Goal: Task Accomplishment & Management: Manage account settings

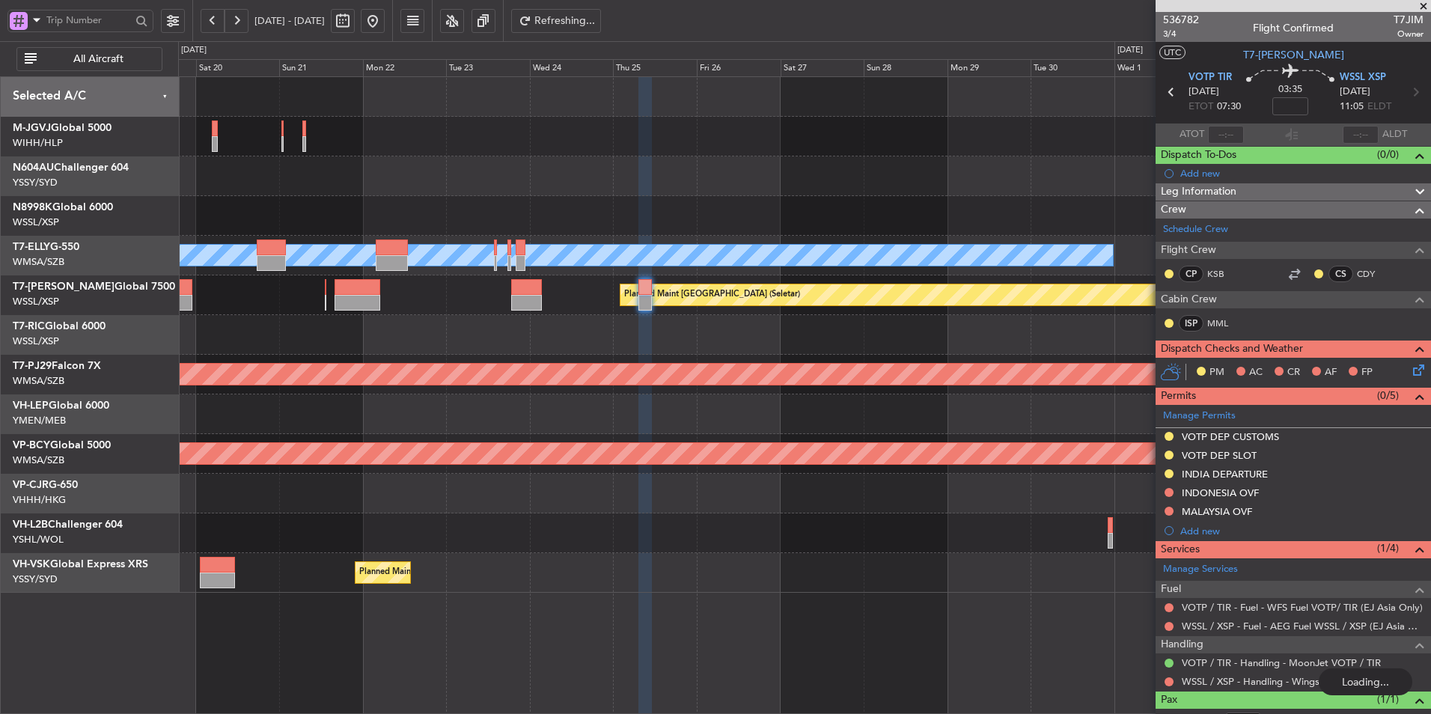
click at [638, 343] on div at bounding box center [804, 335] width 1252 height 40
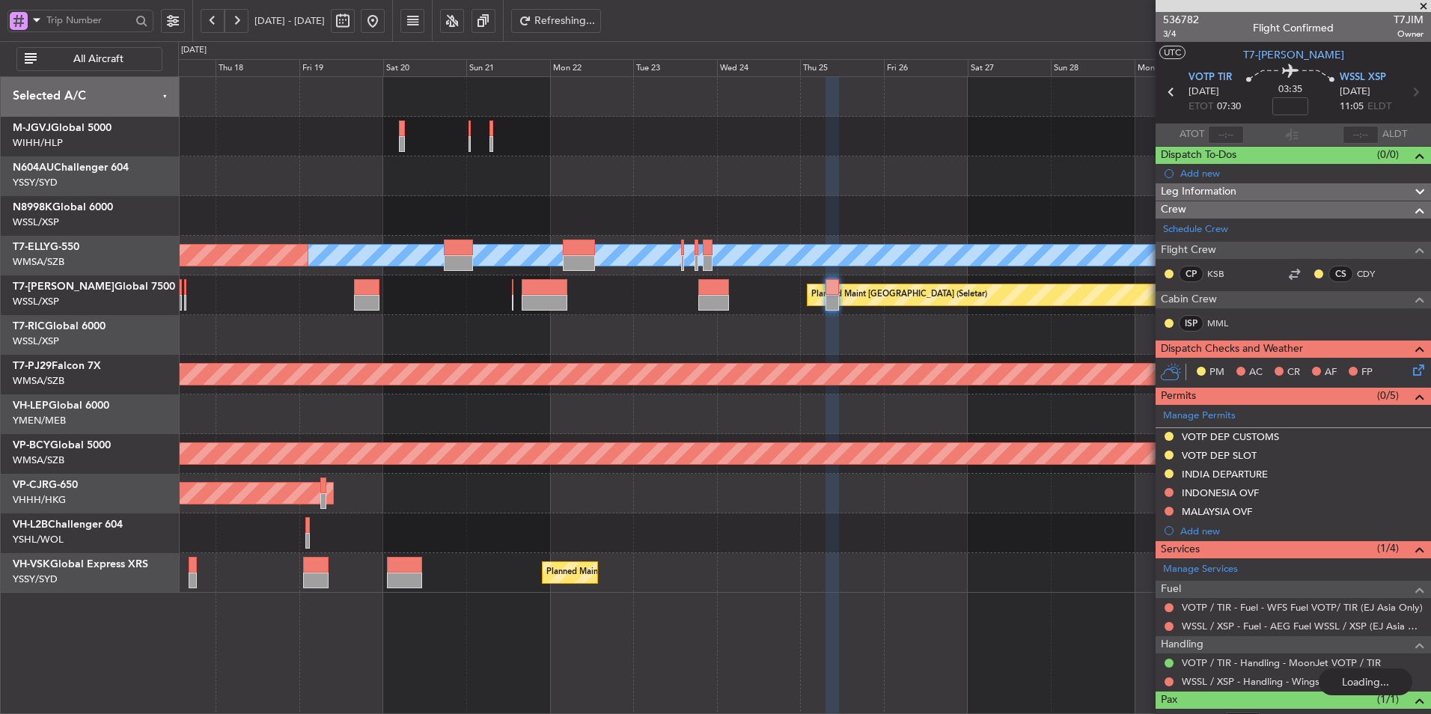
click at [713, 345] on div at bounding box center [804, 335] width 1252 height 40
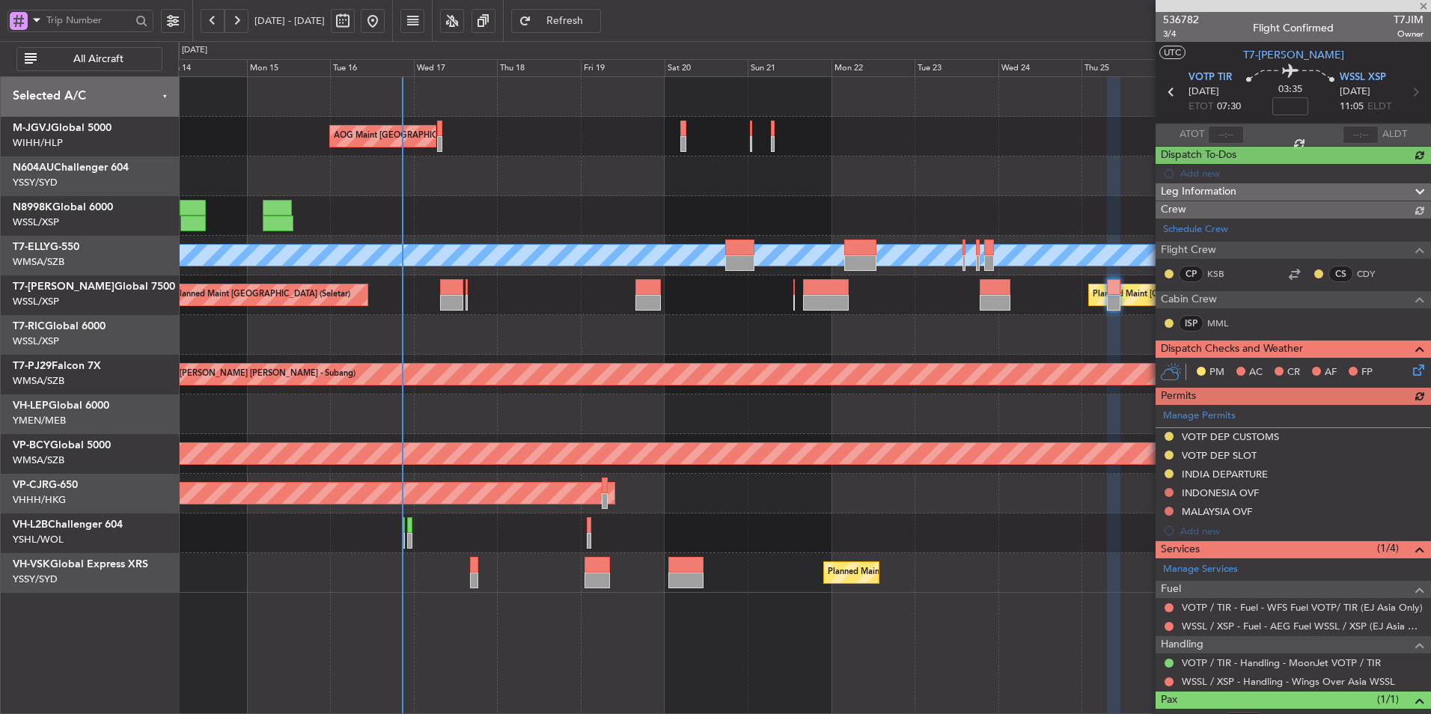
click at [546, 540] on div at bounding box center [804, 534] width 1252 height 40
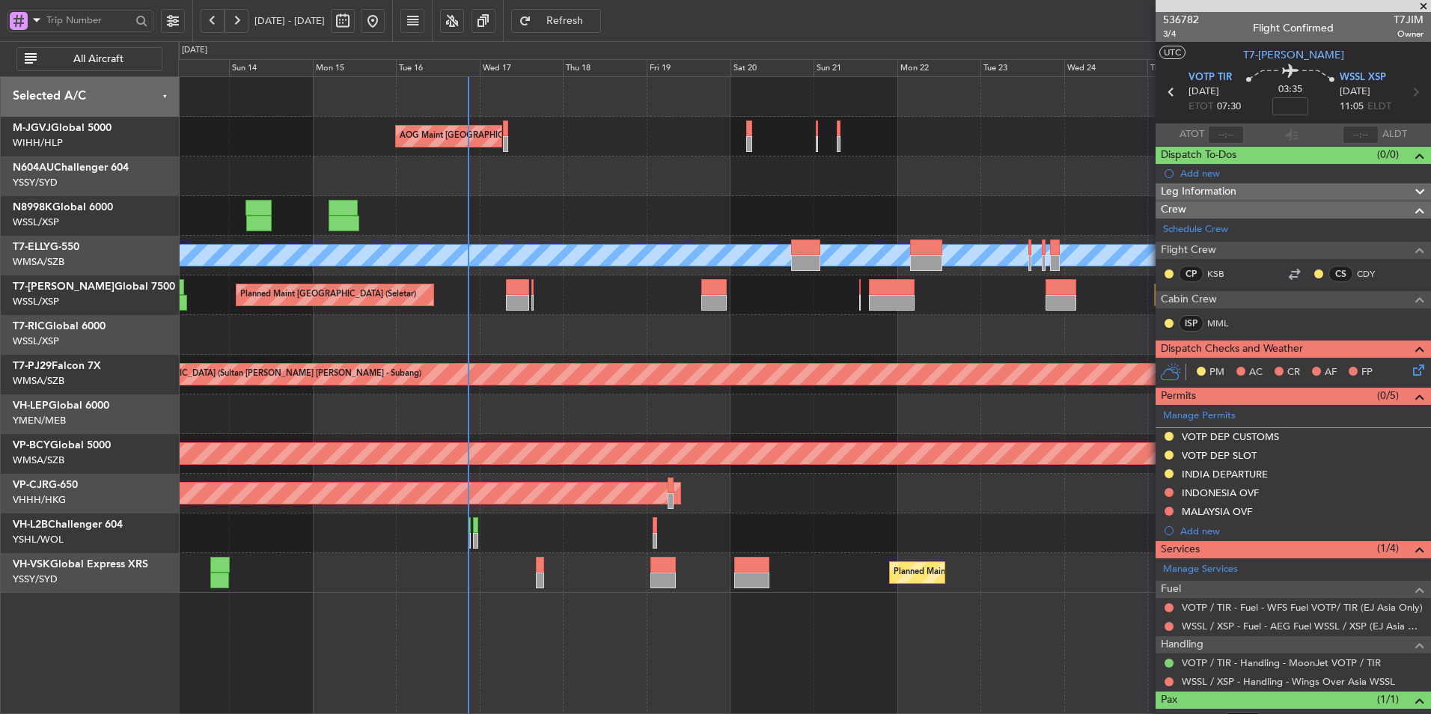
click at [543, 563] on div at bounding box center [540, 565] width 8 height 16
type input "-00:15"
type input "12"
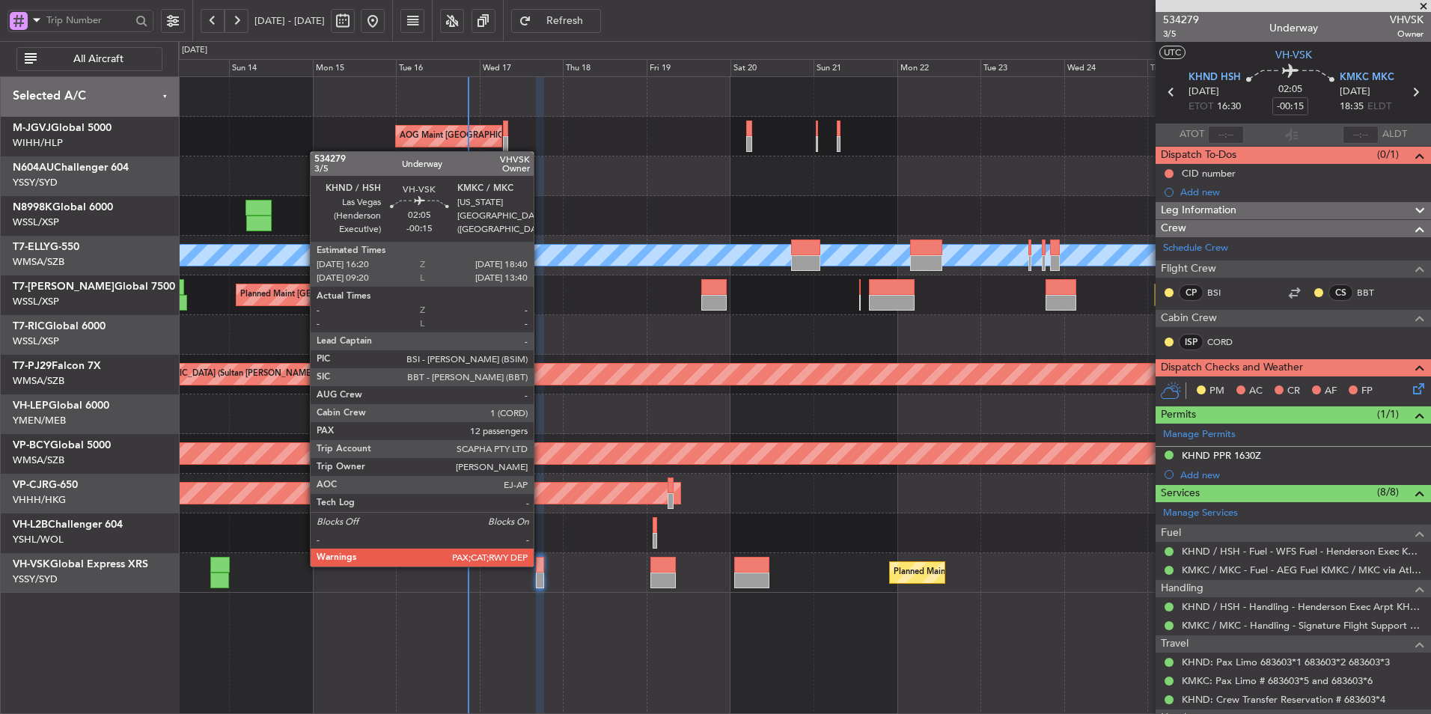
click at [540, 564] on div at bounding box center [540, 565] width 8 height 16
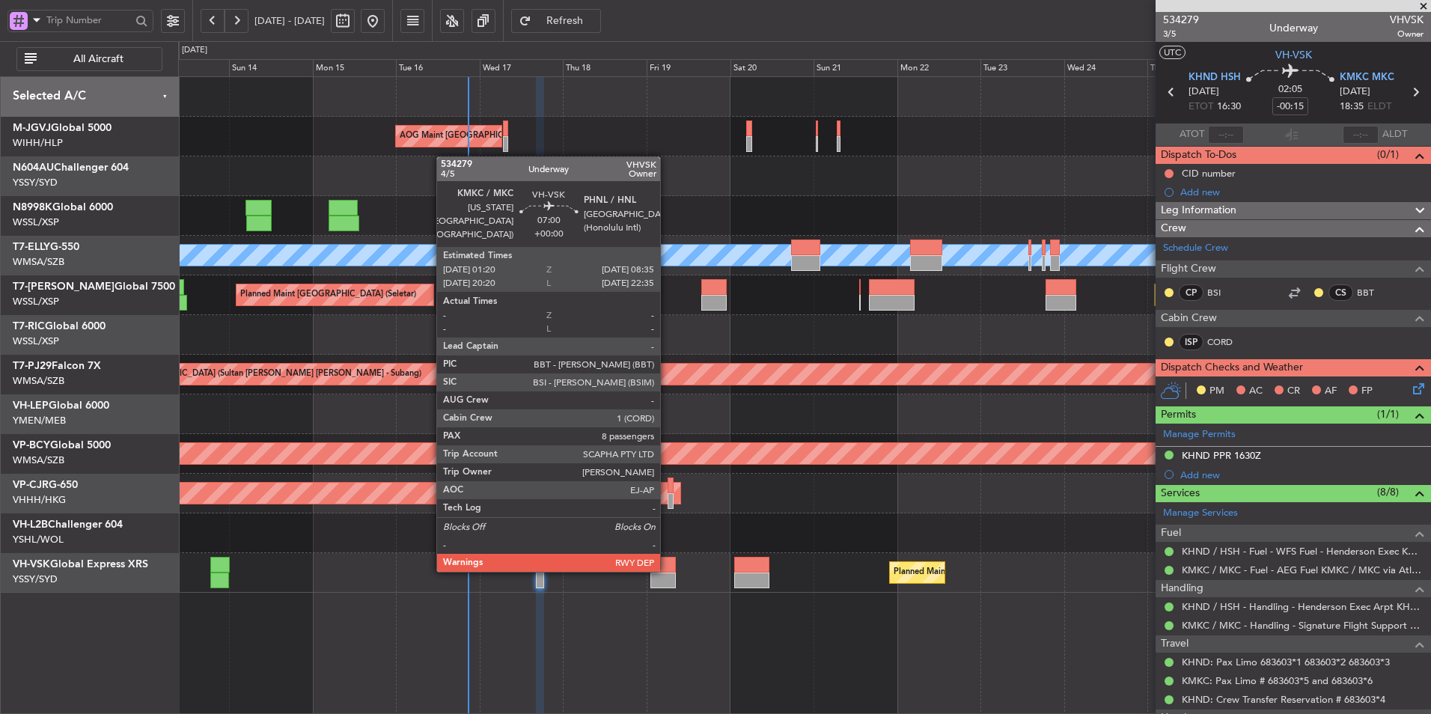
click at [667, 570] on div at bounding box center [663, 565] width 25 height 16
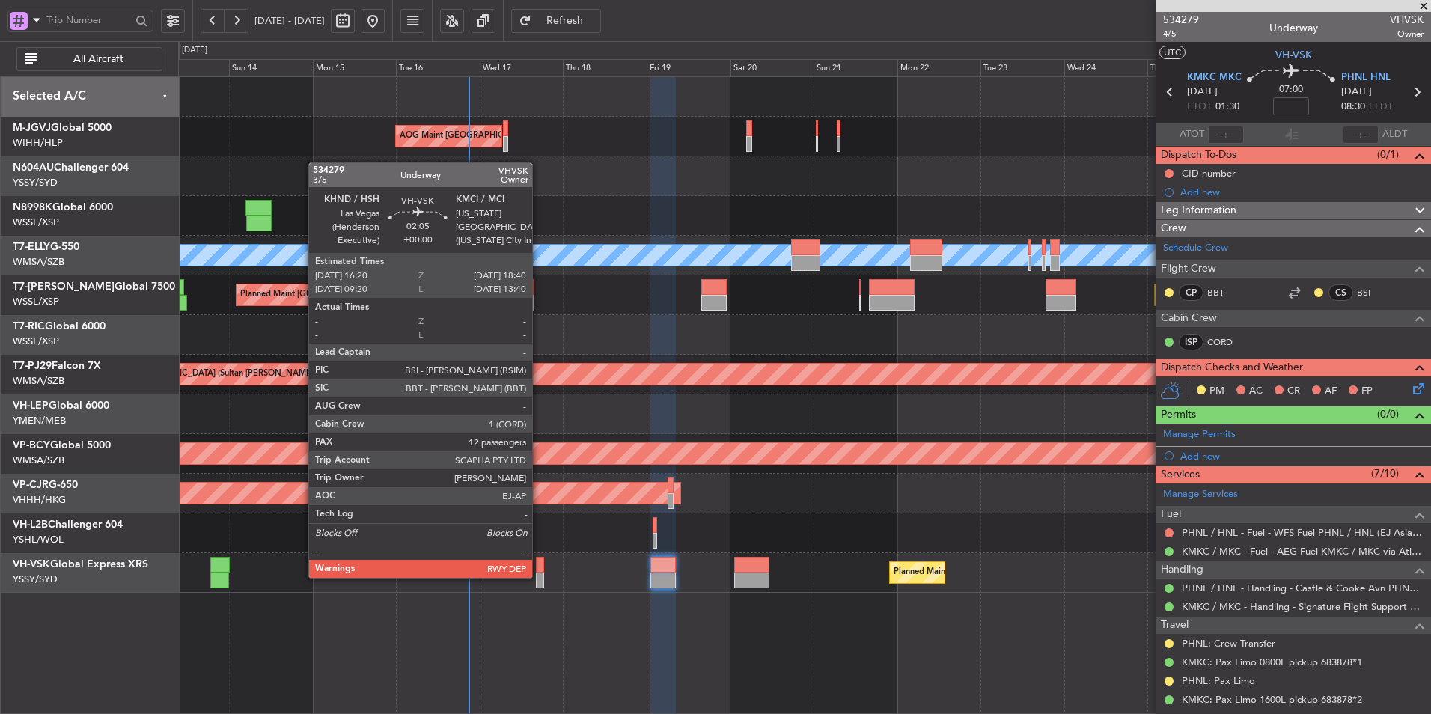
click at [539, 576] on div at bounding box center [540, 581] width 8 height 16
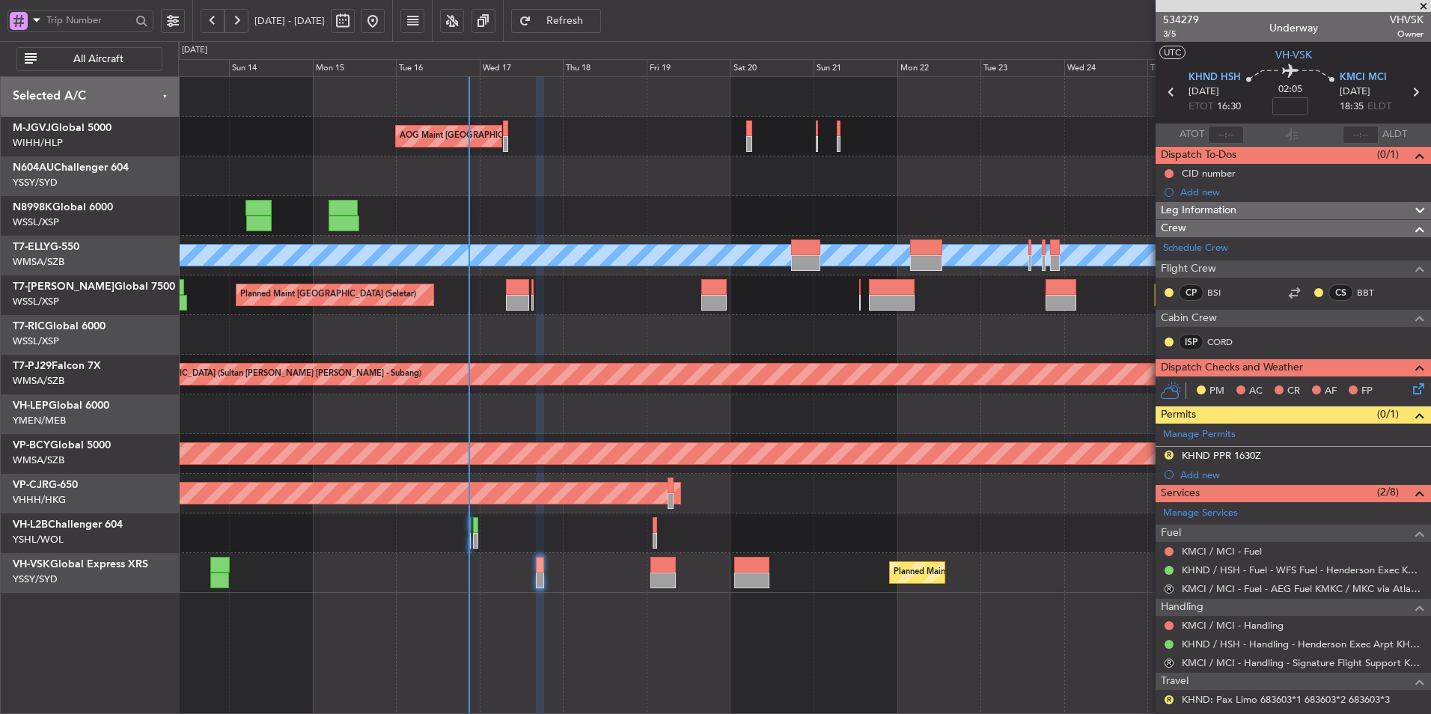
click at [380, 568] on div "Planned Maint Sydney ([PERSON_NAME] Intl) Unplanned Maint Sydney ([PERSON_NAME]…" at bounding box center [804, 573] width 1252 height 40
click at [596, 24] on span "Refresh" at bounding box center [564, 21] width 61 height 10
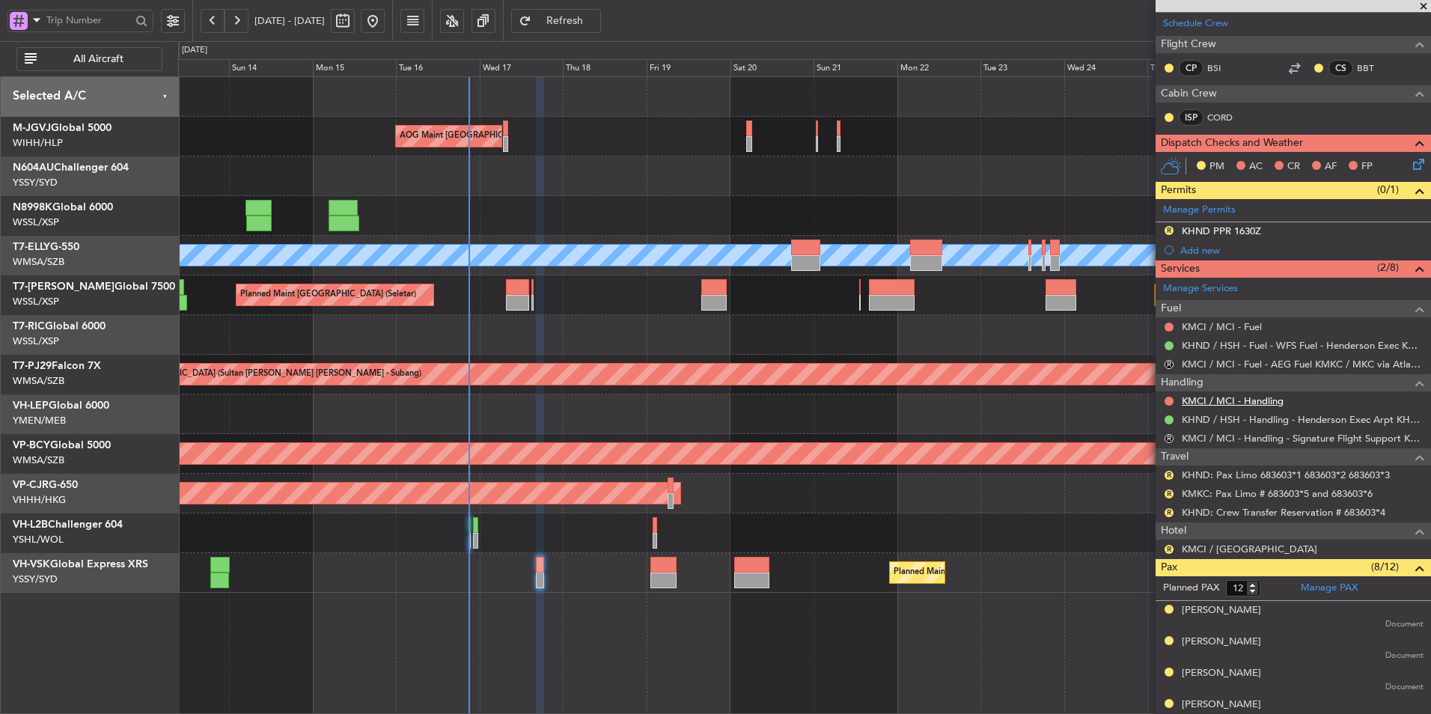
click at [1246, 400] on link "KMCI / MCI - Handling" at bounding box center [1233, 401] width 102 height 13
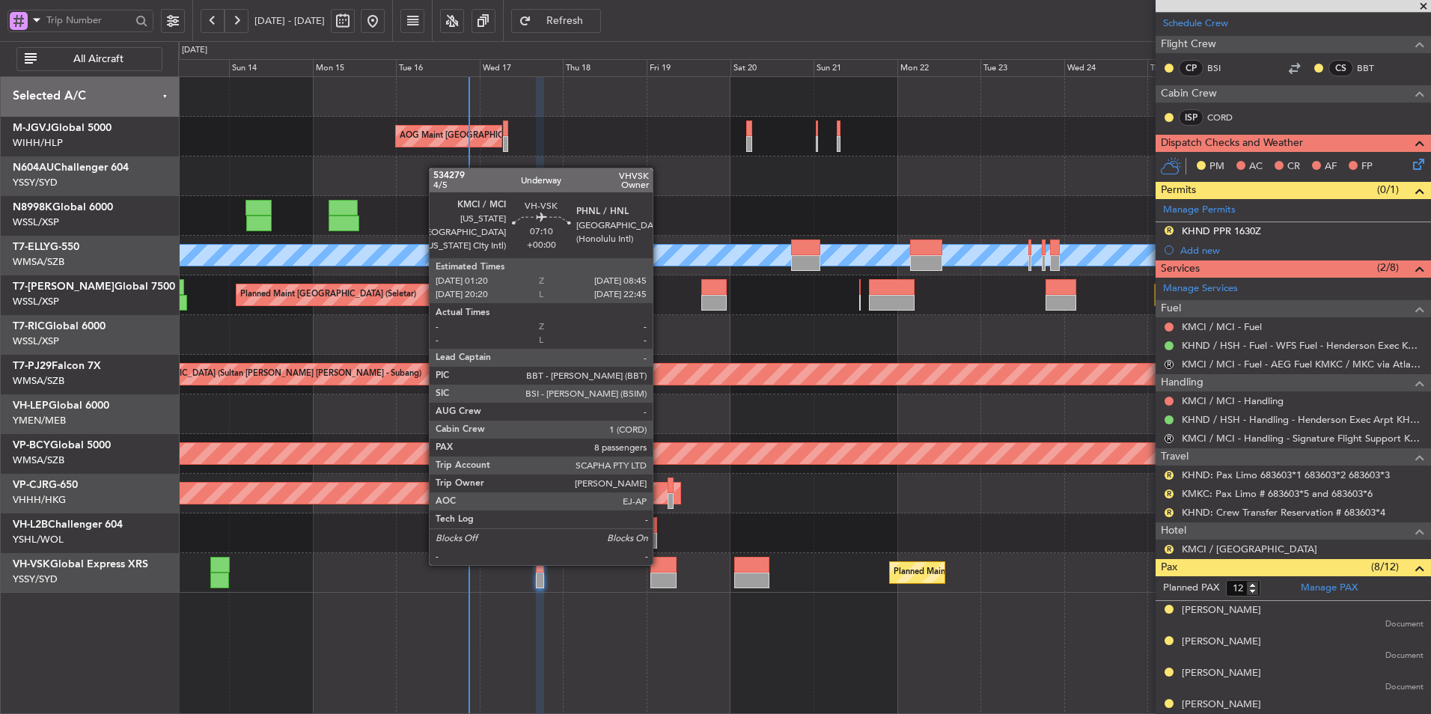
click at [660, 564] on div at bounding box center [664, 565] width 26 height 16
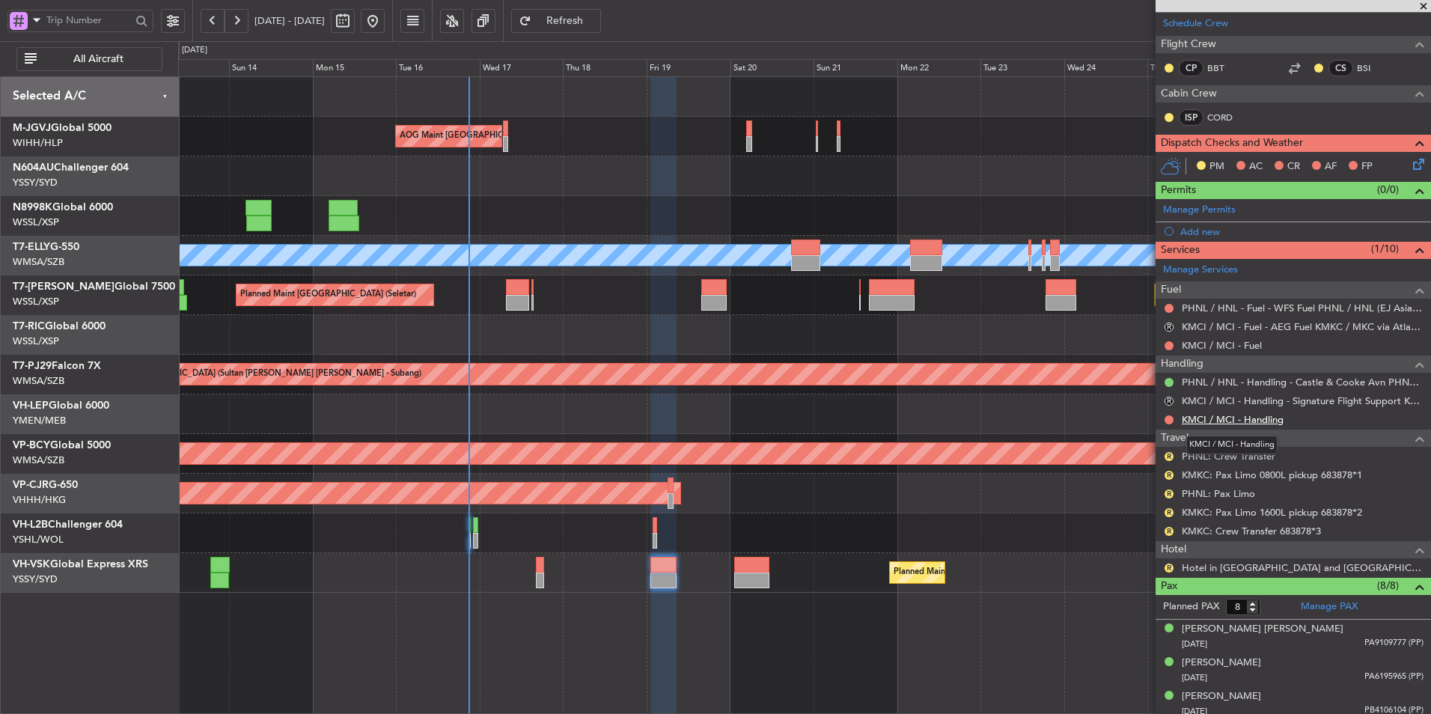
click at [1267, 420] on link "KMCI / MCI - Handling" at bounding box center [1233, 419] width 102 height 13
click at [596, 17] on span "Refresh" at bounding box center [564, 21] width 61 height 10
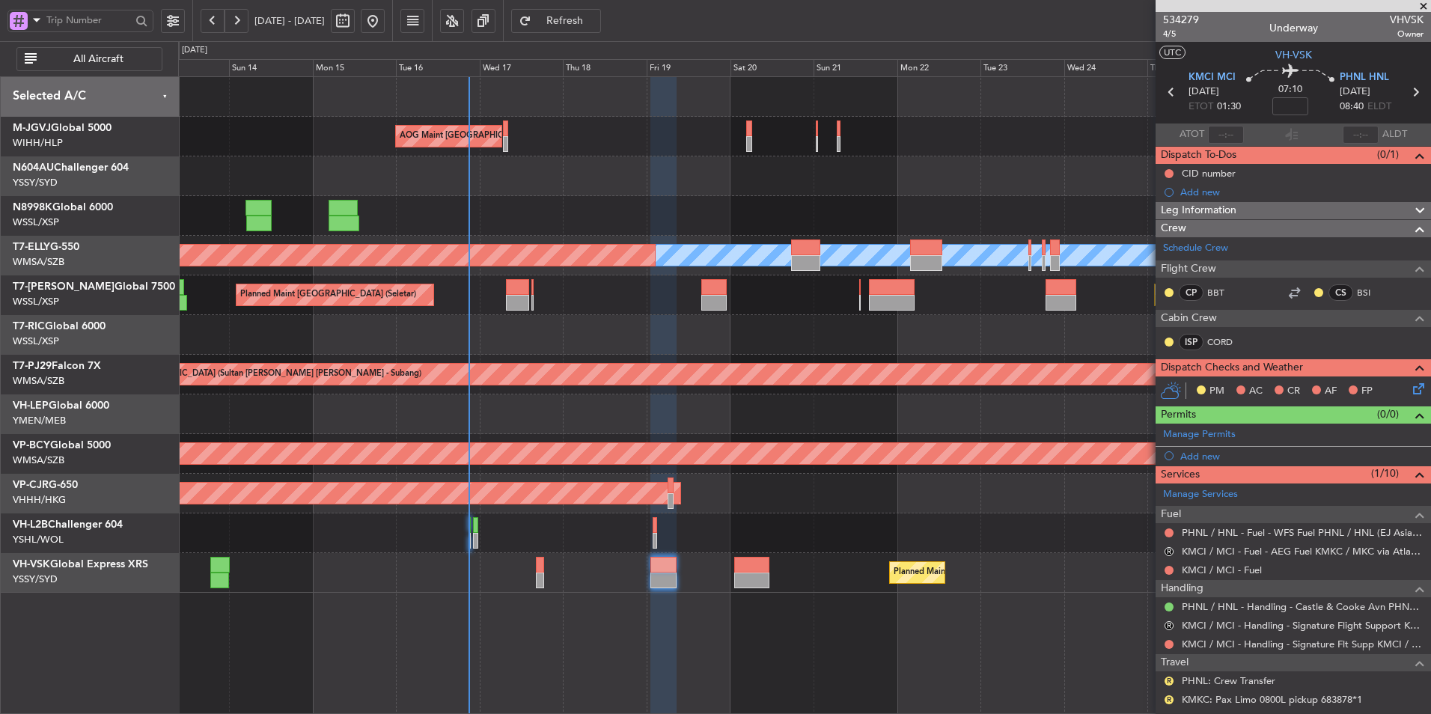
scroll to position [399, 0]
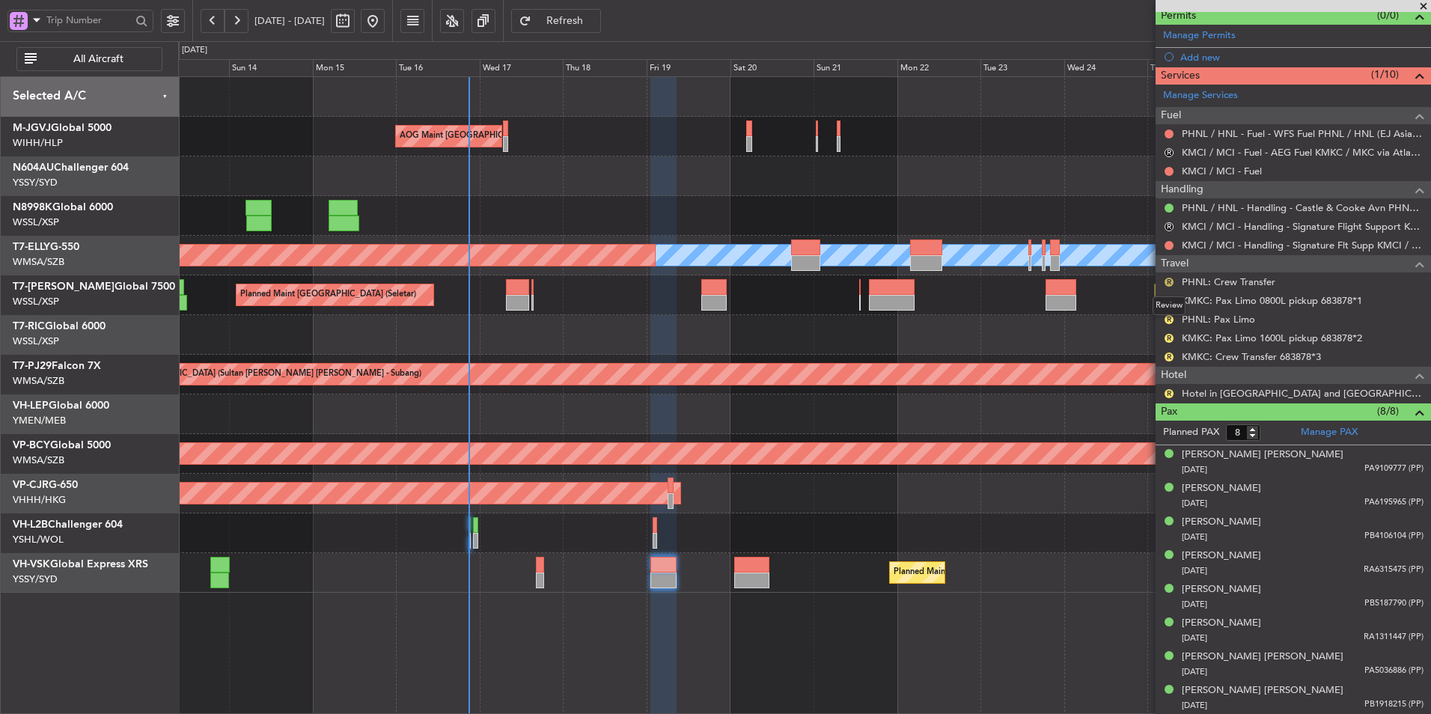
click at [1166, 279] on button "R" at bounding box center [1169, 282] width 9 height 9
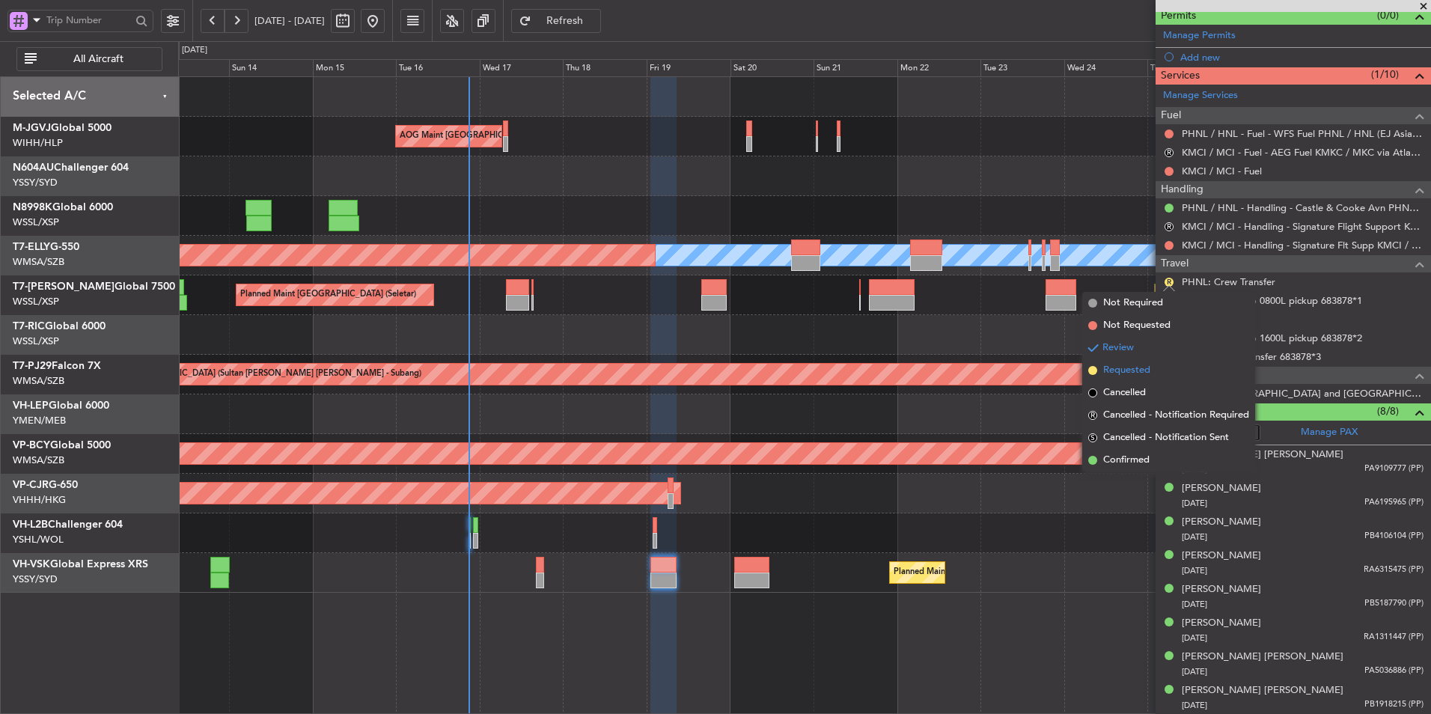
click at [1139, 367] on span "Requested" at bounding box center [1126, 370] width 47 height 15
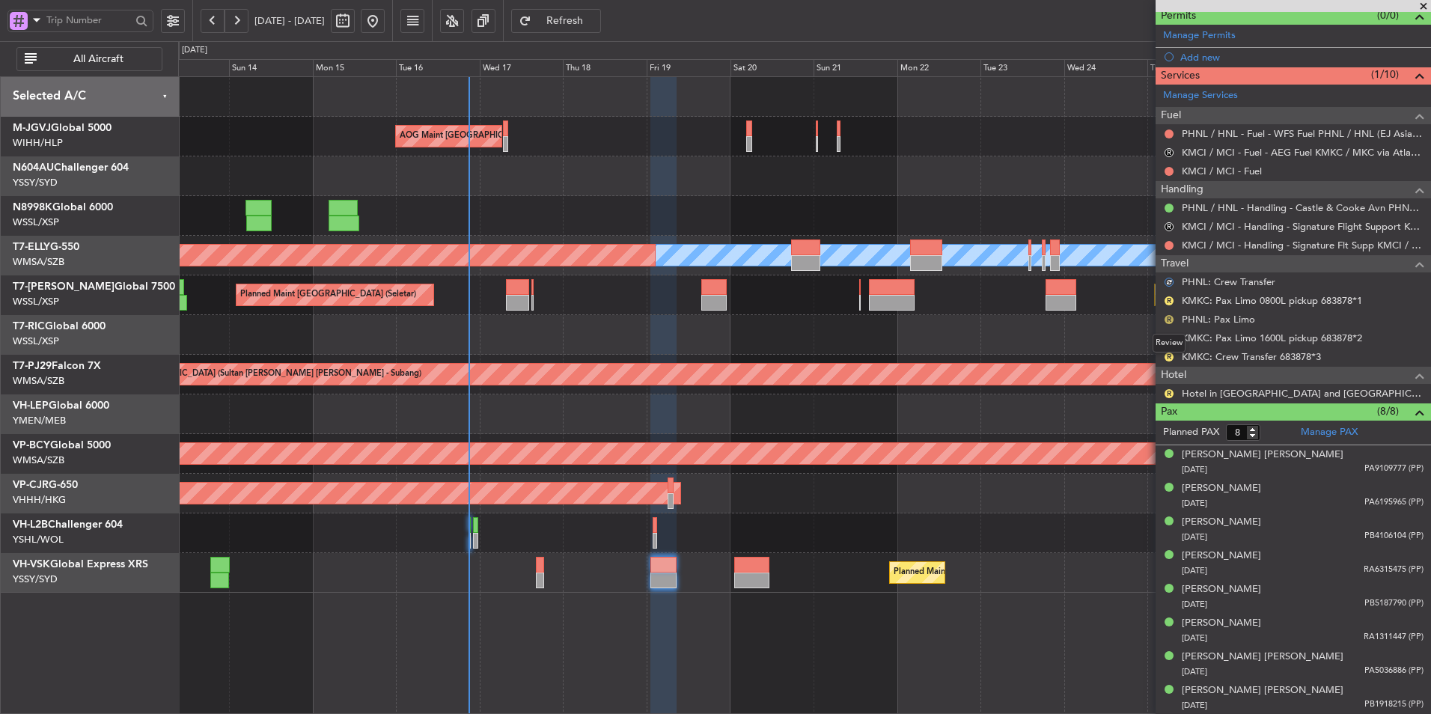
click at [1172, 315] on button "R" at bounding box center [1169, 319] width 9 height 9
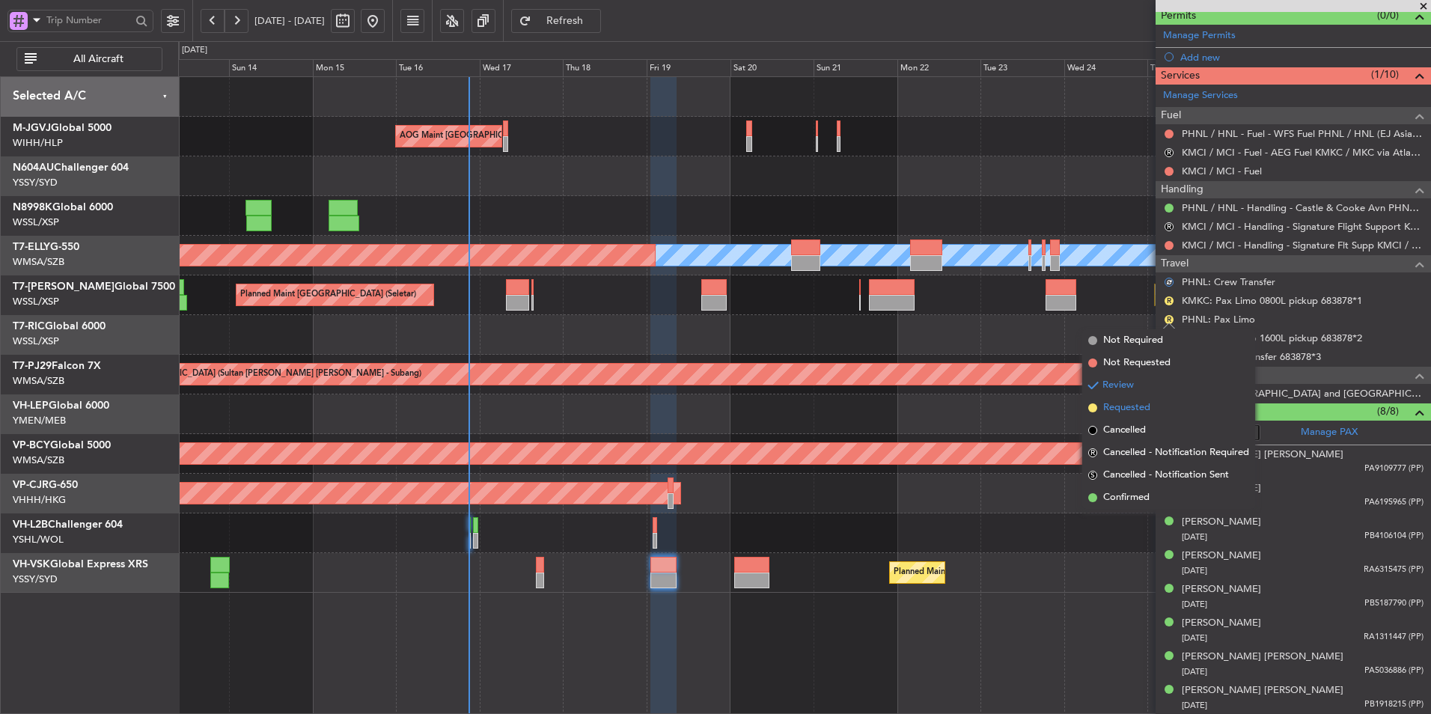
click at [1138, 407] on span "Requested" at bounding box center [1126, 407] width 47 height 15
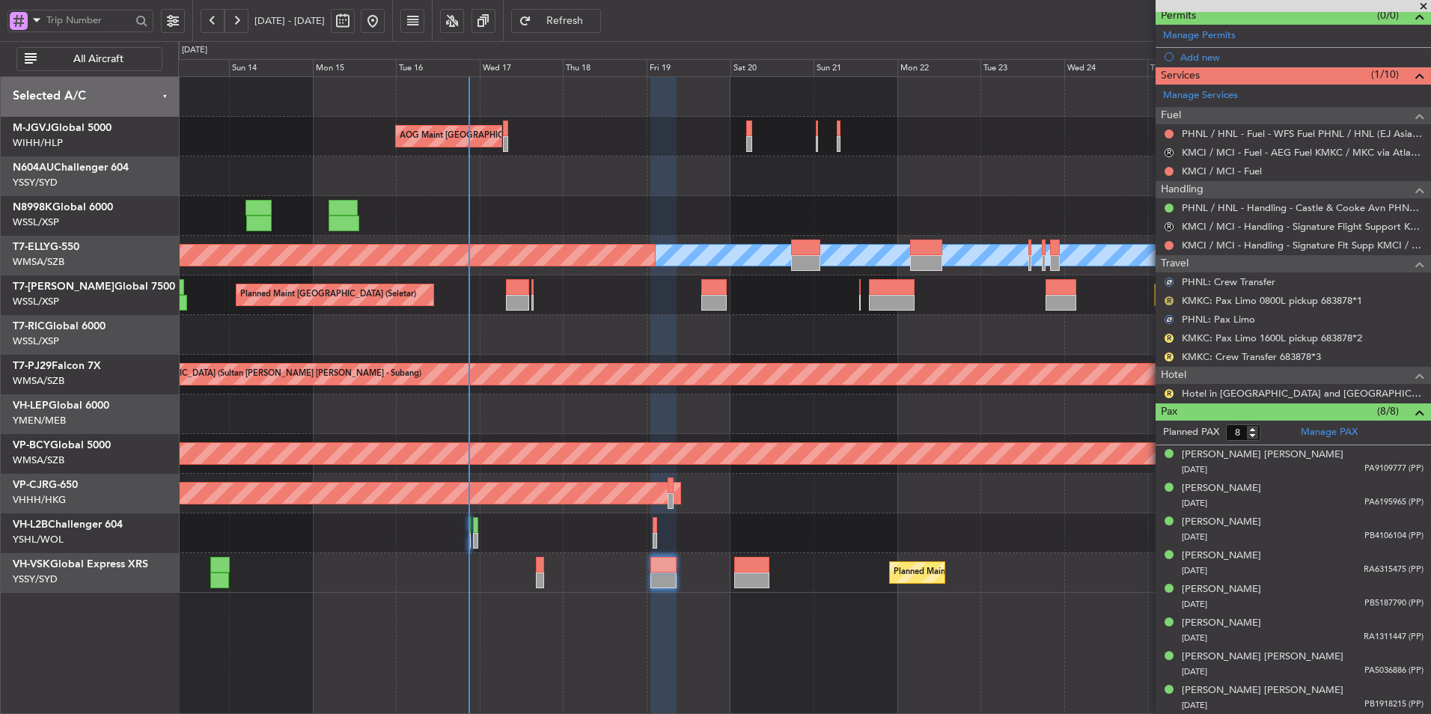
click at [1169, 301] on button "R" at bounding box center [1169, 300] width 9 height 9
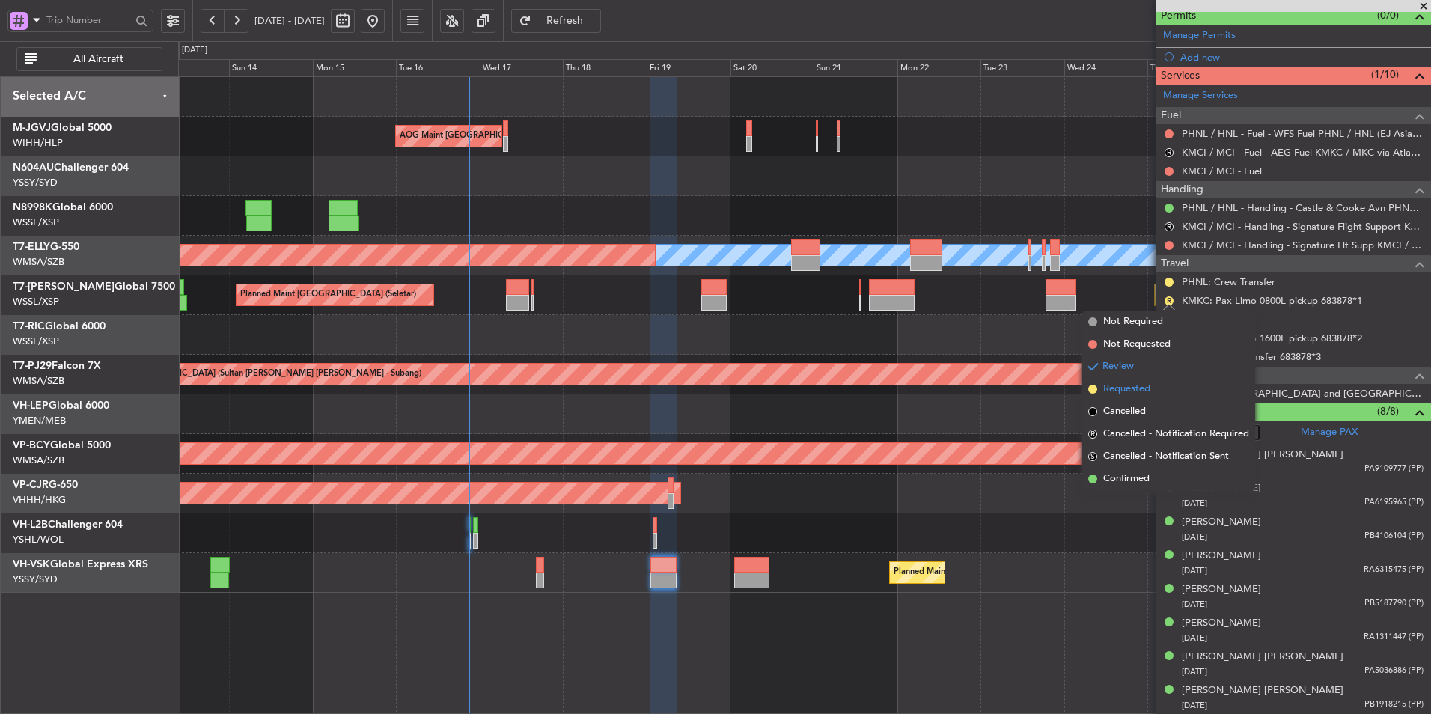
click at [1149, 383] on span "Requested" at bounding box center [1126, 389] width 47 height 15
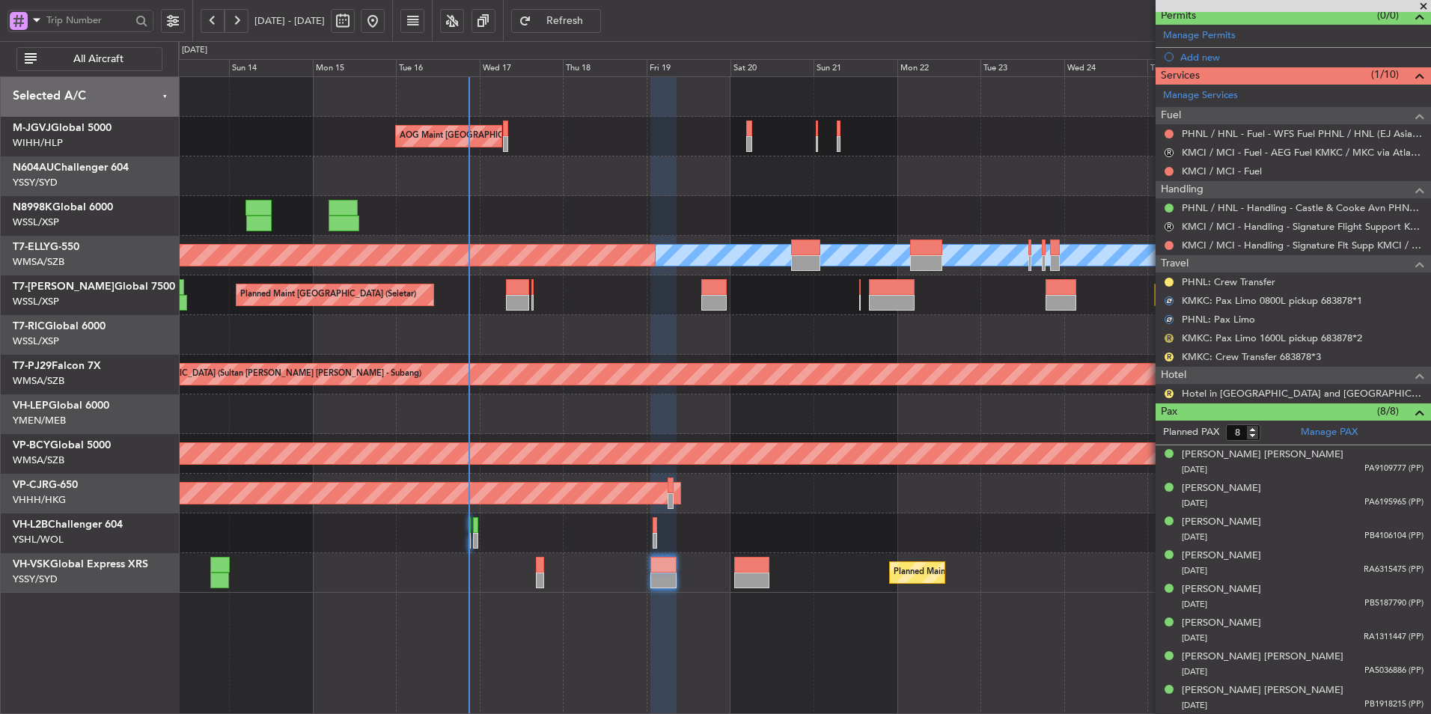
click at [1172, 335] on button "R" at bounding box center [1169, 338] width 9 height 9
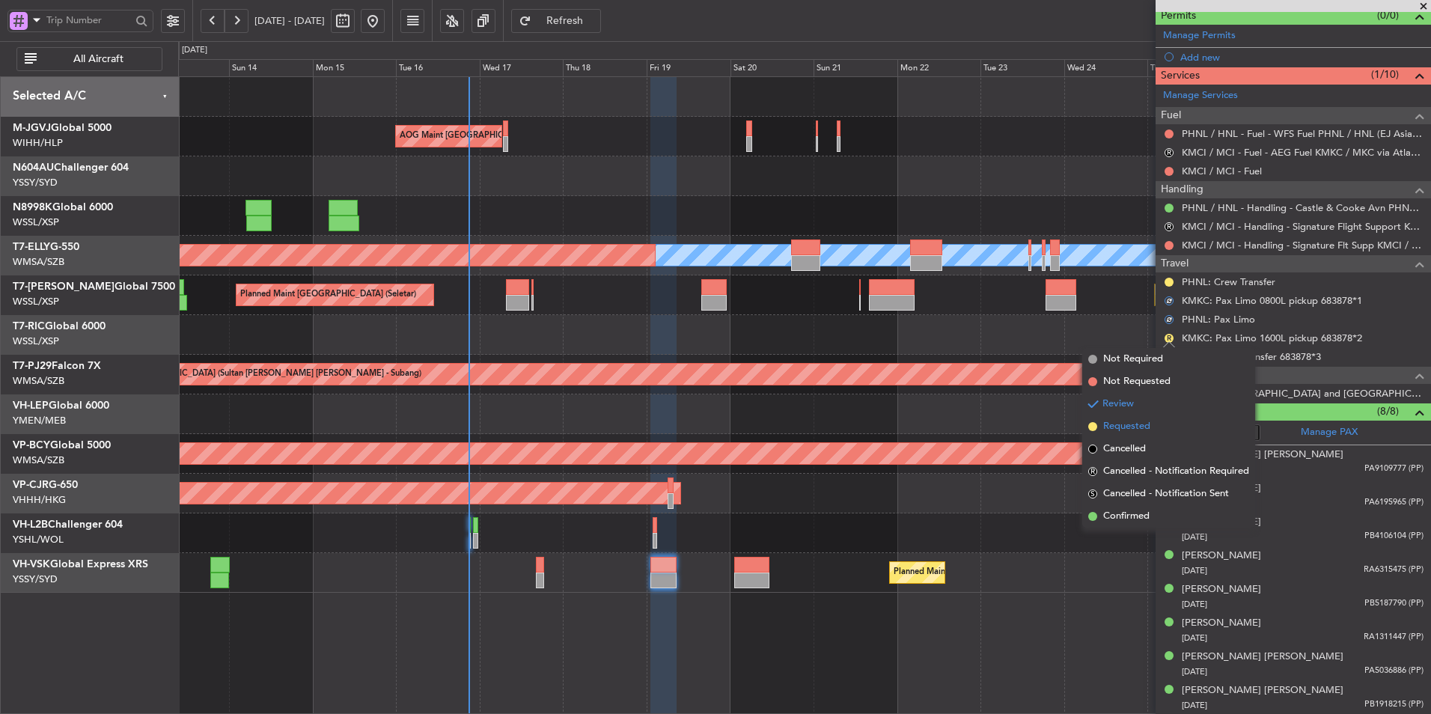
click at [1149, 419] on span "Requested" at bounding box center [1126, 426] width 47 height 15
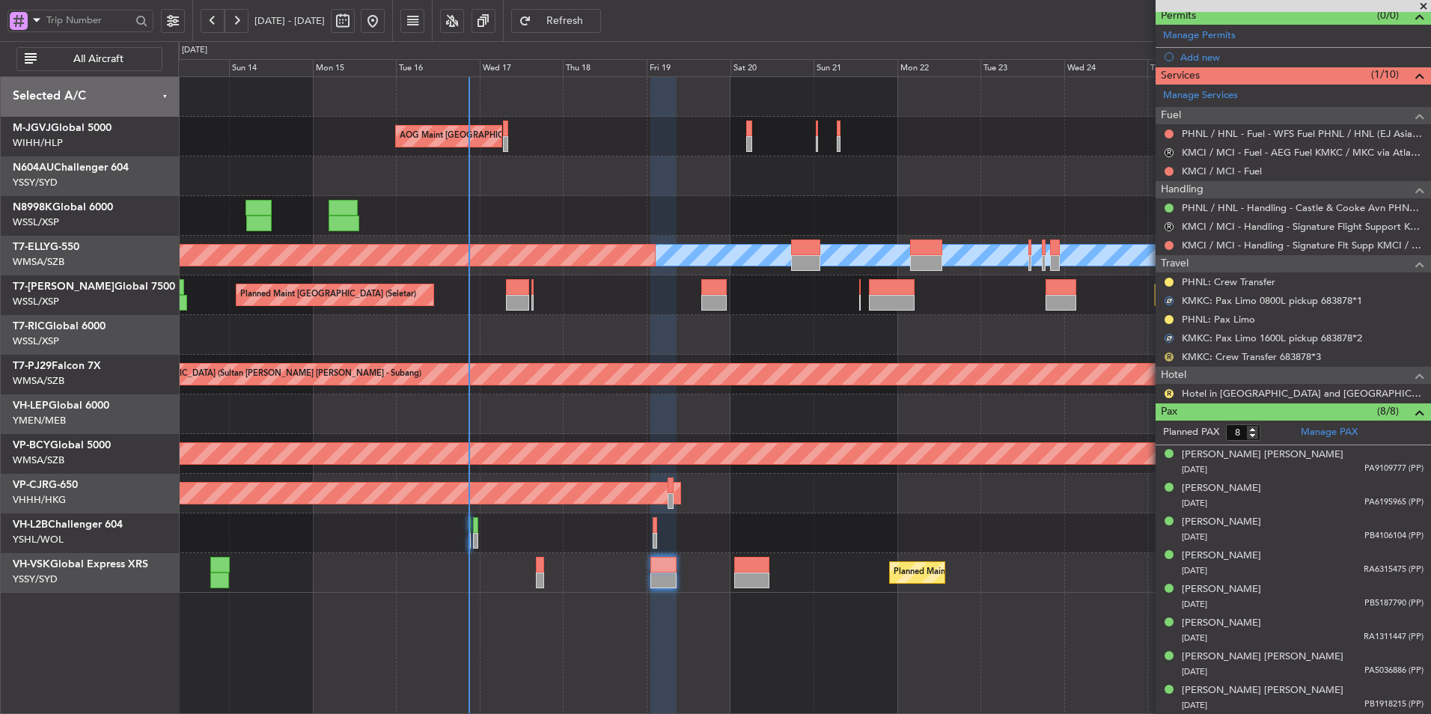
click at [1171, 356] on button "R" at bounding box center [1169, 357] width 9 height 9
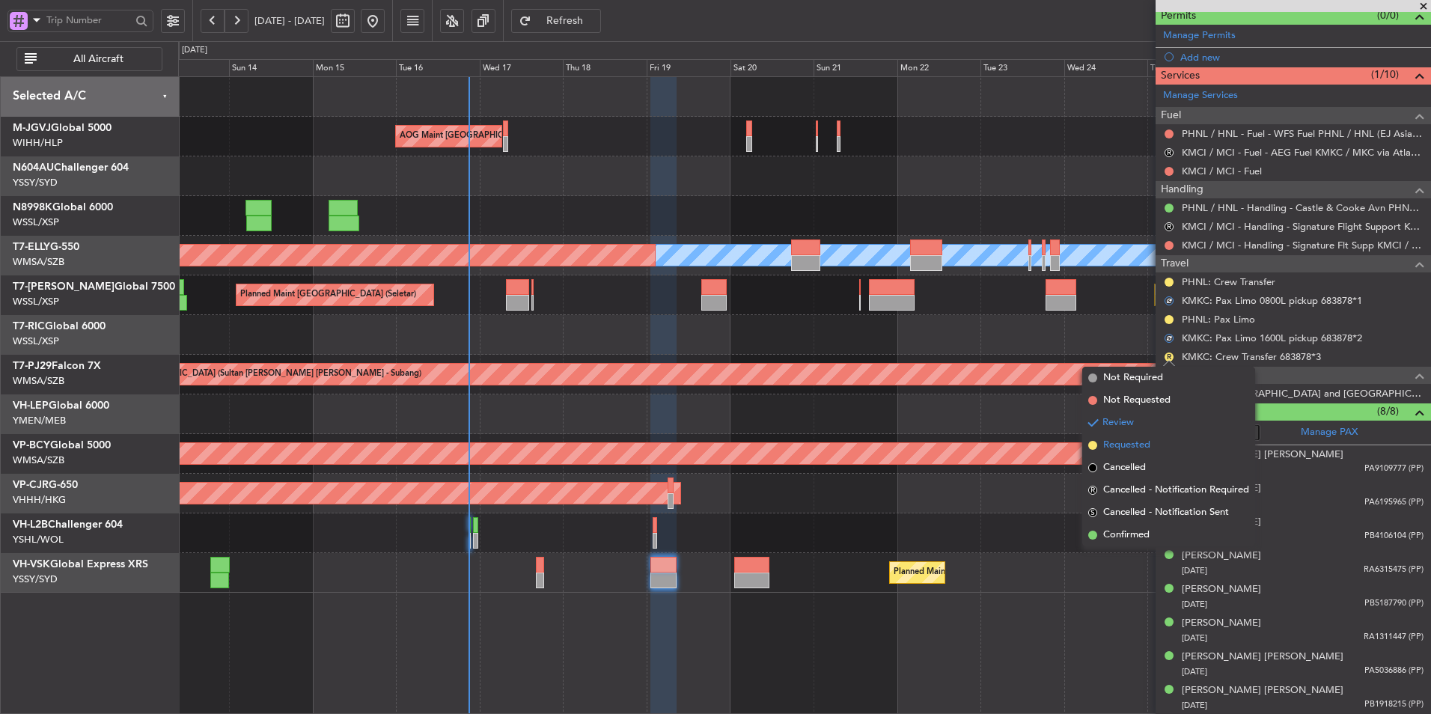
click at [1137, 443] on span "Requested" at bounding box center [1126, 445] width 47 height 15
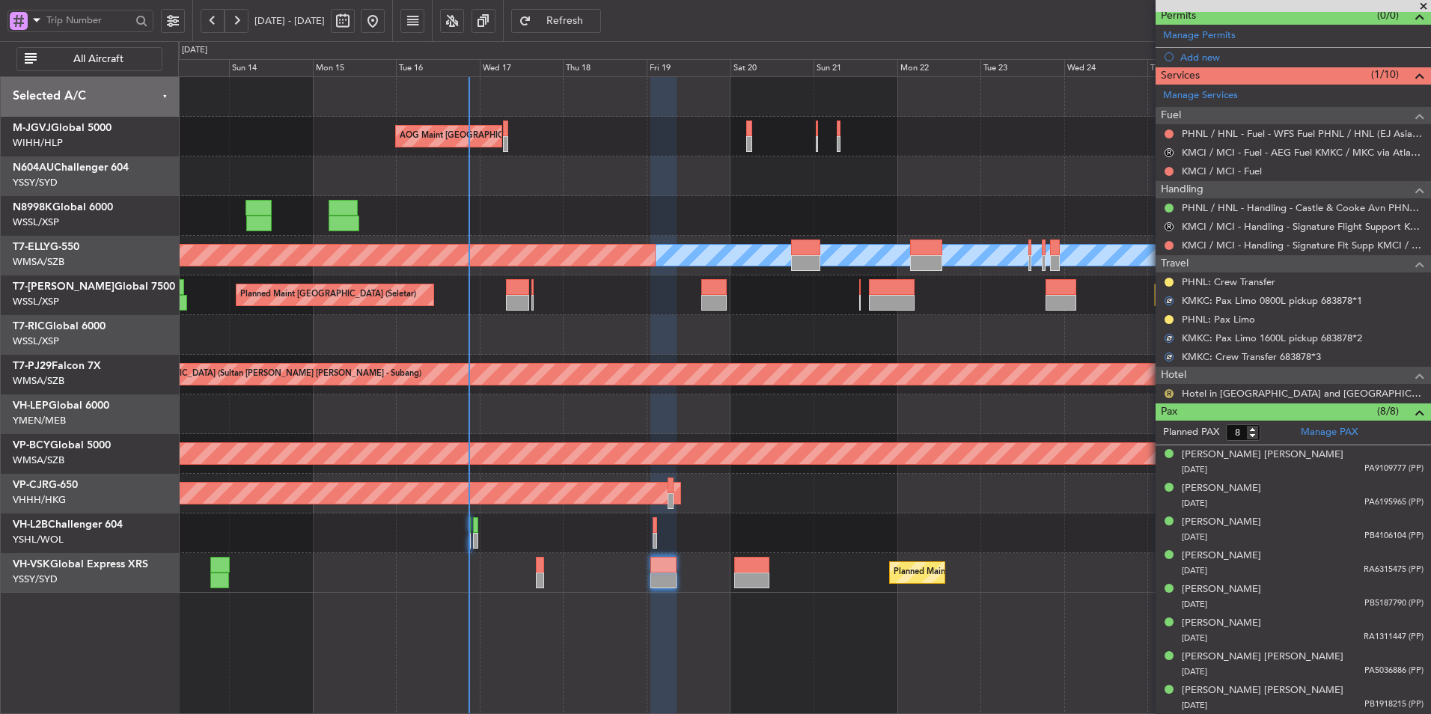
click at [1167, 392] on button "R" at bounding box center [1169, 393] width 9 height 9
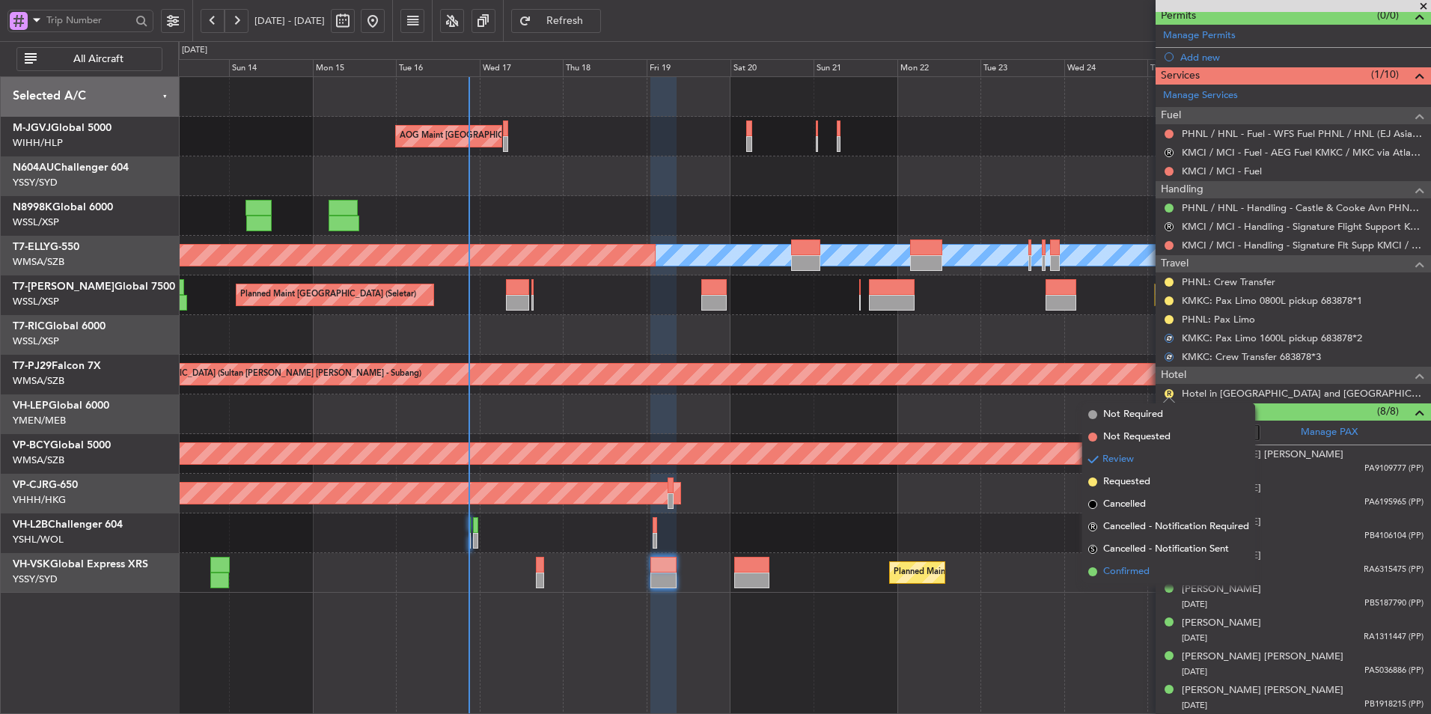
click at [1124, 573] on span "Confirmed" at bounding box center [1126, 571] width 46 height 15
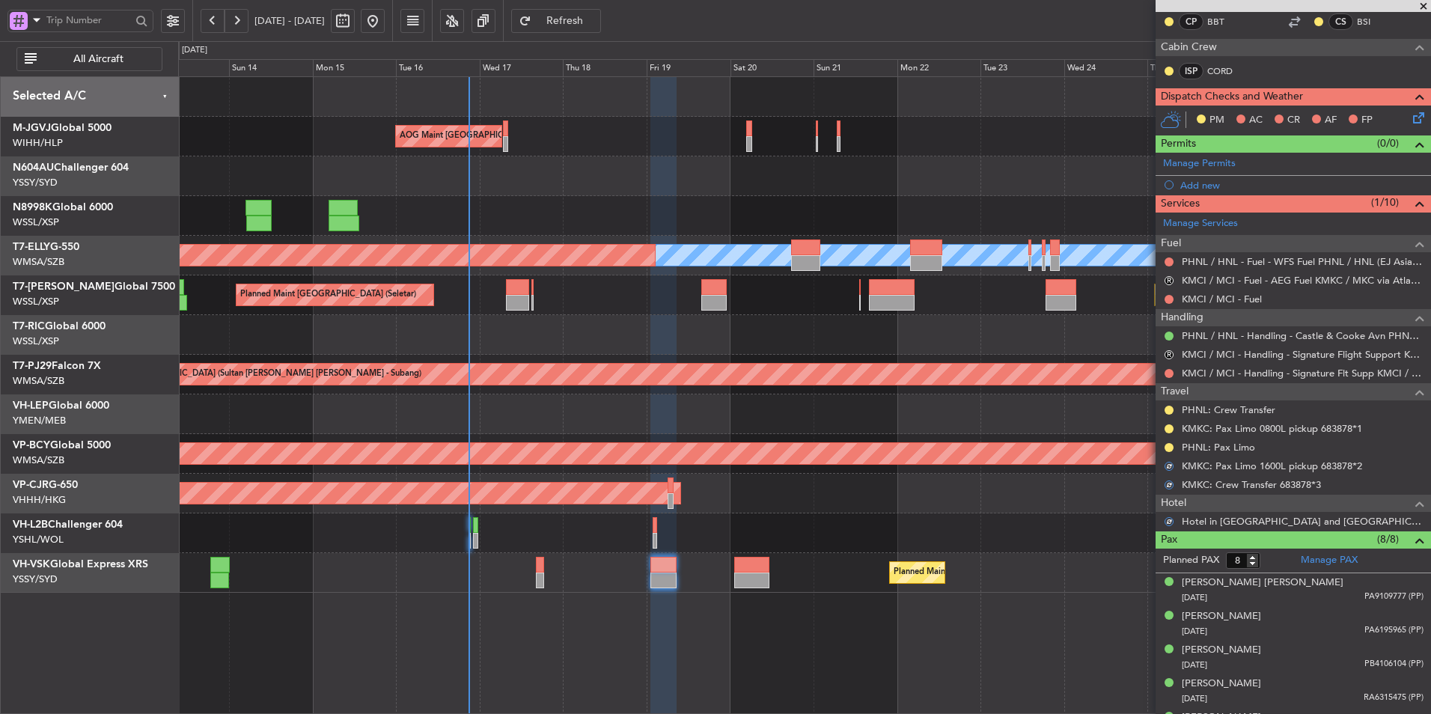
scroll to position [249, 0]
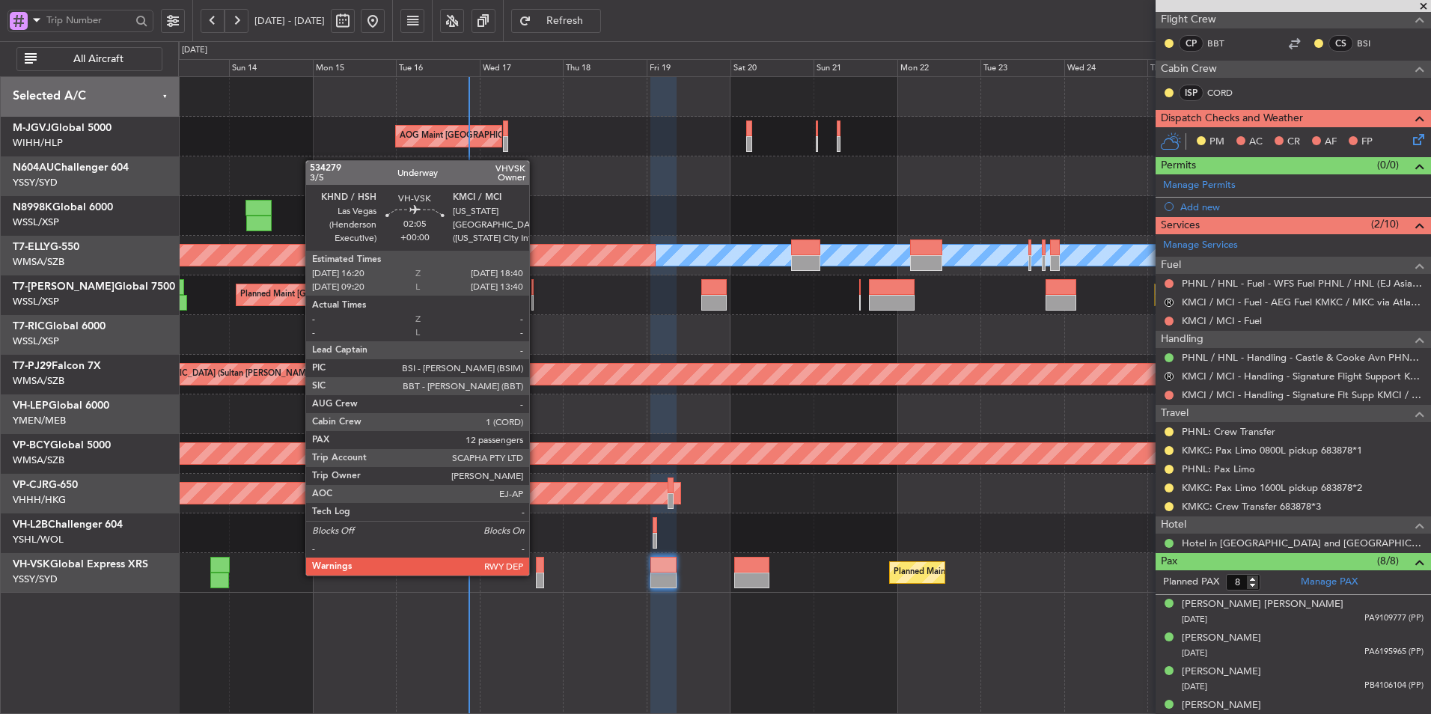
click at [536, 574] on div at bounding box center [540, 581] width 8 height 16
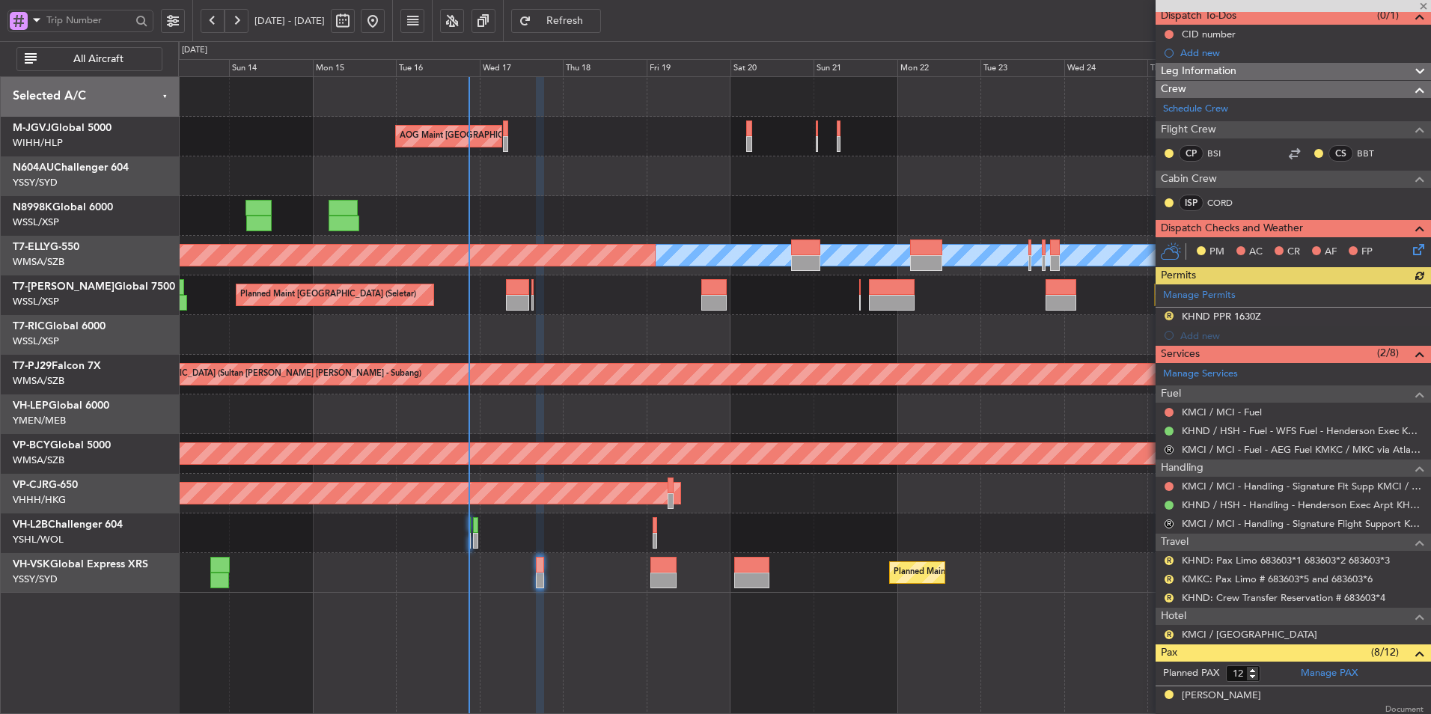
scroll to position [299, 0]
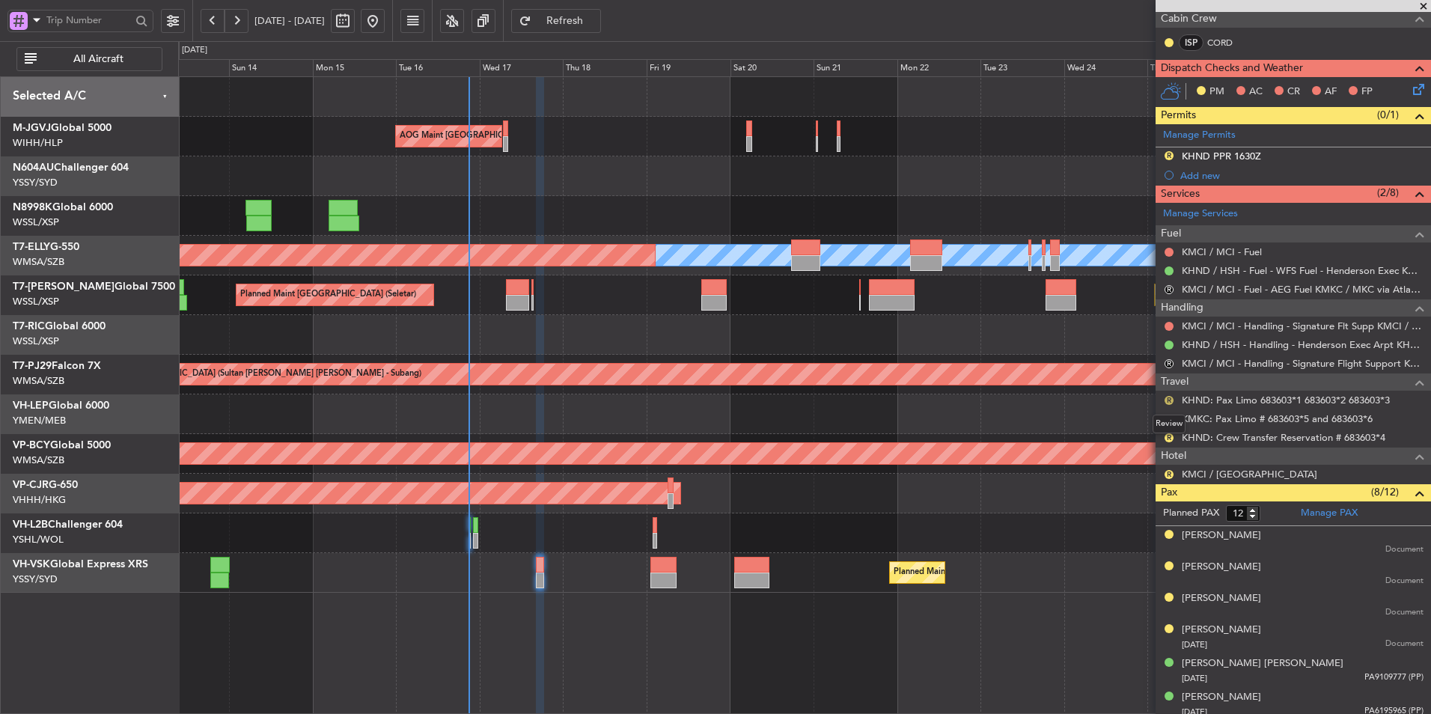
click at [1167, 398] on button "R" at bounding box center [1169, 400] width 9 height 9
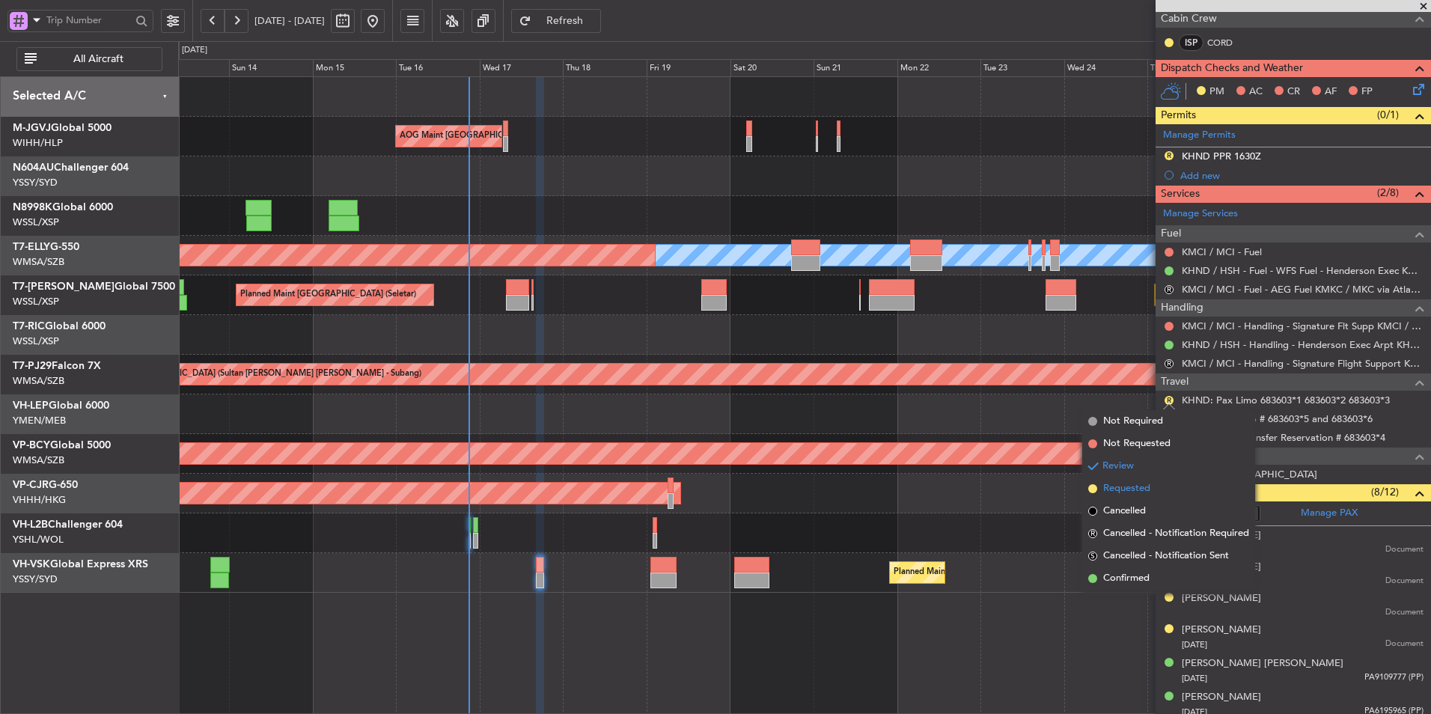
click at [1124, 486] on span "Requested" at bounding box center [1126, 488] width 47 height 15
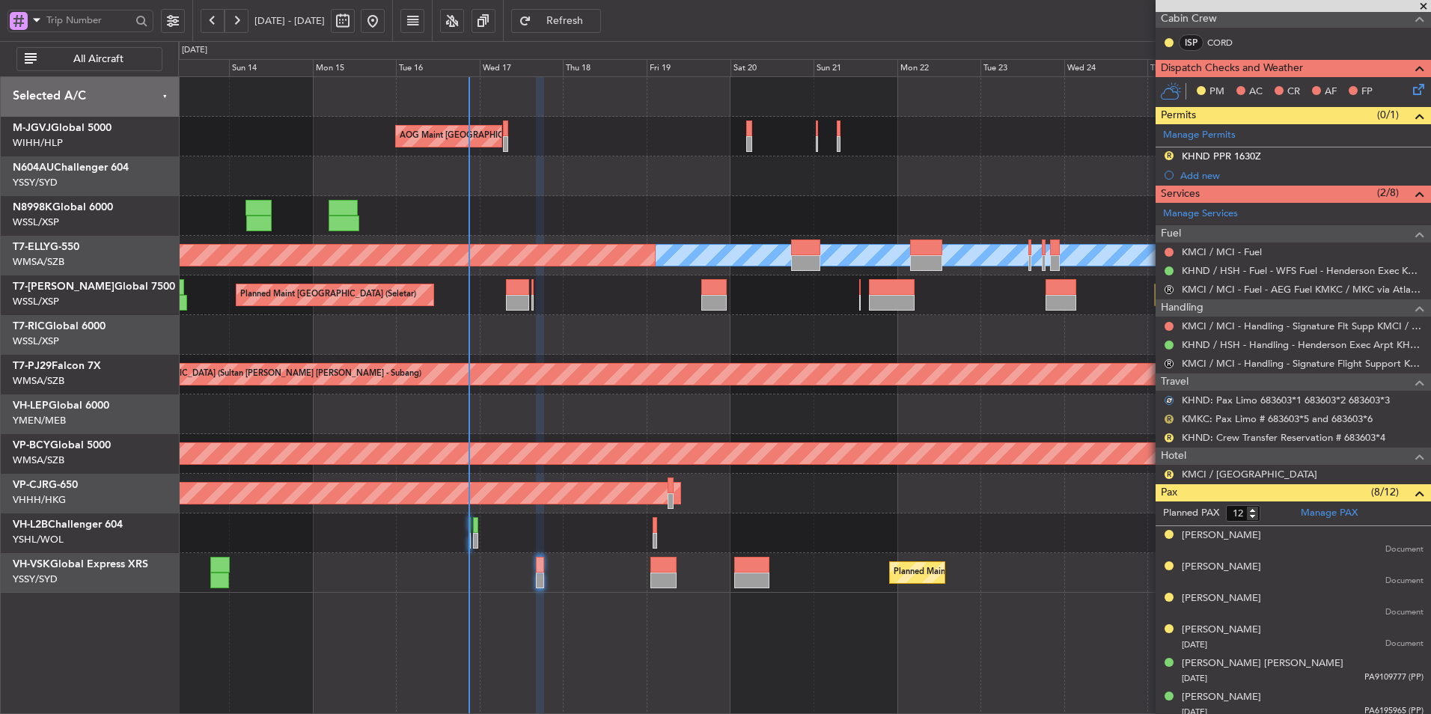
click at [1170, 416] on button "R" at bounding box center [1169, 419] width 9 height 9
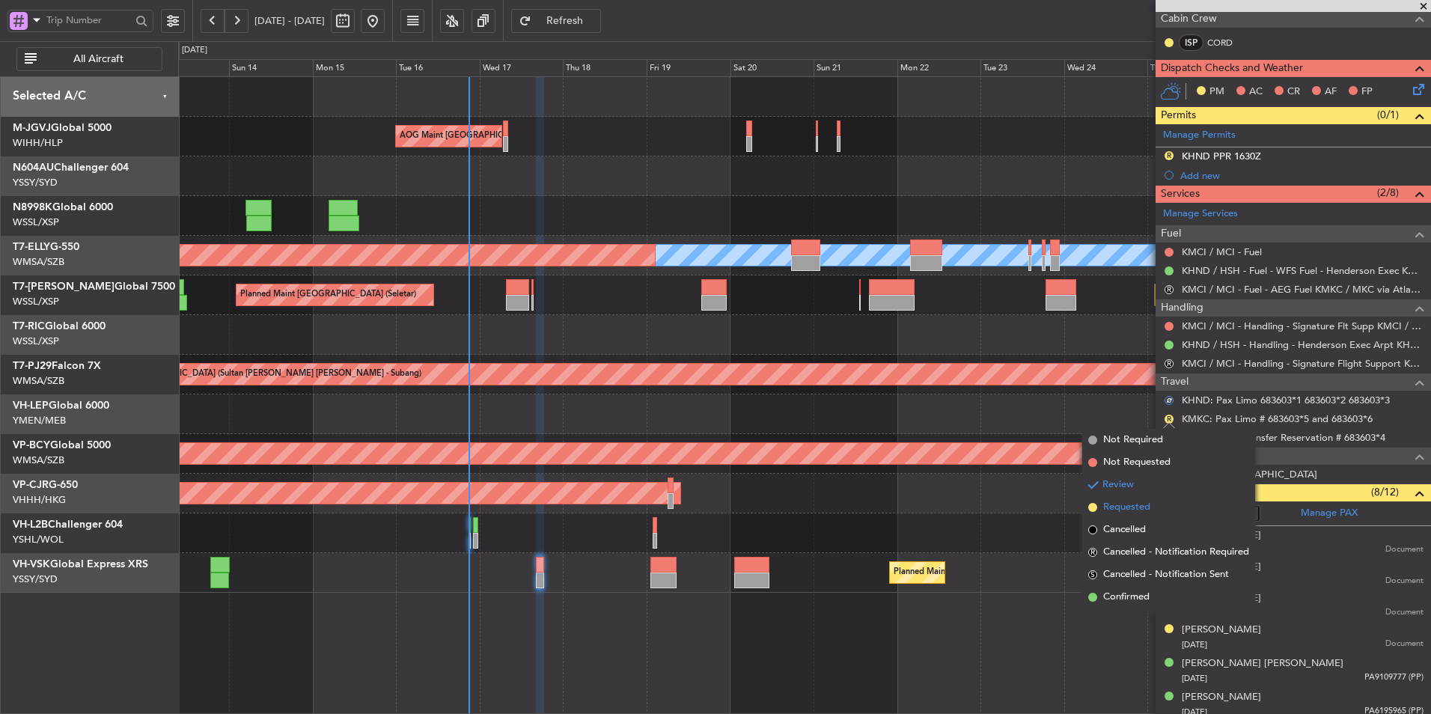
click at [1154, 505] on li "Requested" at bounding box center [1168, 507] width 173 height 22
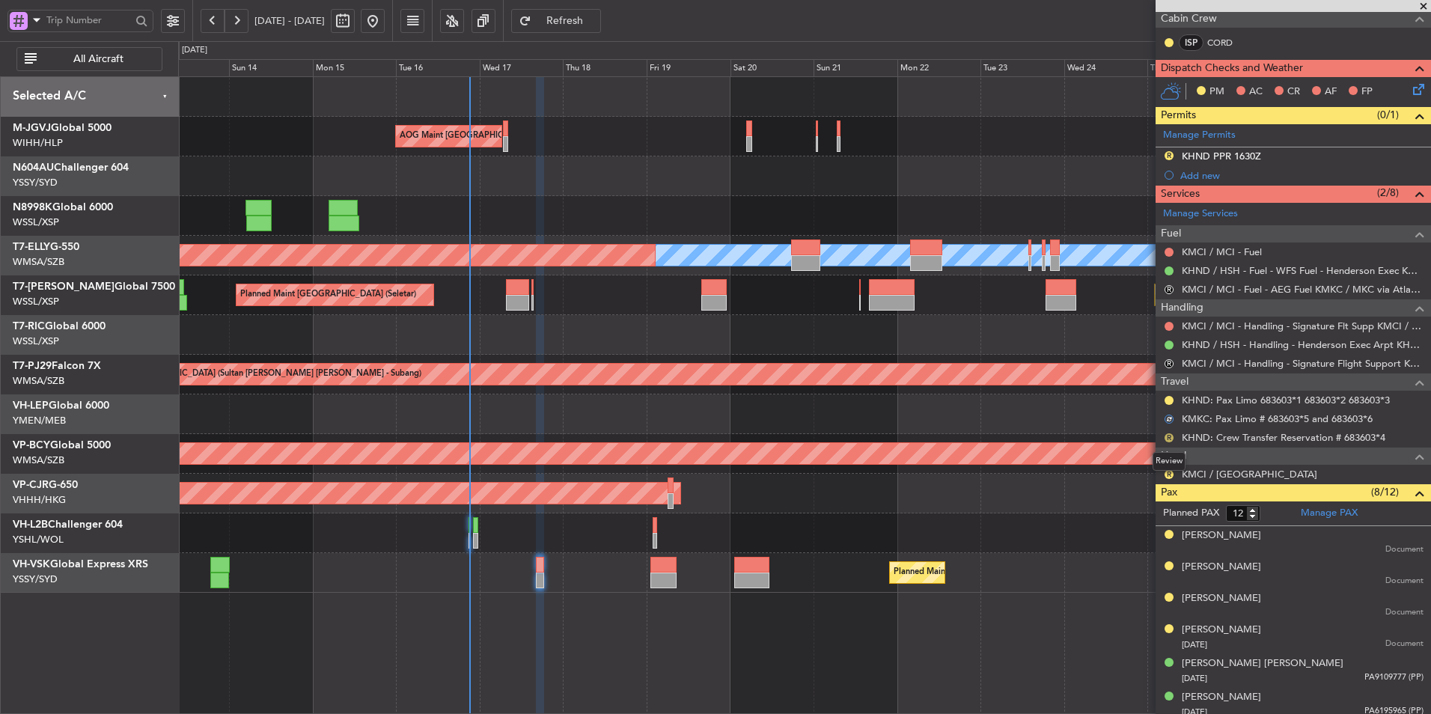
click at [1169, 436] on button "R" at bounding box center [1169, 437] width 9 height 9
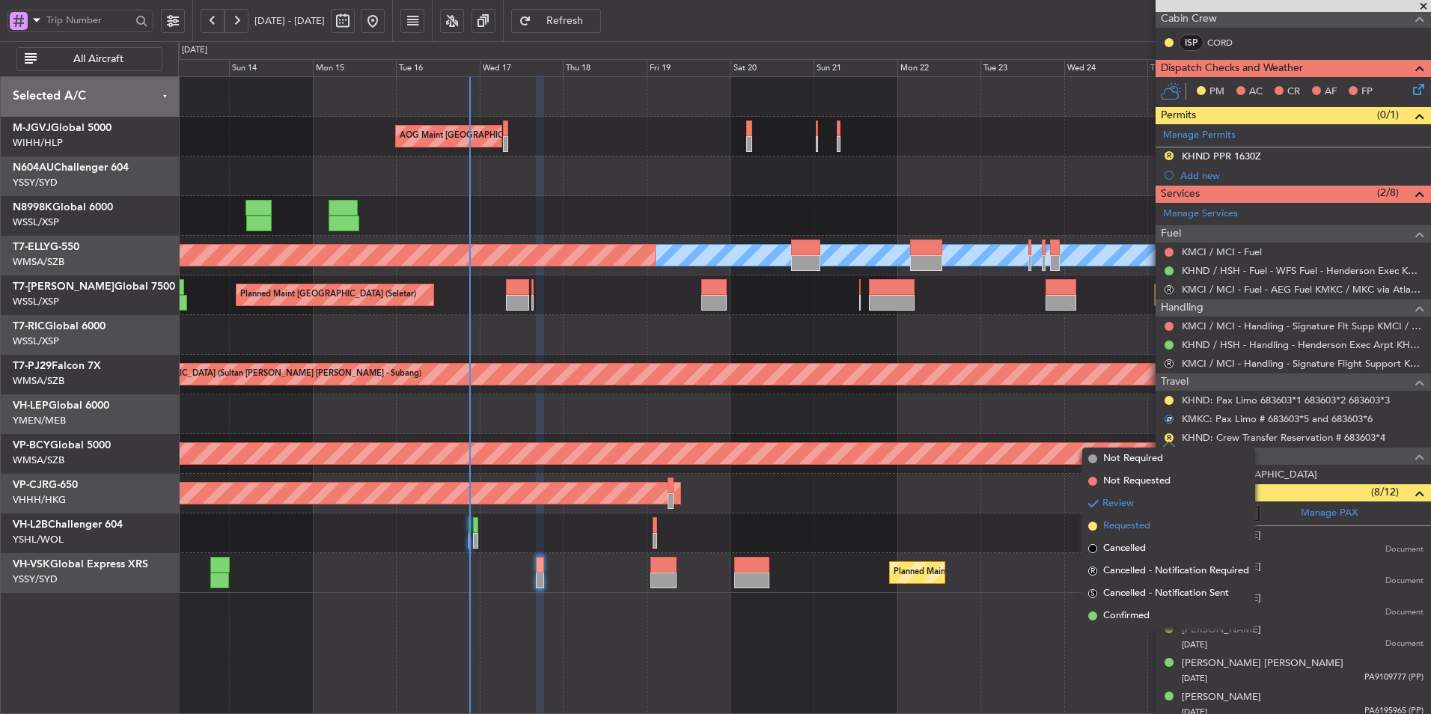
click at [1146, 523] on span "Requested" at bounding box center [1126, 526] width 47 height 15
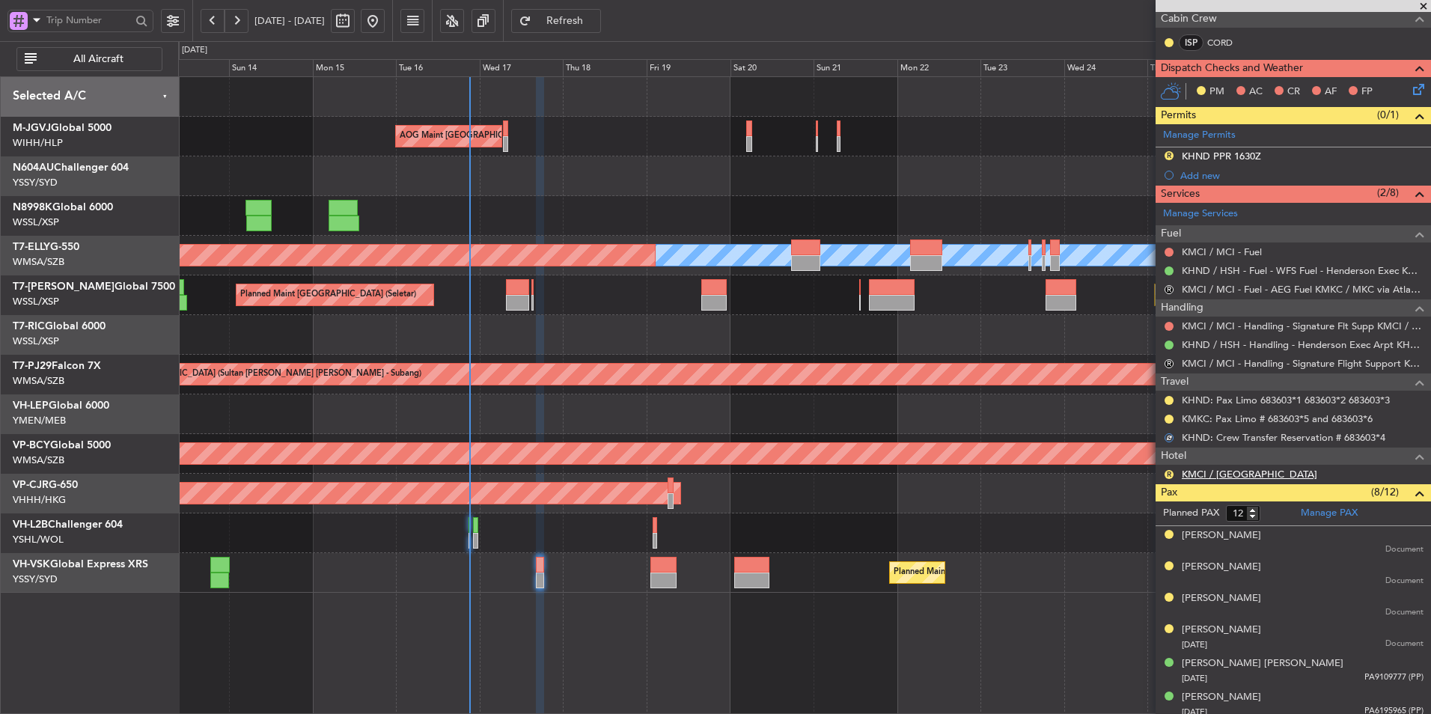
click at [1218, 472] on link "KMCI / [GEOGRAPHIC_DATA]" at bounding box center [1249, 474] width 135 height 13
click at [1169, 472] on button "R" at bounding box center [1169, 474] width 9 height 9
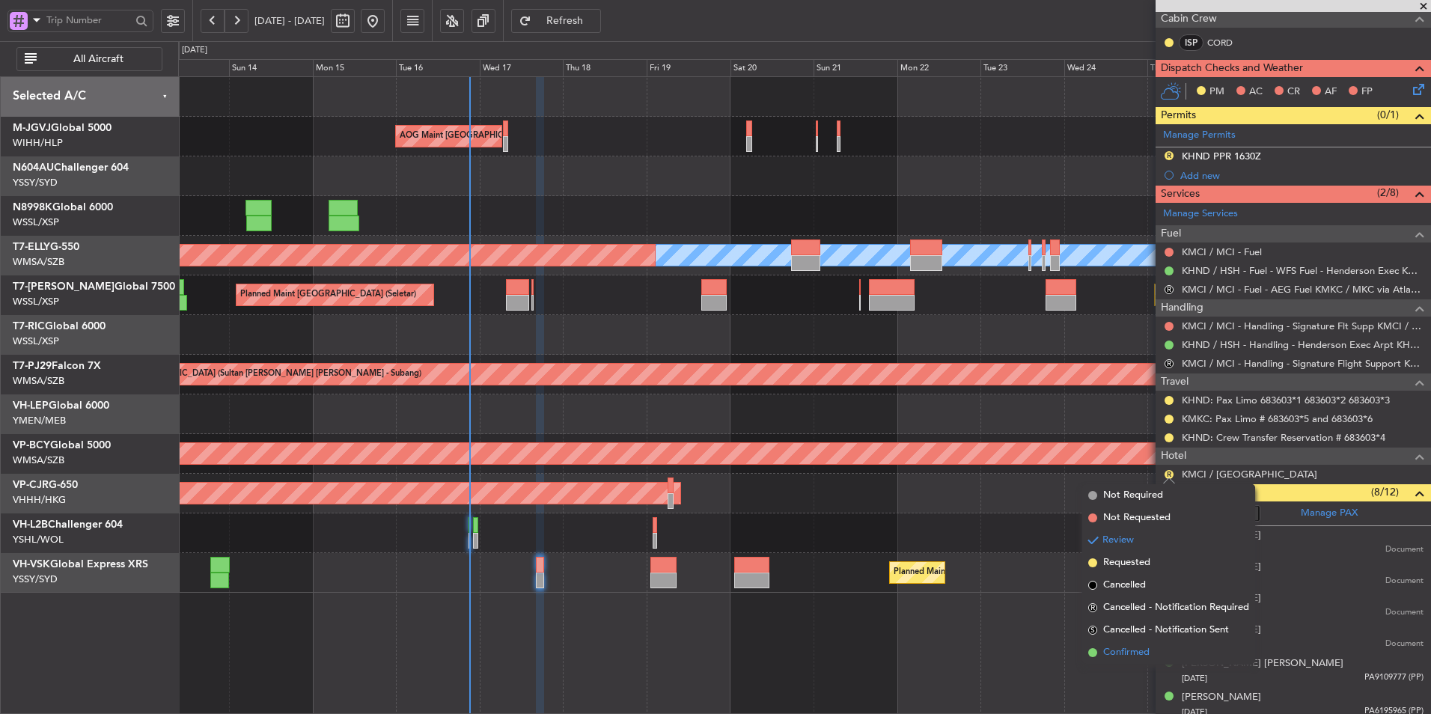
click at [1121, 650] on span "Confirmed" at bounding box center [1126, 652] width 46 height 15
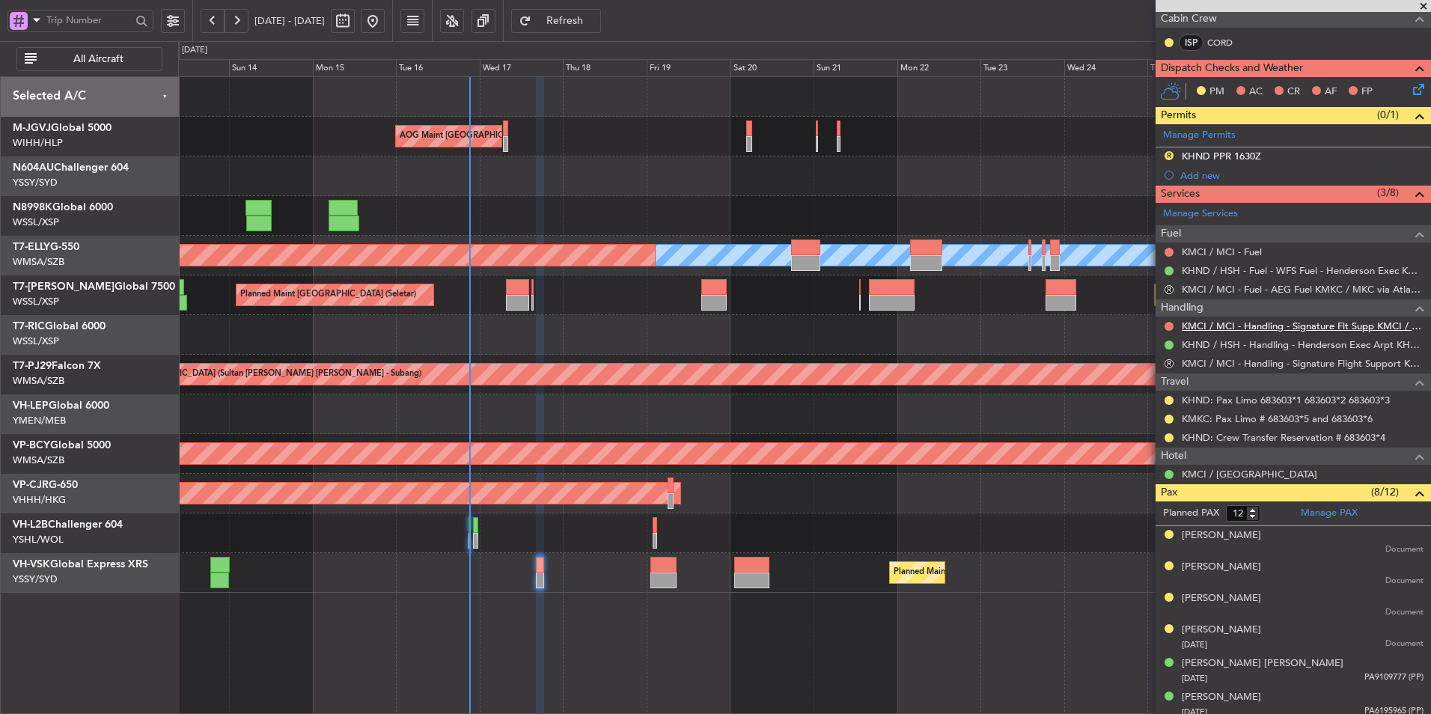
click at [1255, 320] on link "KMCI / MCI - Handling - Signature Flt Supp KMCI / MCI" at bounding box center [1303, 326] width 242 height 13
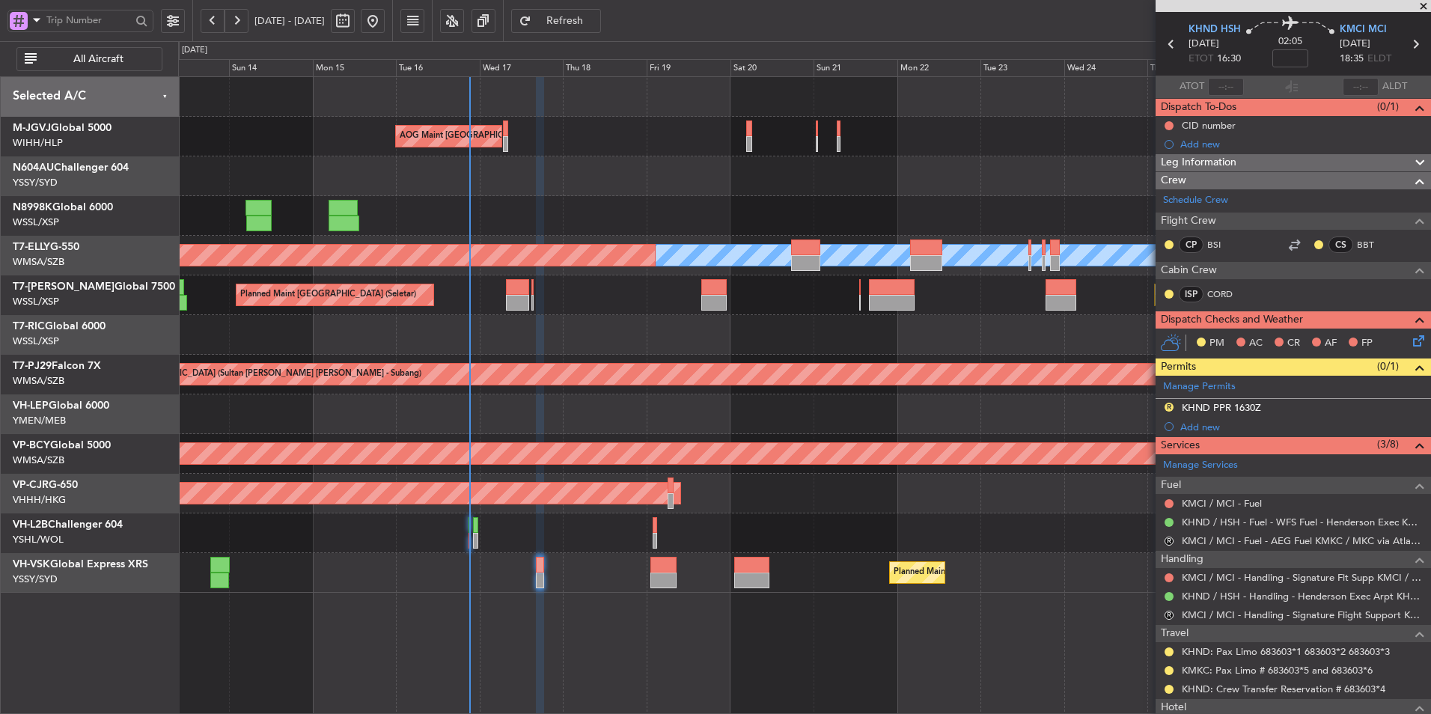
scroll to position [0, 0]
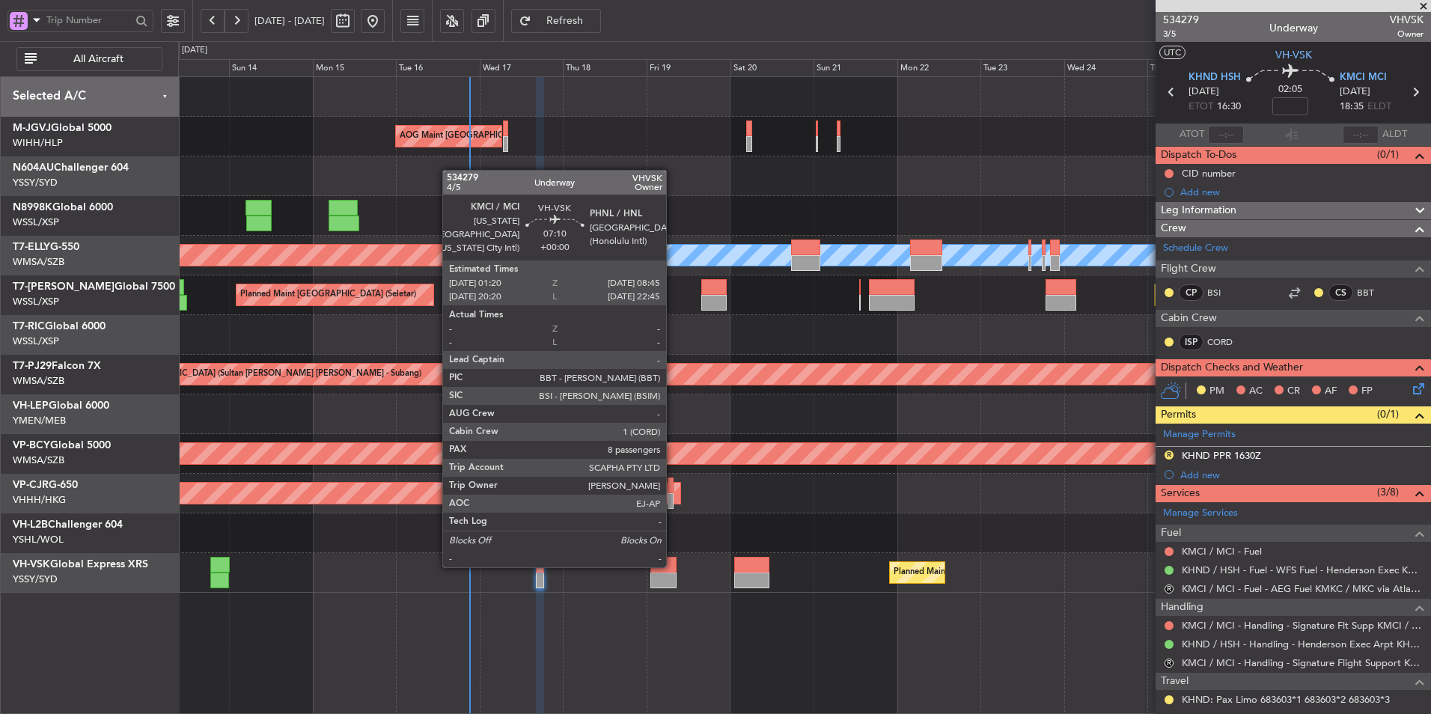
click at [673, 566] on div at bounding box center [664, 565] width 26 height 16
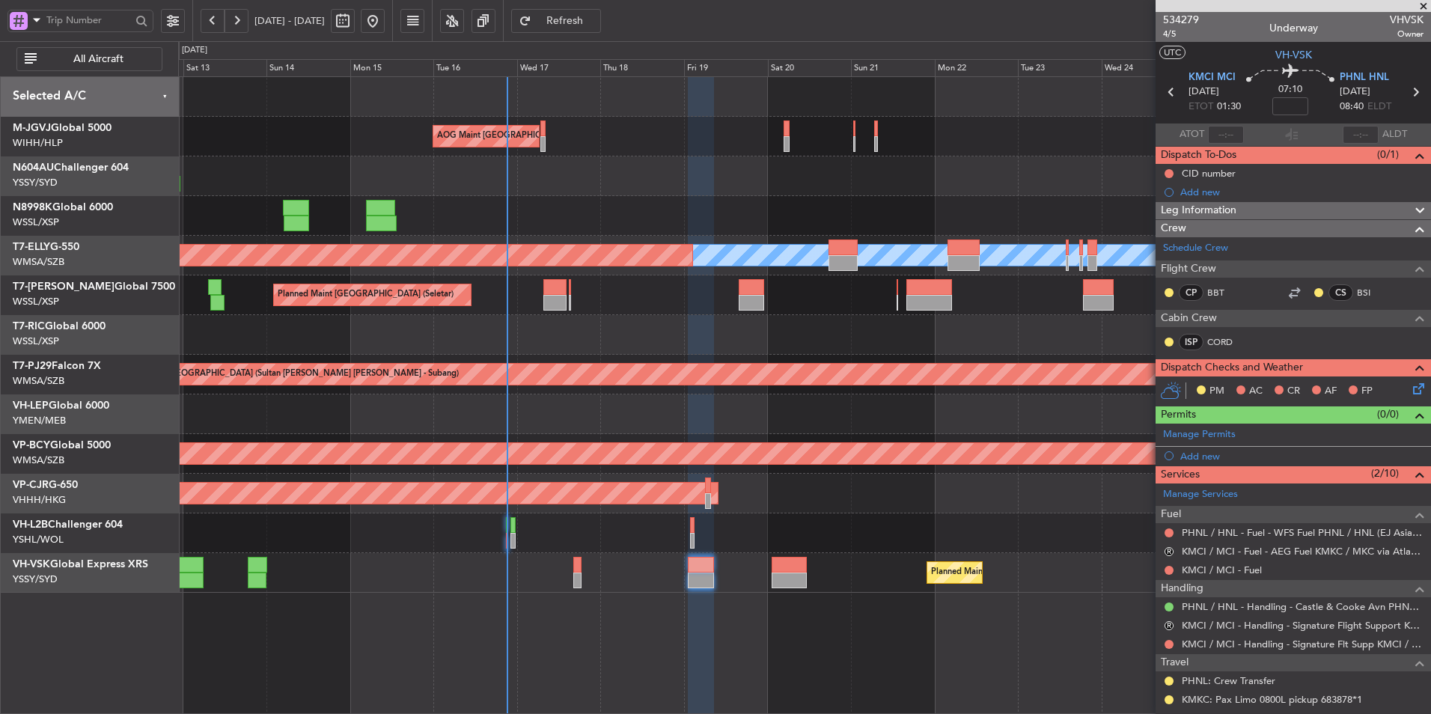
click at [650, 406] on div at bounding box center [804, 415] width 1252 height 40
click at [618, 415] on div at bounding box center [804, 415] width 1252 height 40
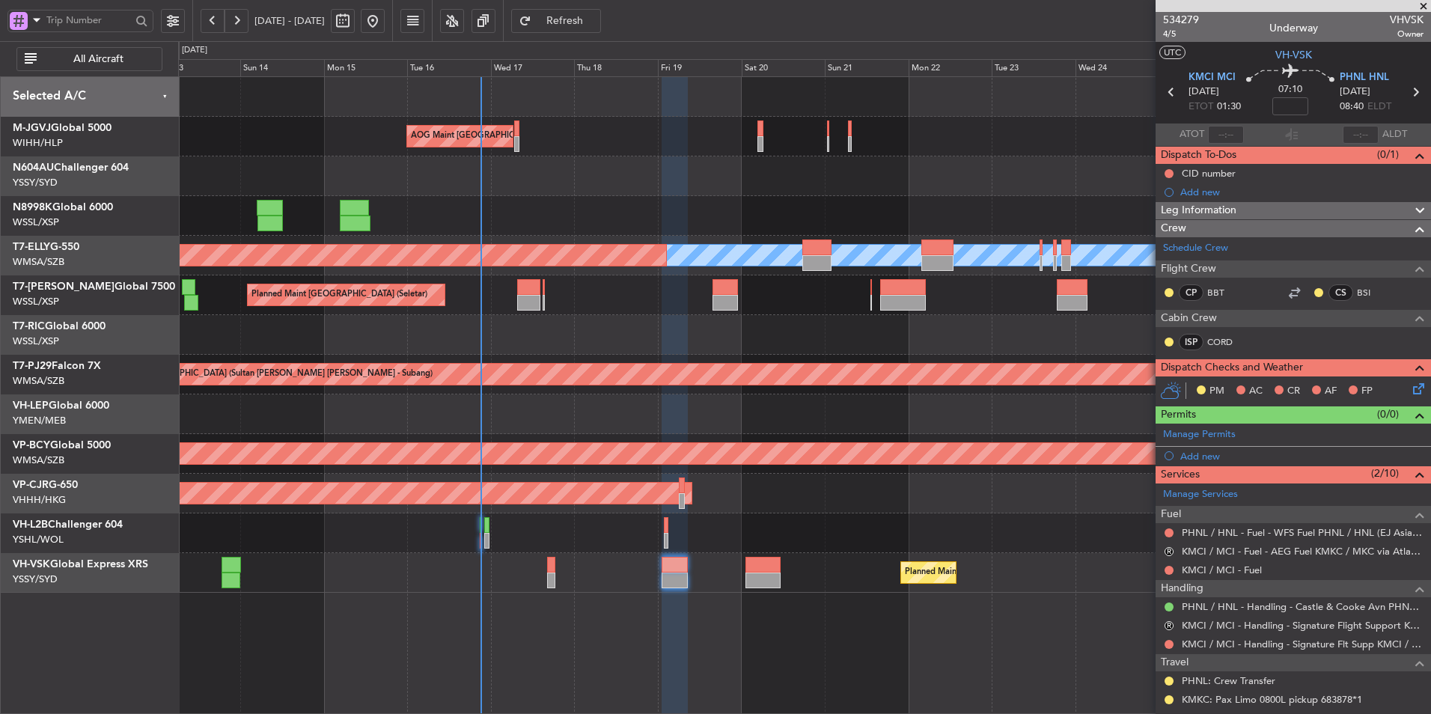
click at [814, 527] on div at bounding box center [804, 534] width 1252 height 40
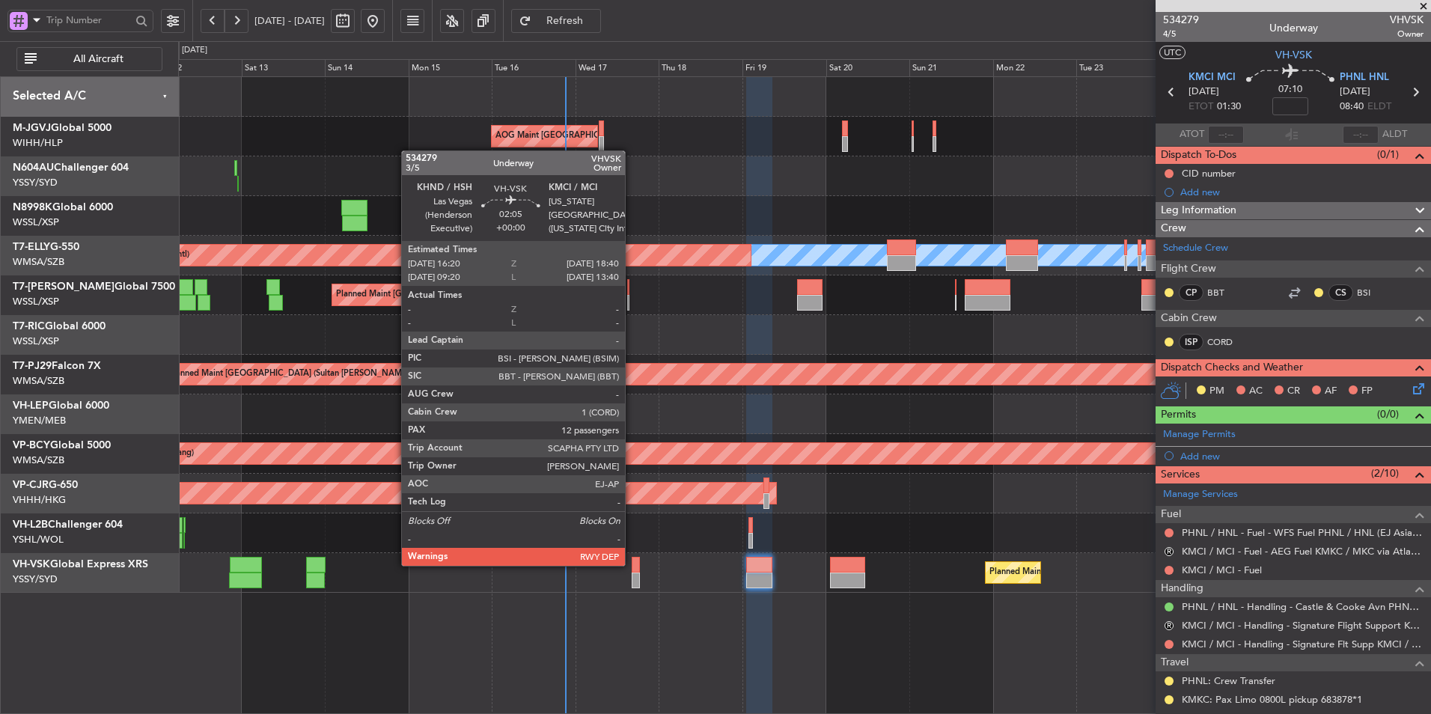
click at [632, 564] on div at bounding box center [636, 565] width 8 height 16
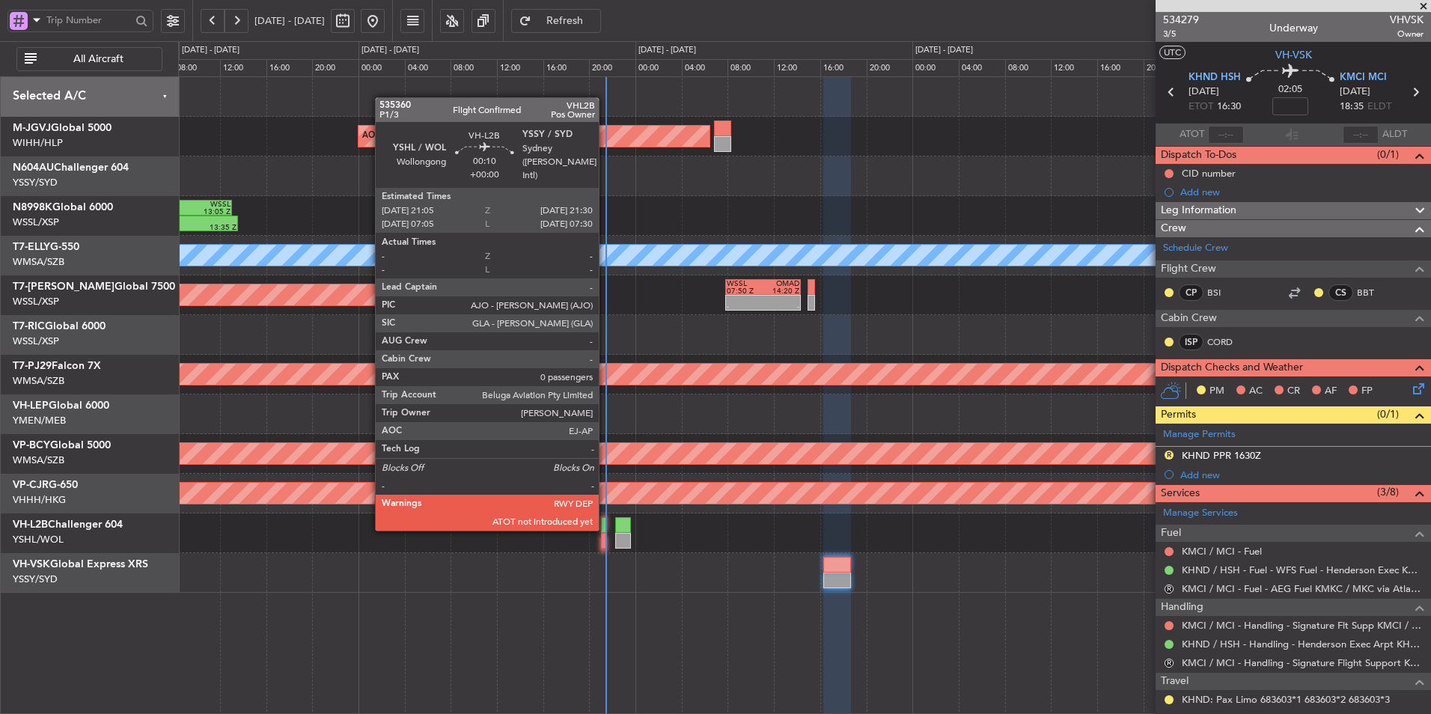
click at [606, 529] on div at bounding box center [603, 525] width 5 height 16
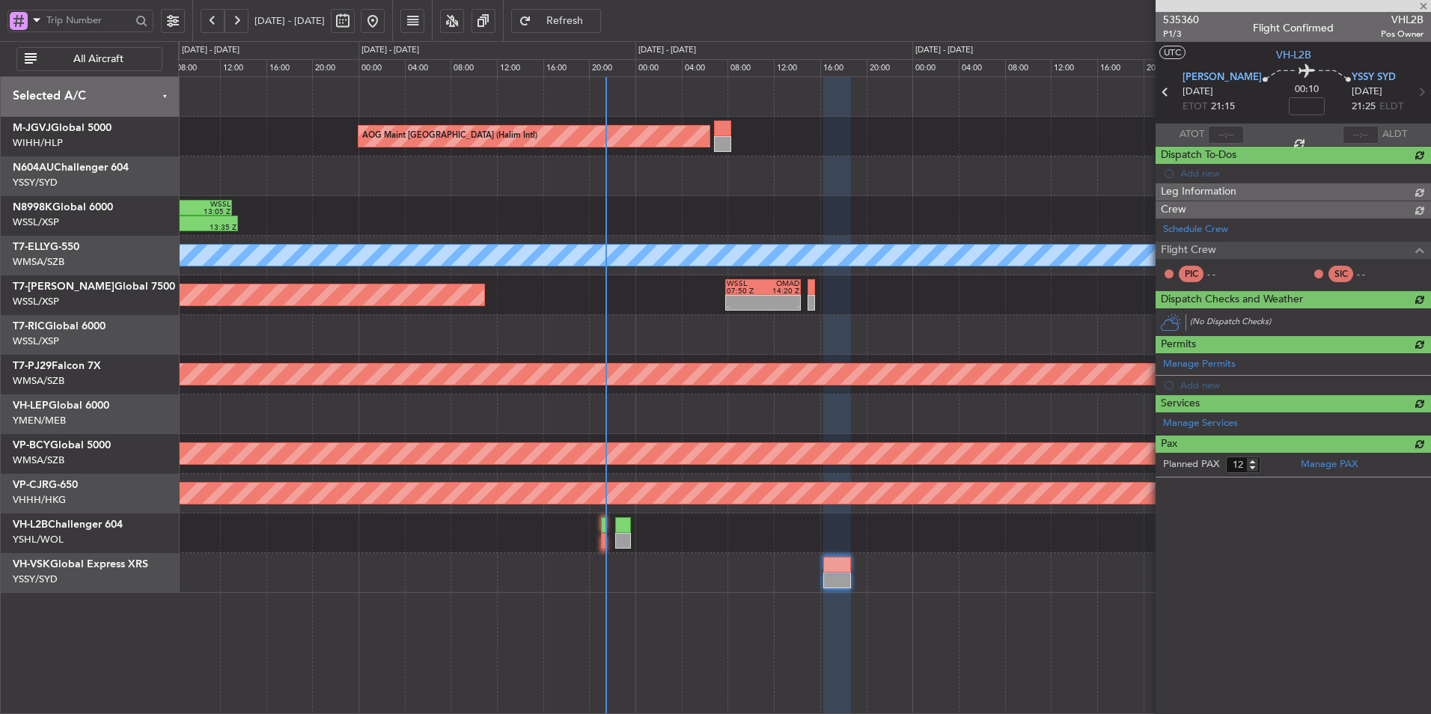
type input "0"
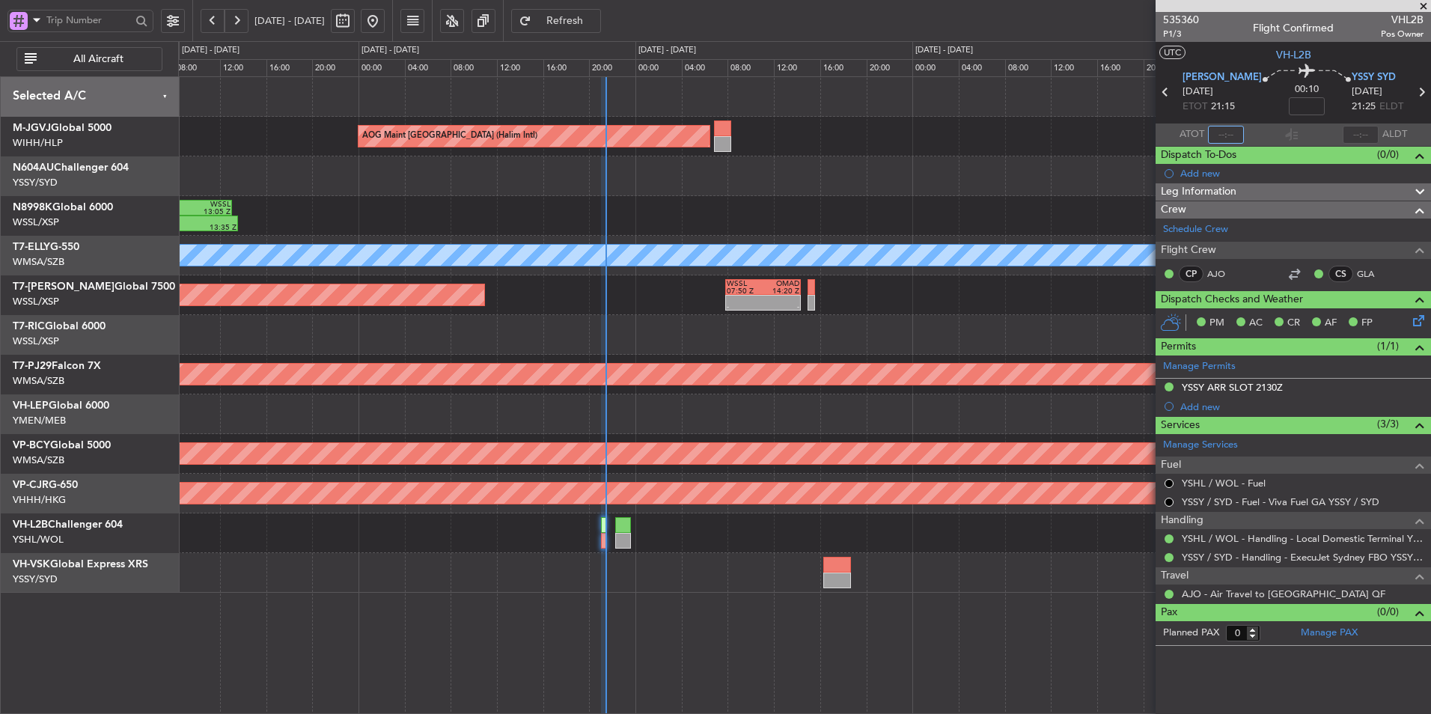
click at [1241, 135] on input "text" at bounding box center [1226, 135] width 36 height 18
type input "21:22"
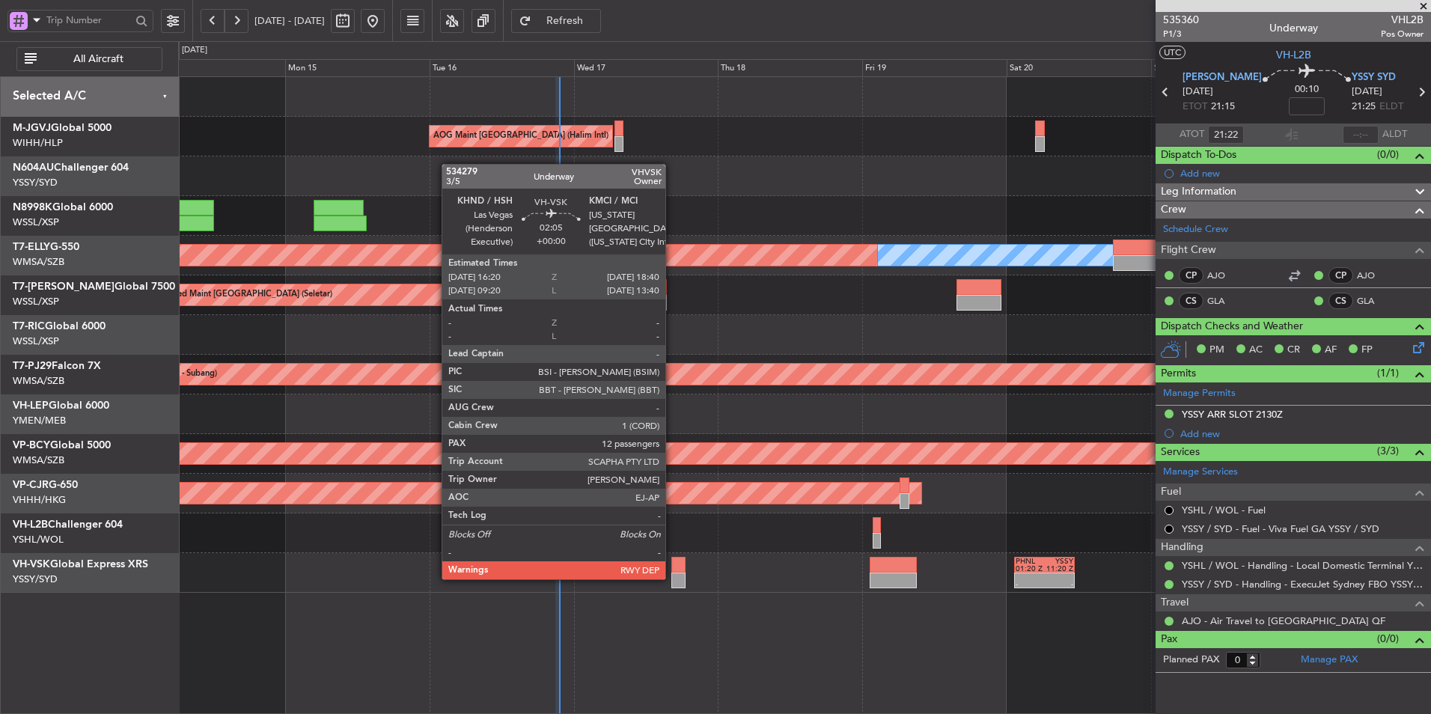
click at [672, 578] on div at bounding box center [678, 581] width 14 height 16
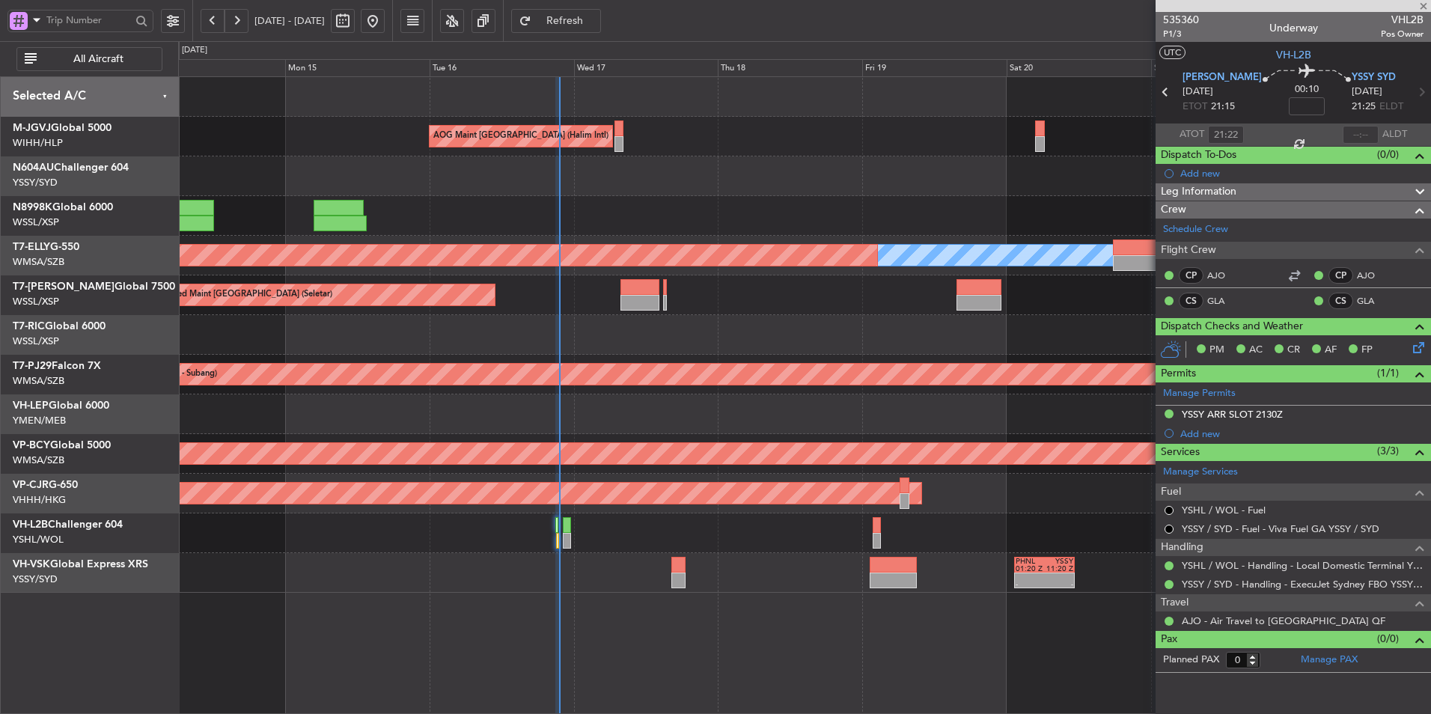
type input "12"
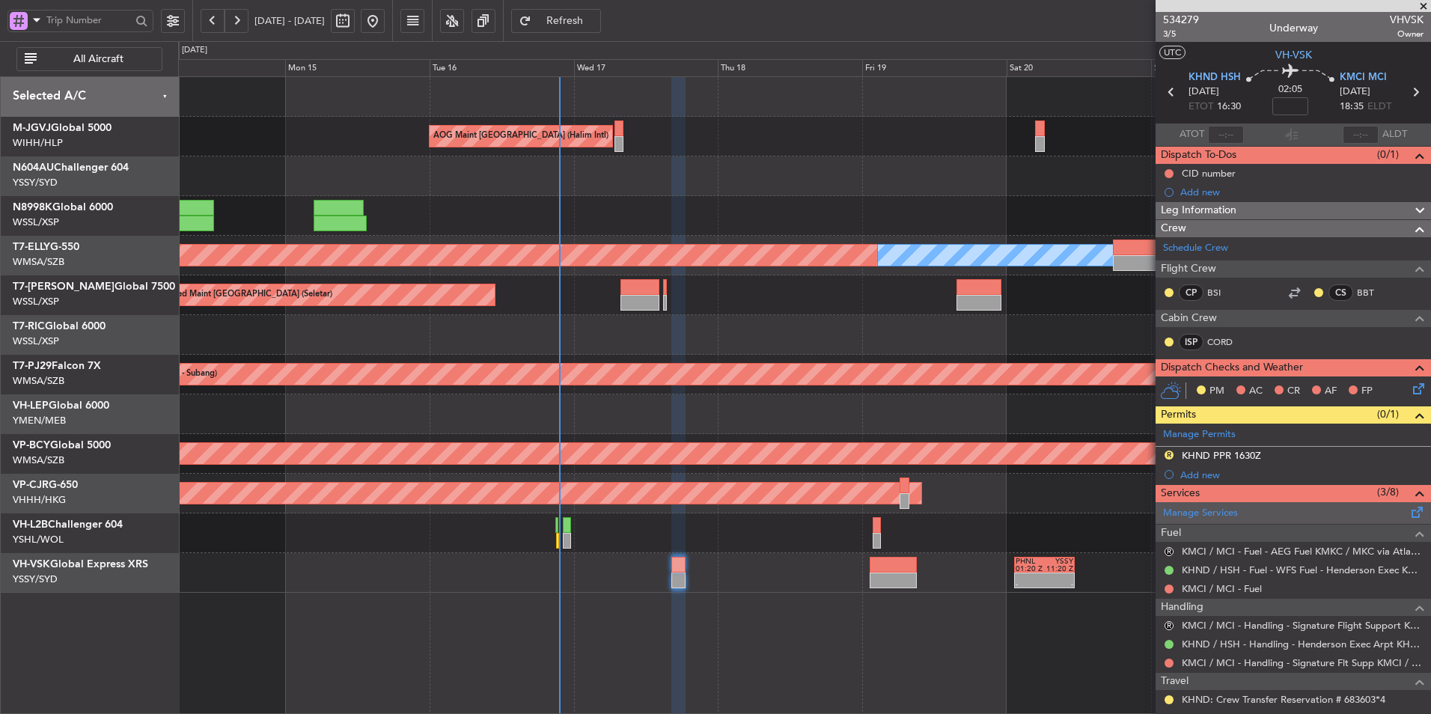
scroll to position [225, 0]
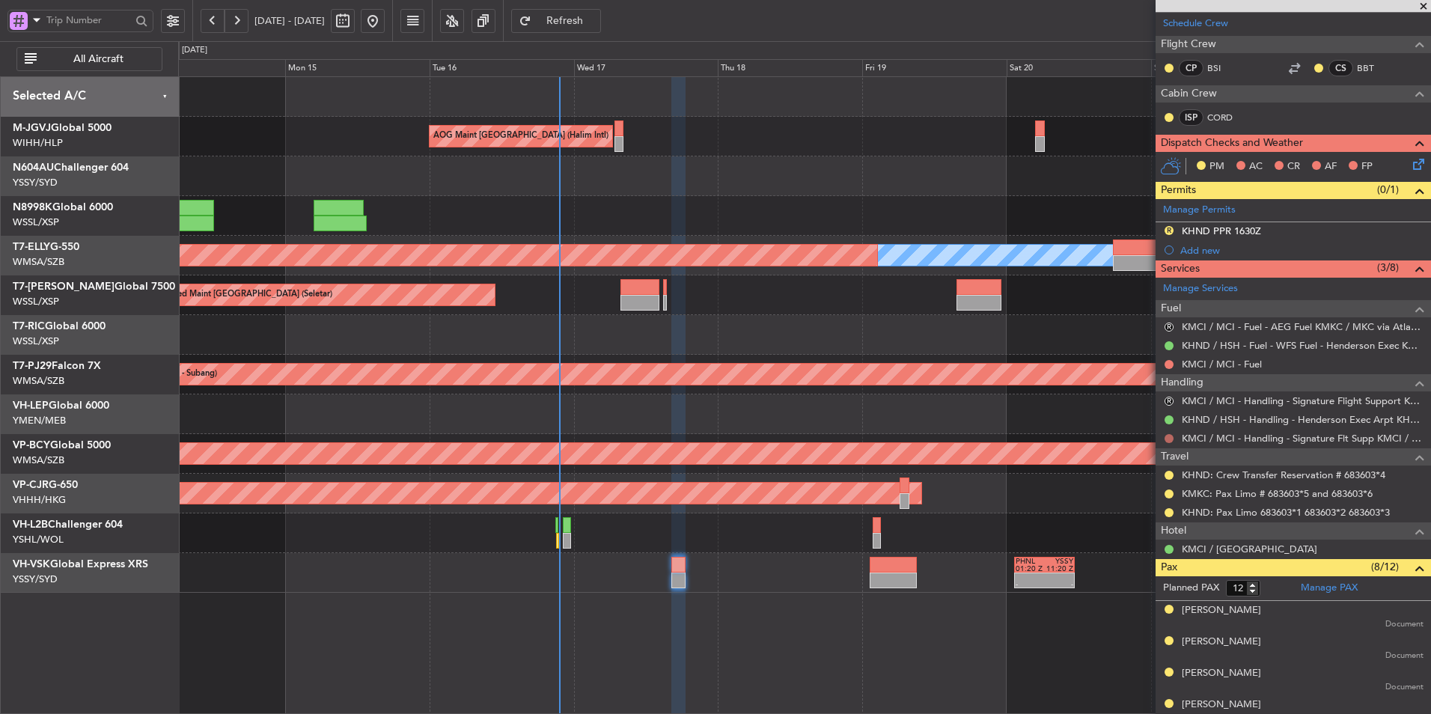
click at [1170, 434] on button at bounding box center [1169, 438] width 9 height 9
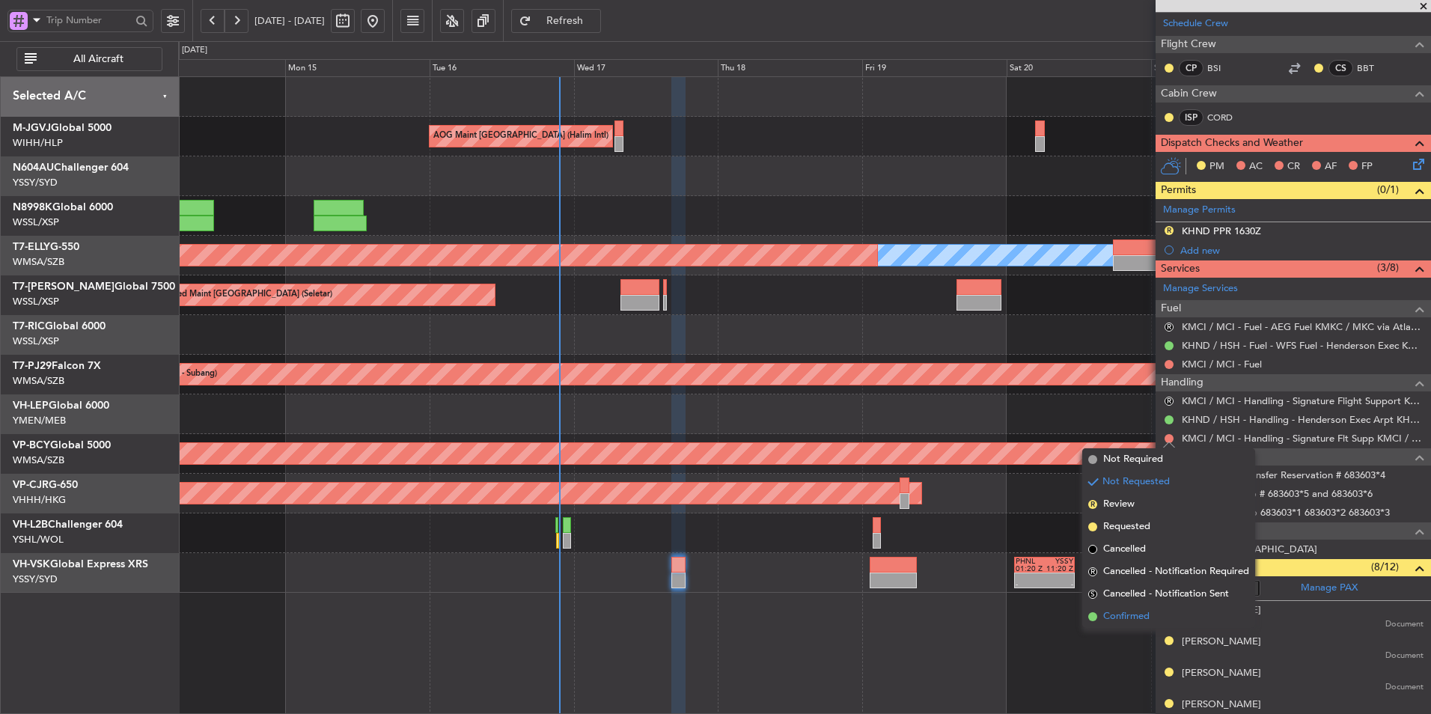
click at [1145, 624] on span "Confirmed" at bounding box center [1126, 616] width 46 height 15
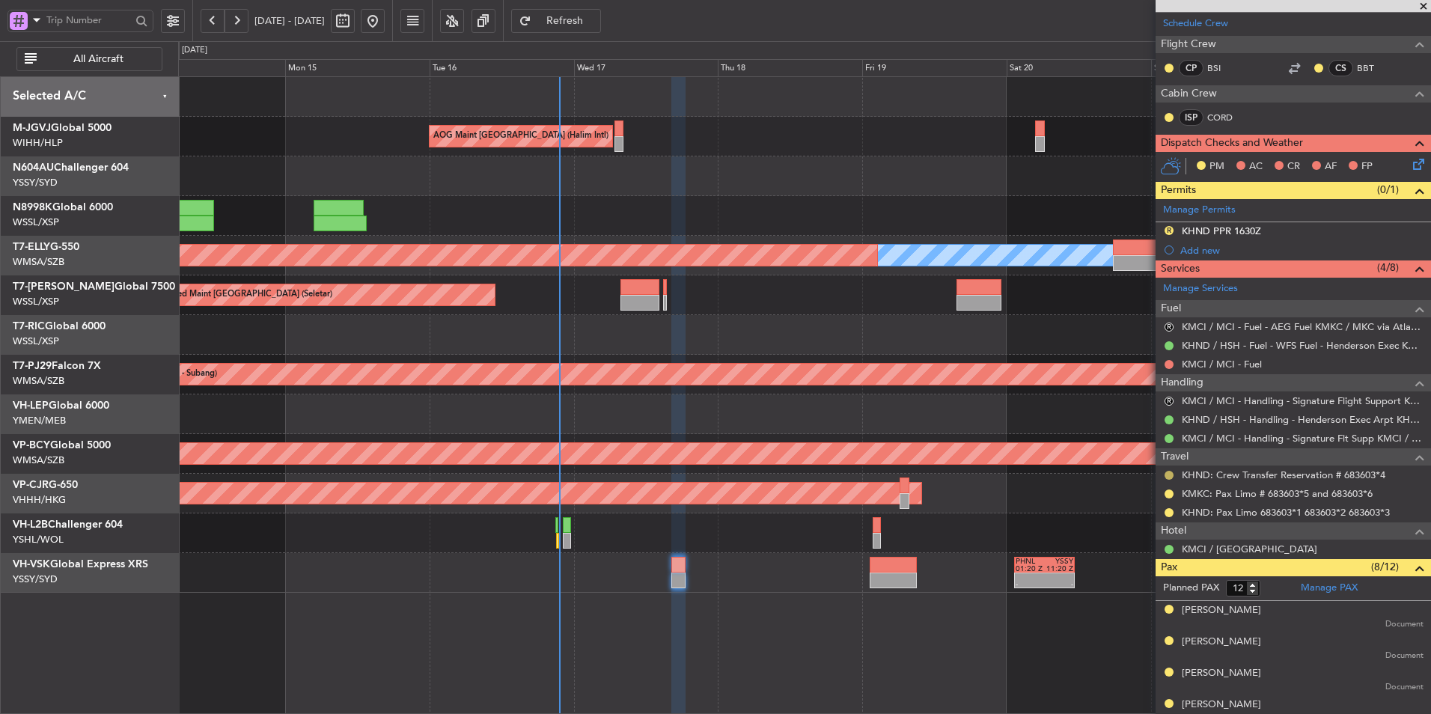
click at [1172, 473] on button at bounding box center [1169, 475] width 9 height 9
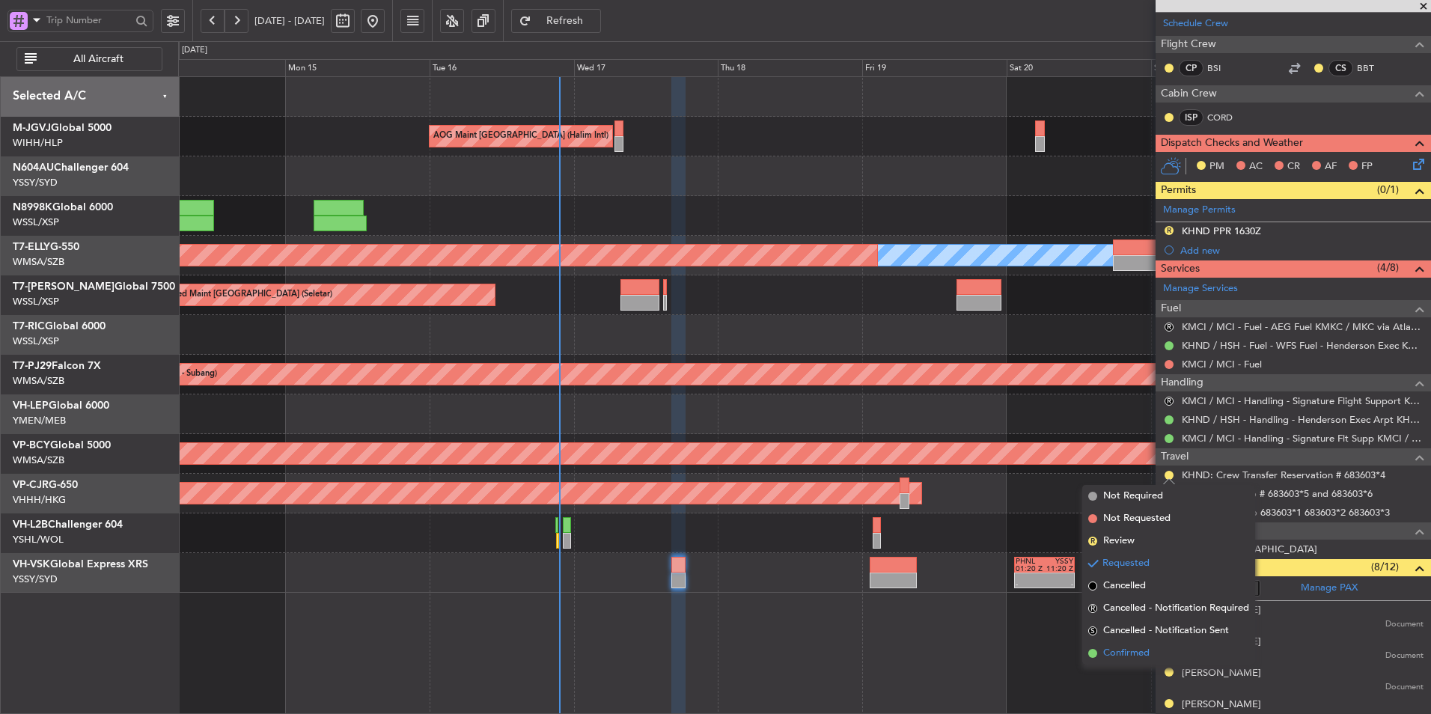
click at [1128, 650] on span "Confirmed" at bounding box center [1126, 653] width 46 height 15
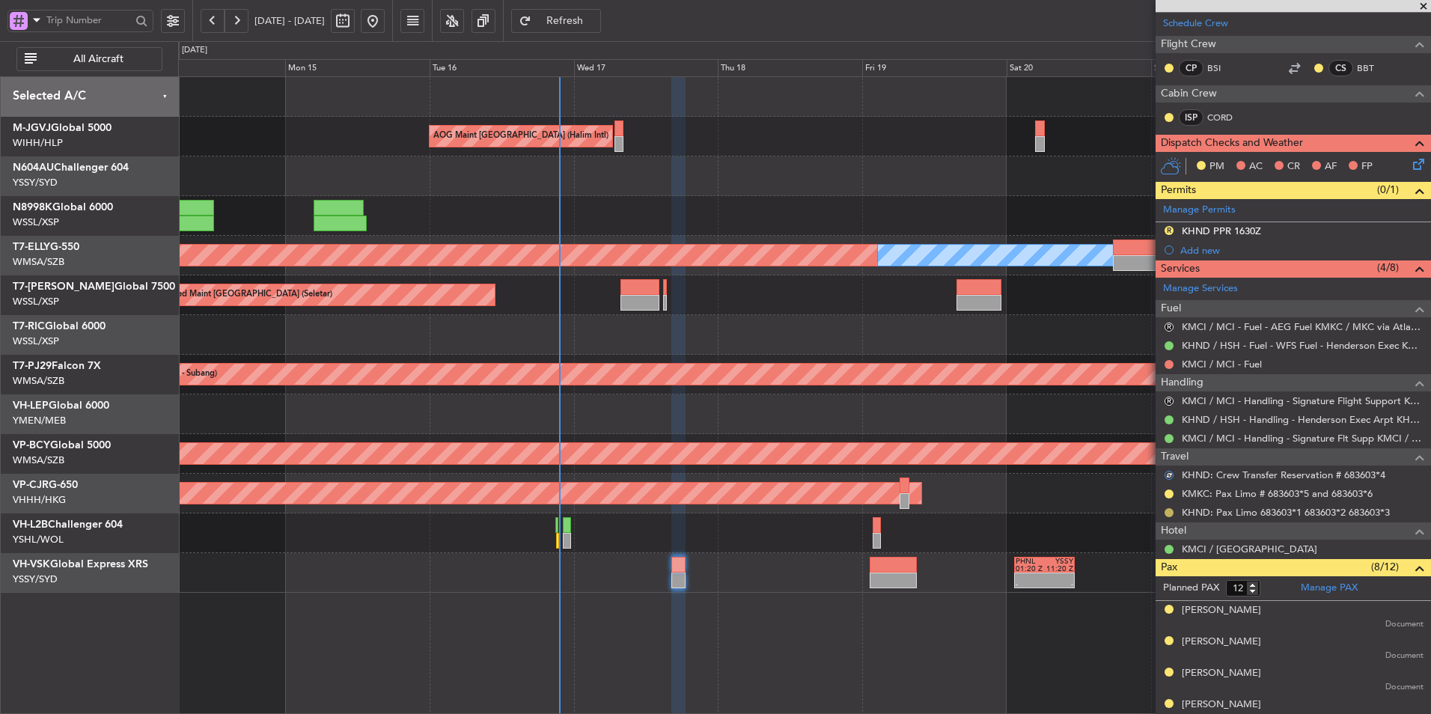
click at [1169, 514] on button at bounding box center [1169, 512] width 9 height 9
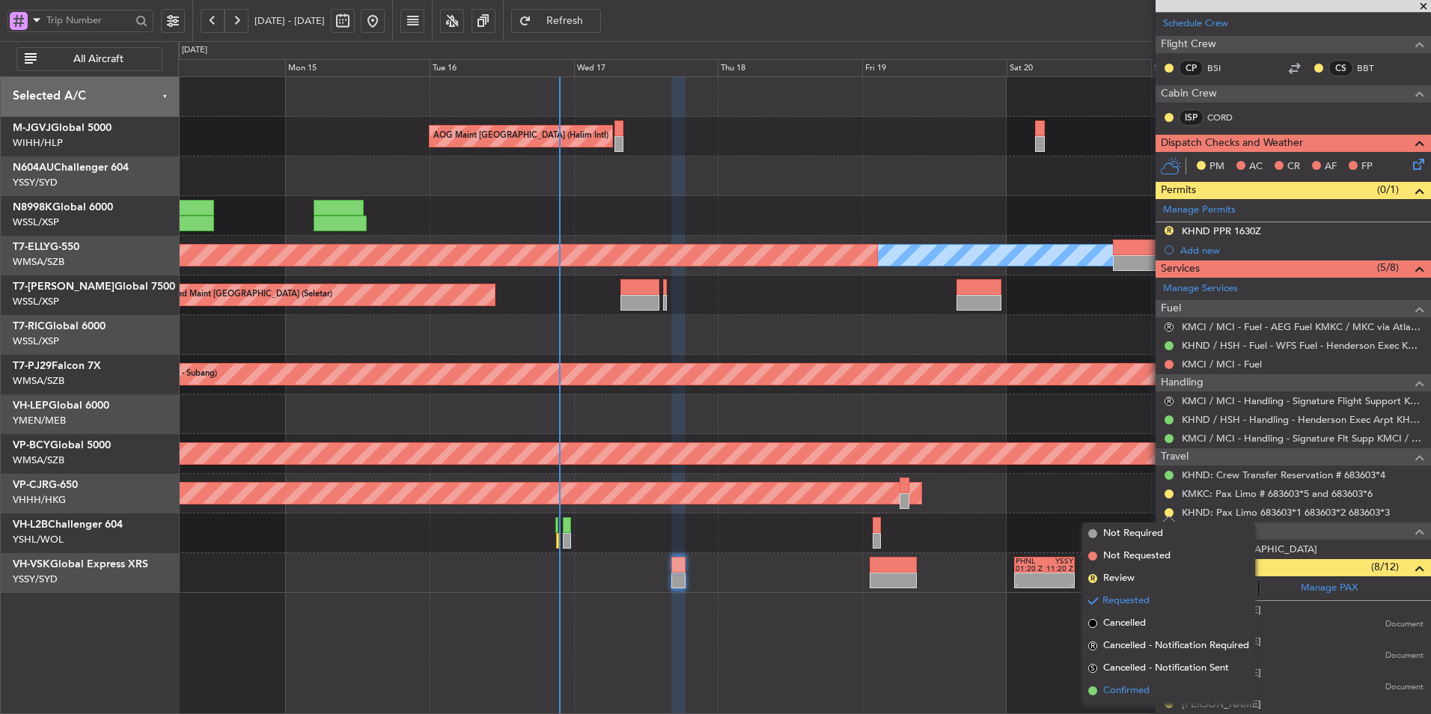
click at [1140, 692] on span "Confirmed" at bounding box center [1126, 690] width 46 height 15
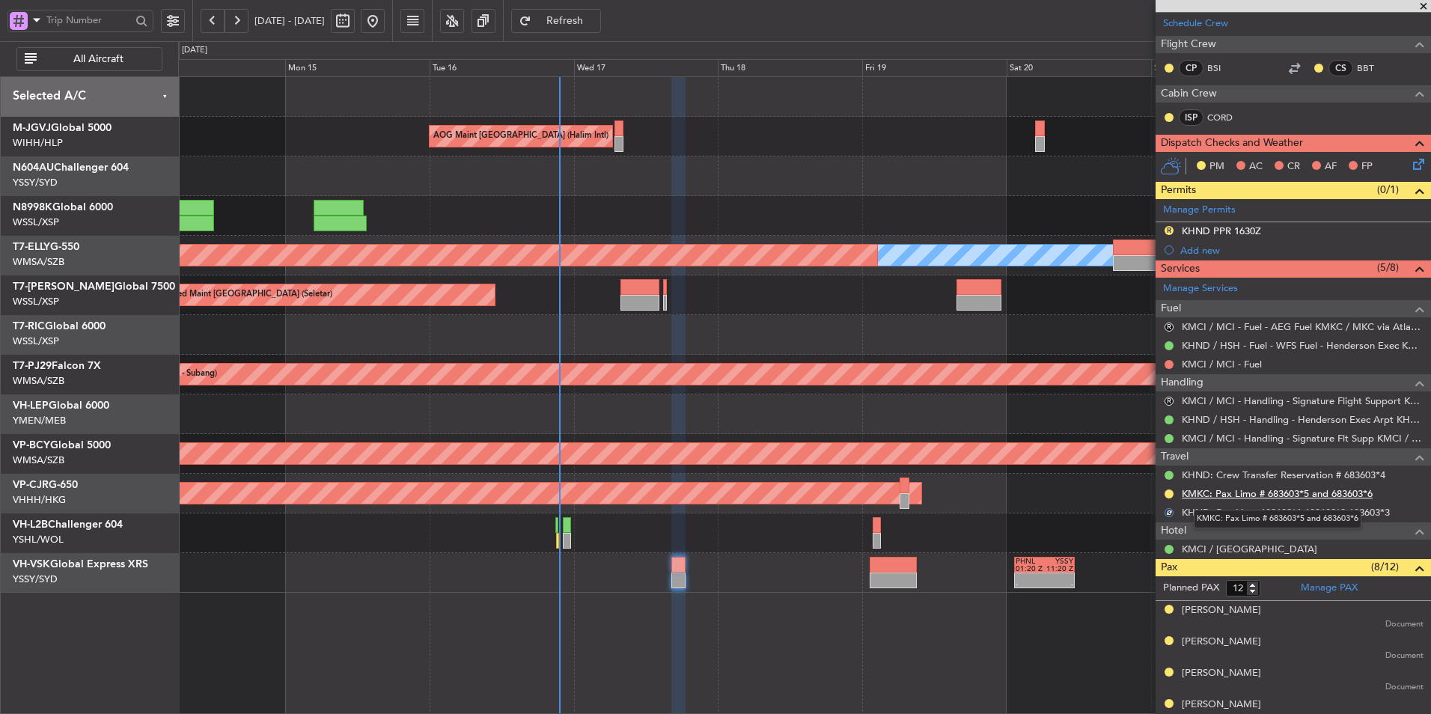
click at [1215, 495] on link "KMKC: Pax Limo # 683603*5 and 683603*6" at bounding box center [1277, 493] width 191 height 13
click at [596, 21] on span "Refresh" at bounding box center [564, 21] width 61 height 10
click at [1169, 495] on button at bounding box center [1169, 494] width 9 height 9
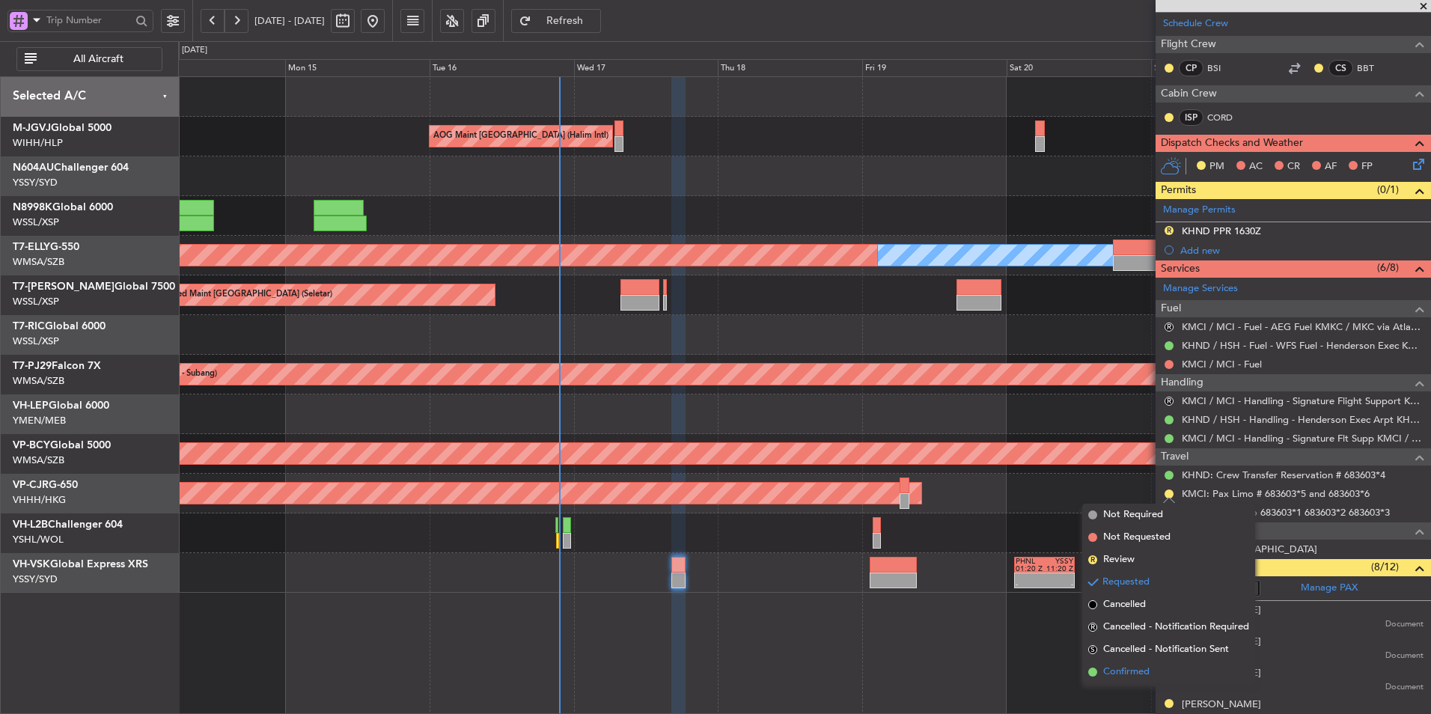
click at [1132, 675] on span "Confirmed" at bounding box center [1126, 672] width 46 height 15
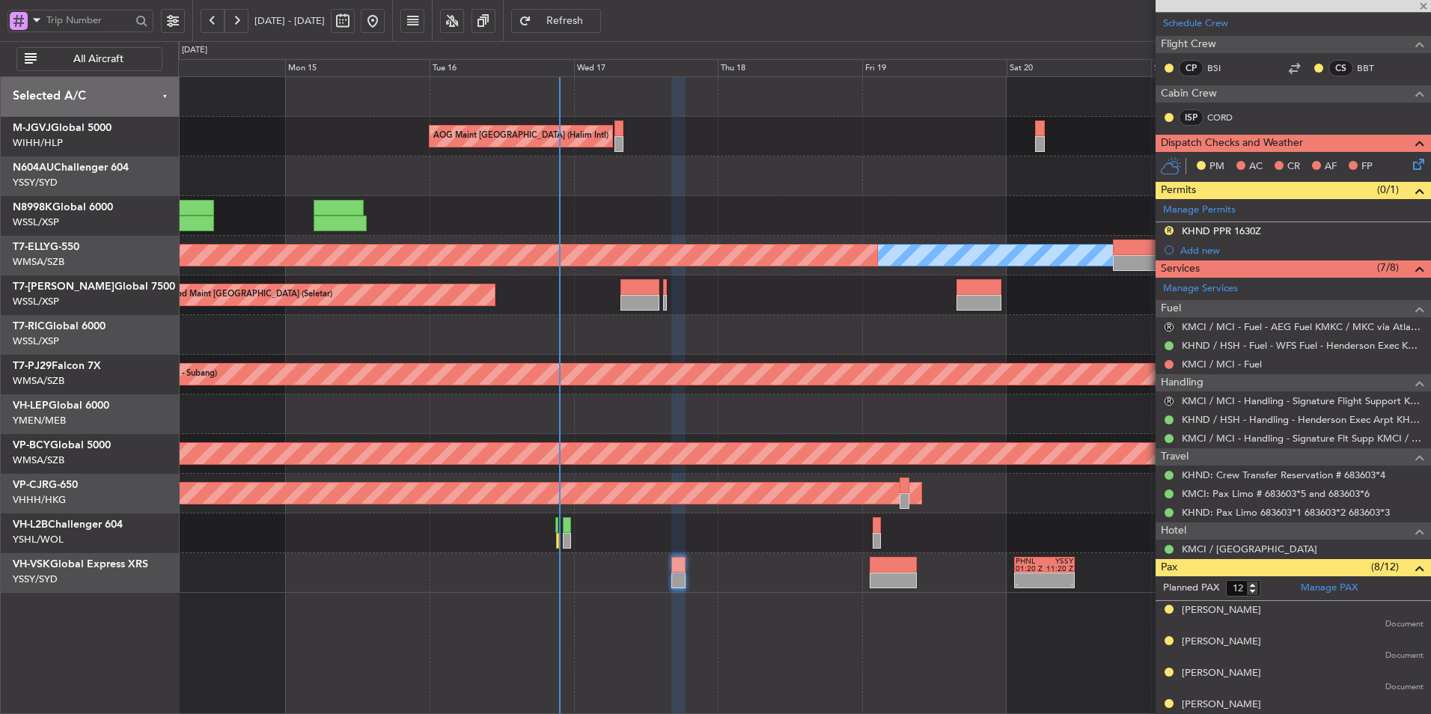
type input "+00:25"
type input "8"
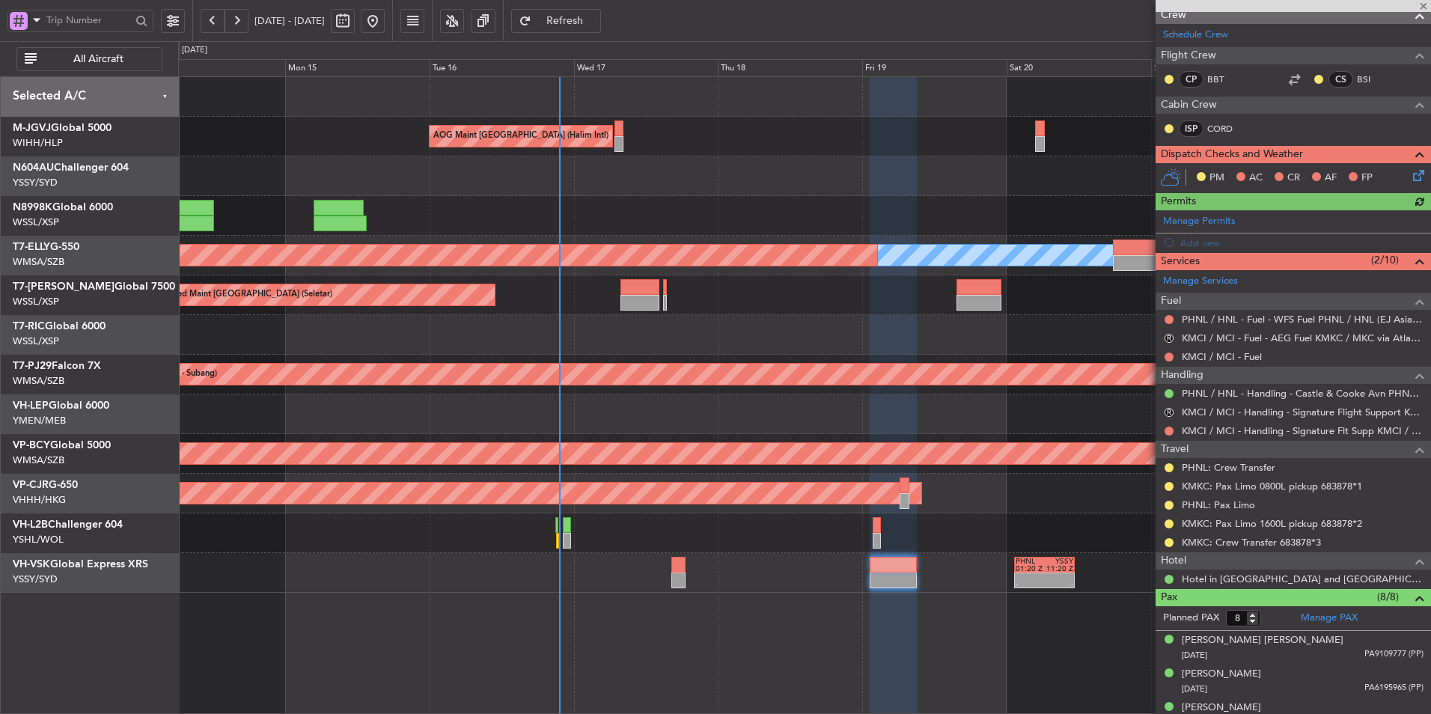
scroll to position [299, 0]
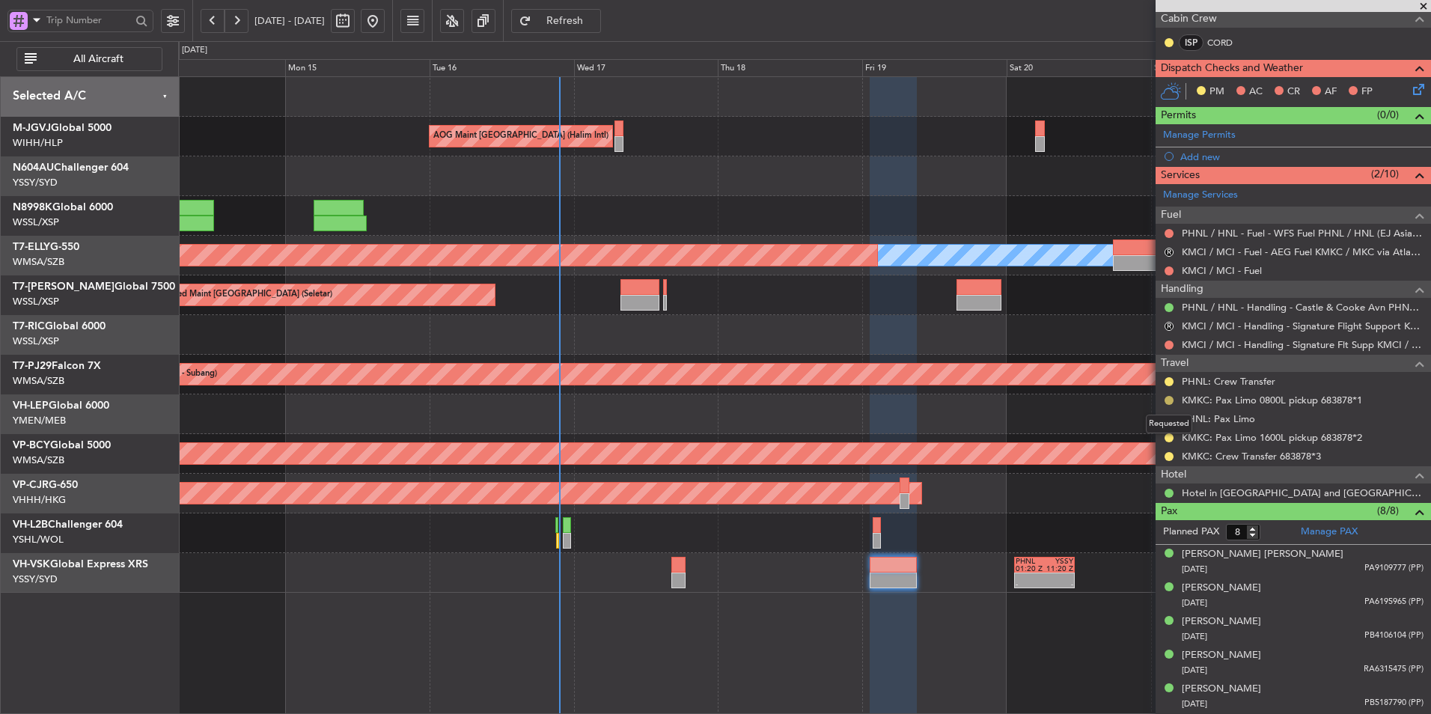
click at [1169, 398] on button at bounding box center [1169, 400] width 9 height 9
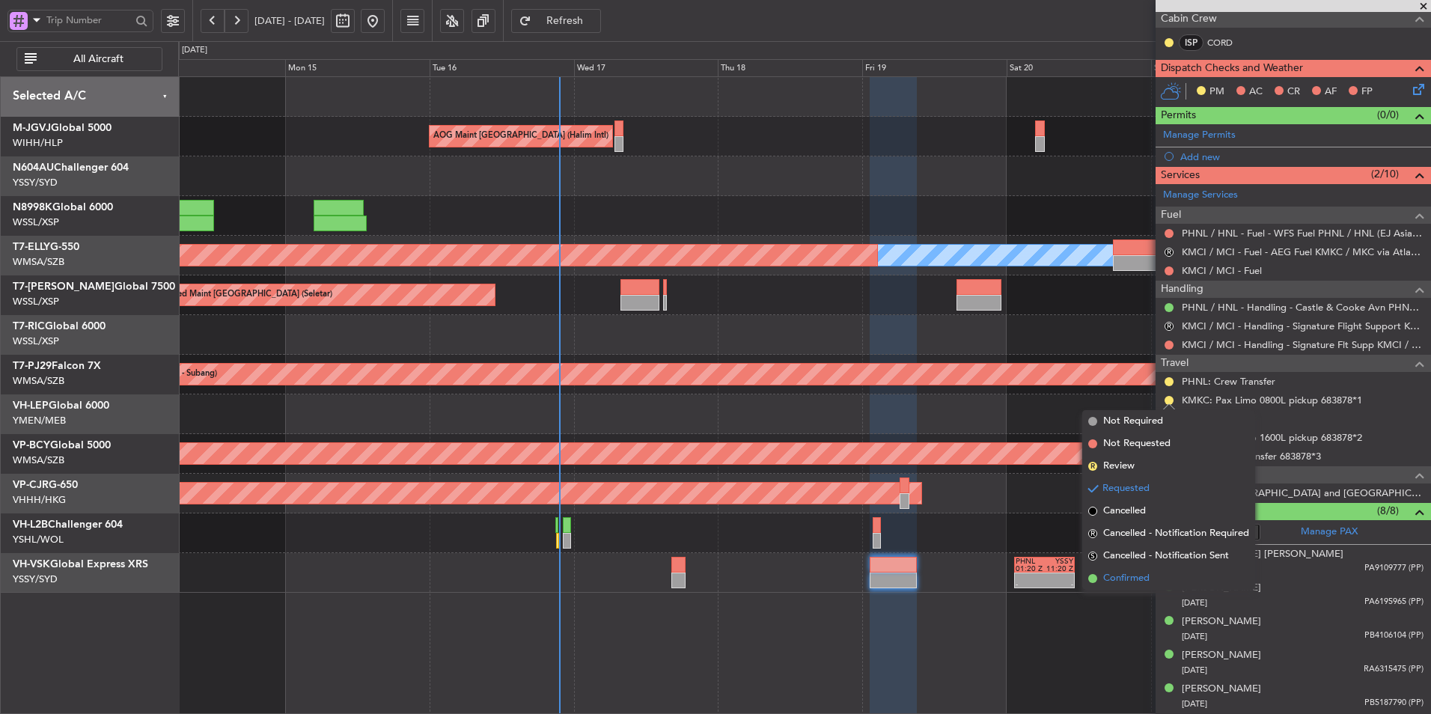
click at [1123, 575] on span "Confirmed" at bounding box center [1126, 578] width 46 height 15
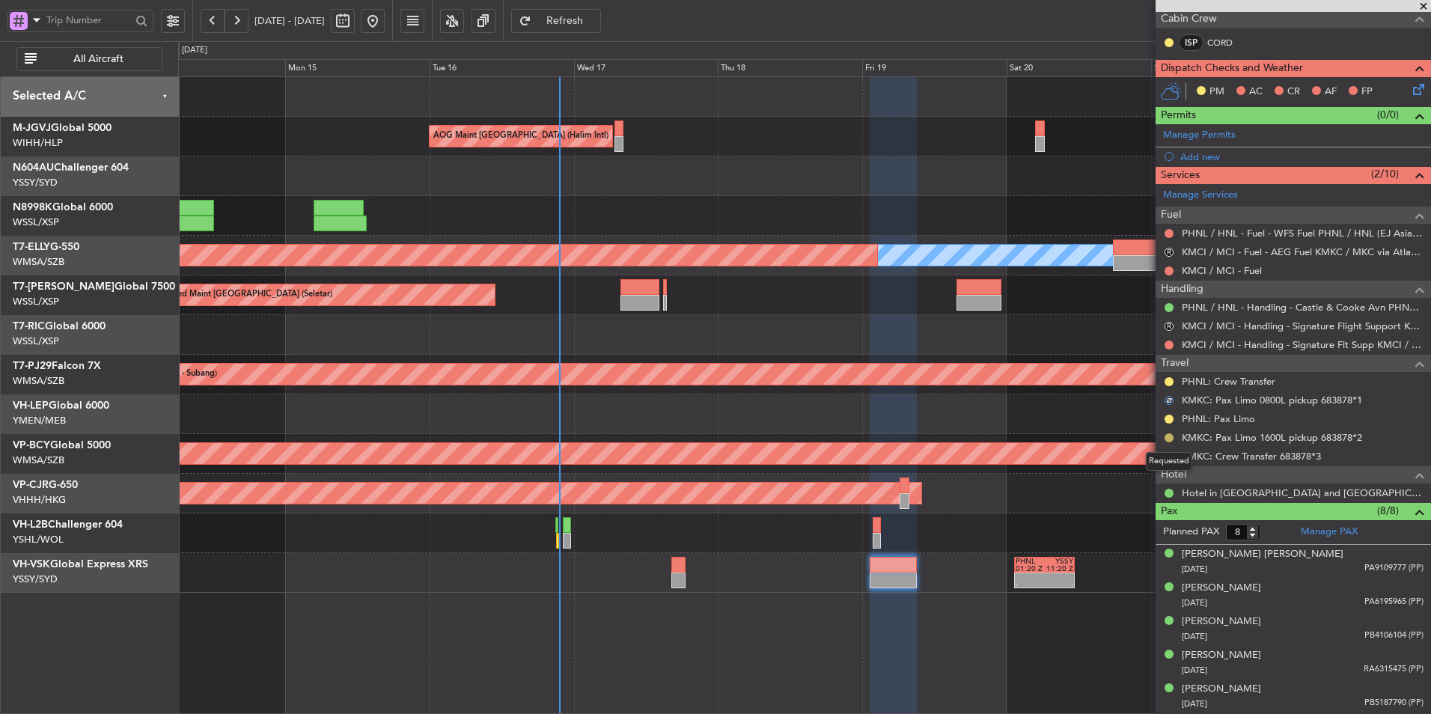
click at [1168, 436] on button at bounding box center [1169, 437] width 9 height 9
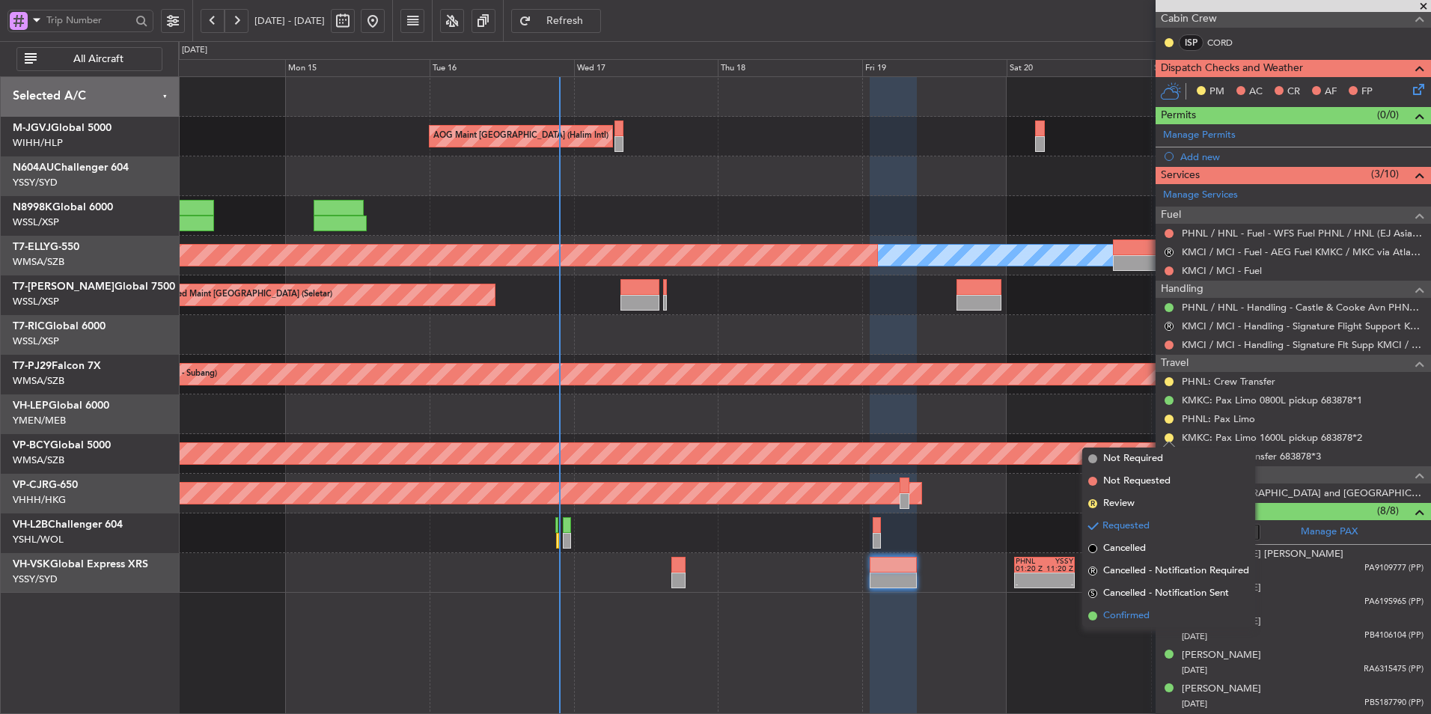
click at [1127, 616] on span "Confirmed" at bounding box center [1126, 616] width 46 height 15
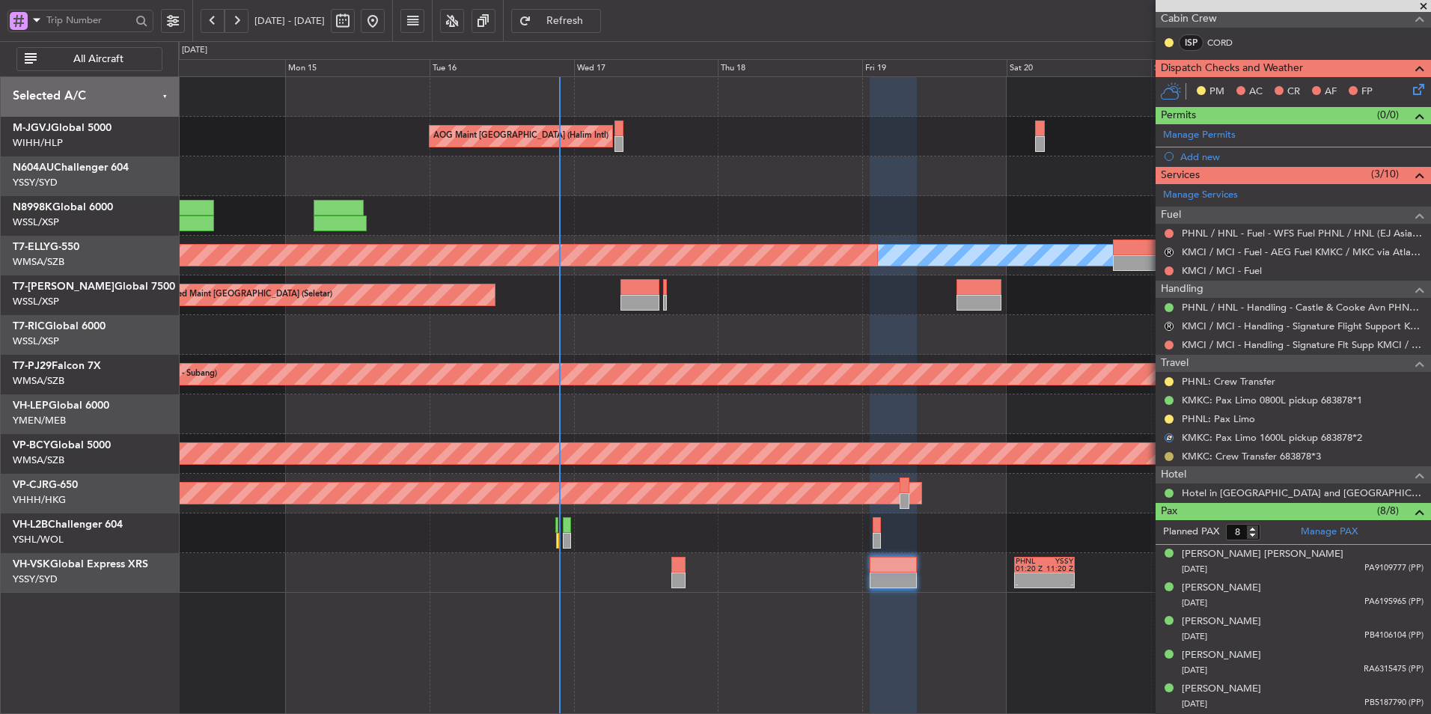
click at [1169, 457] on button at bounding box center [1169, 456] width 9 height 9
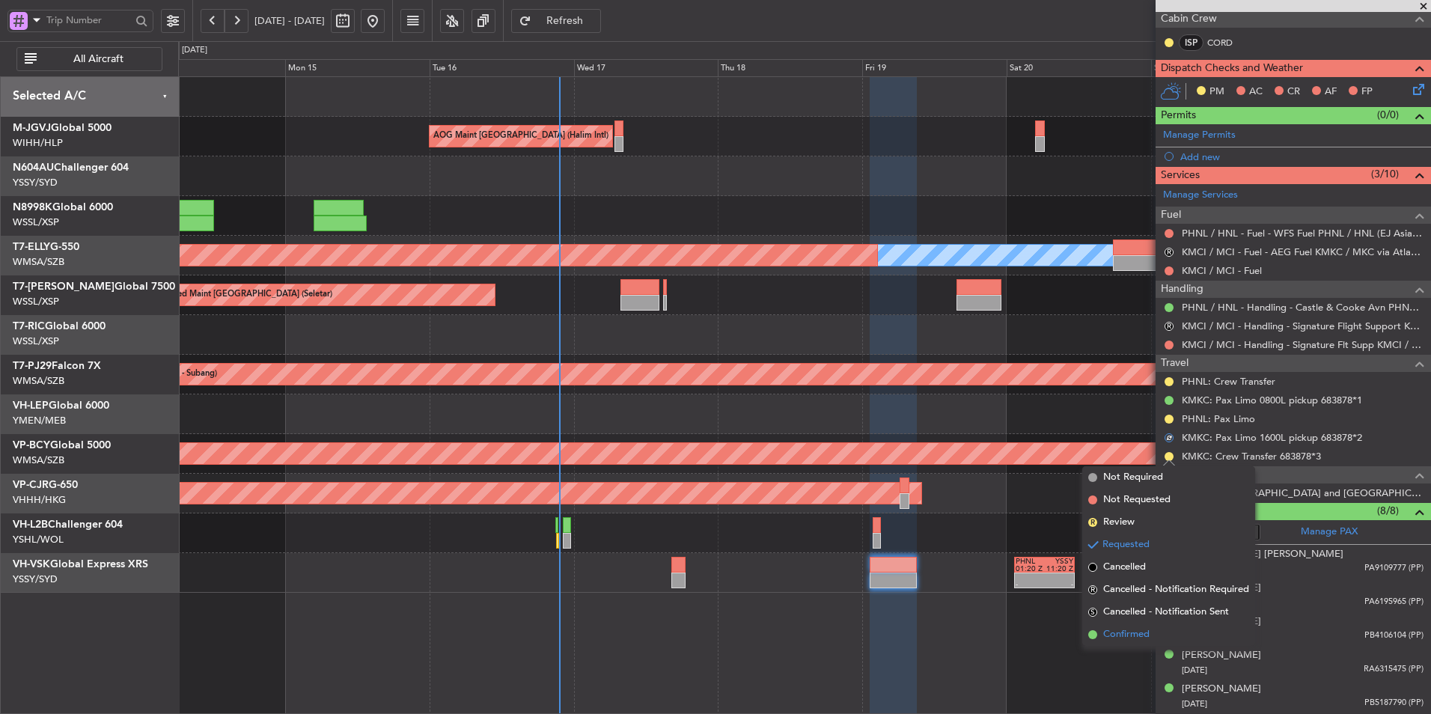
click at [1135, 632] on span "Confirmed" at bounding box center [1126, 634] width 46 height 15
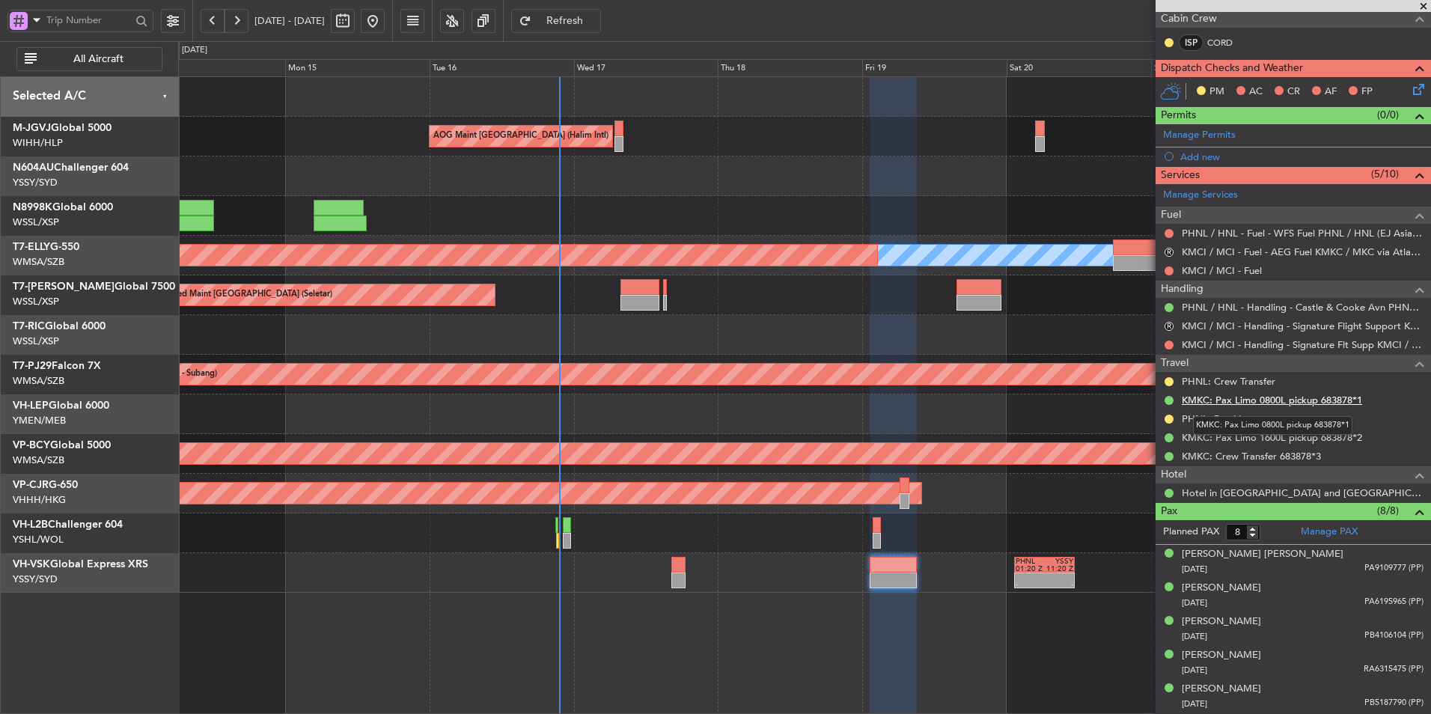
click at [1222, 398] on link "KMKC: Pax Limo 0800L pickup 683878*1" at bounding box center [1272, 400] width 180 height 13
click at [1270, 436] on link "KMKC: Pax Limo 1600L pickup 683878*2" at bounding box center [1272, 437] width 180 height 13
click at [1226, 458] on link "KMKC: Crew Transfer 683878*3" at bounding box center [1251, 456] width 139 height 13
click at [584, 22] on span "Refresh" at bounding box center [564, 21] width 61 height 10
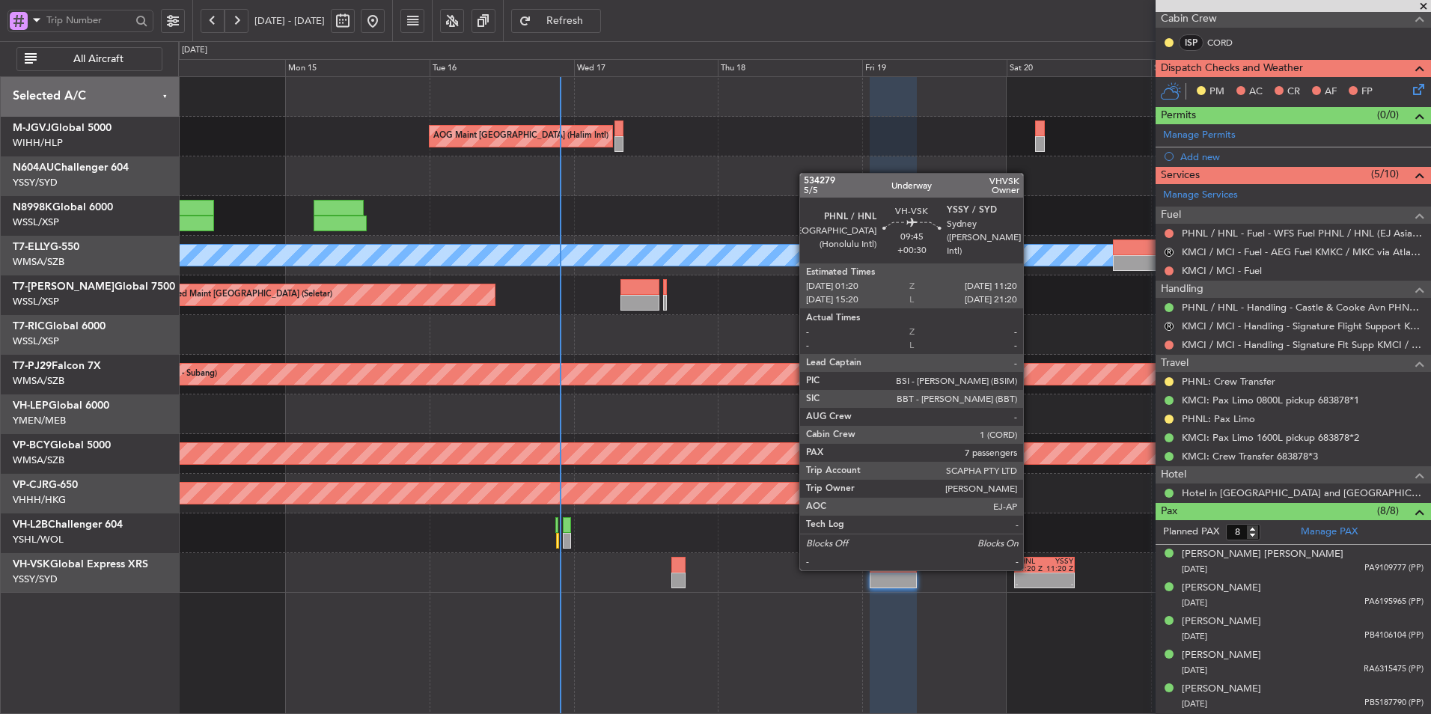
click at [1030, 569] on div "01:20 Z" at bounding box center [1030, 568] width 28 height 7
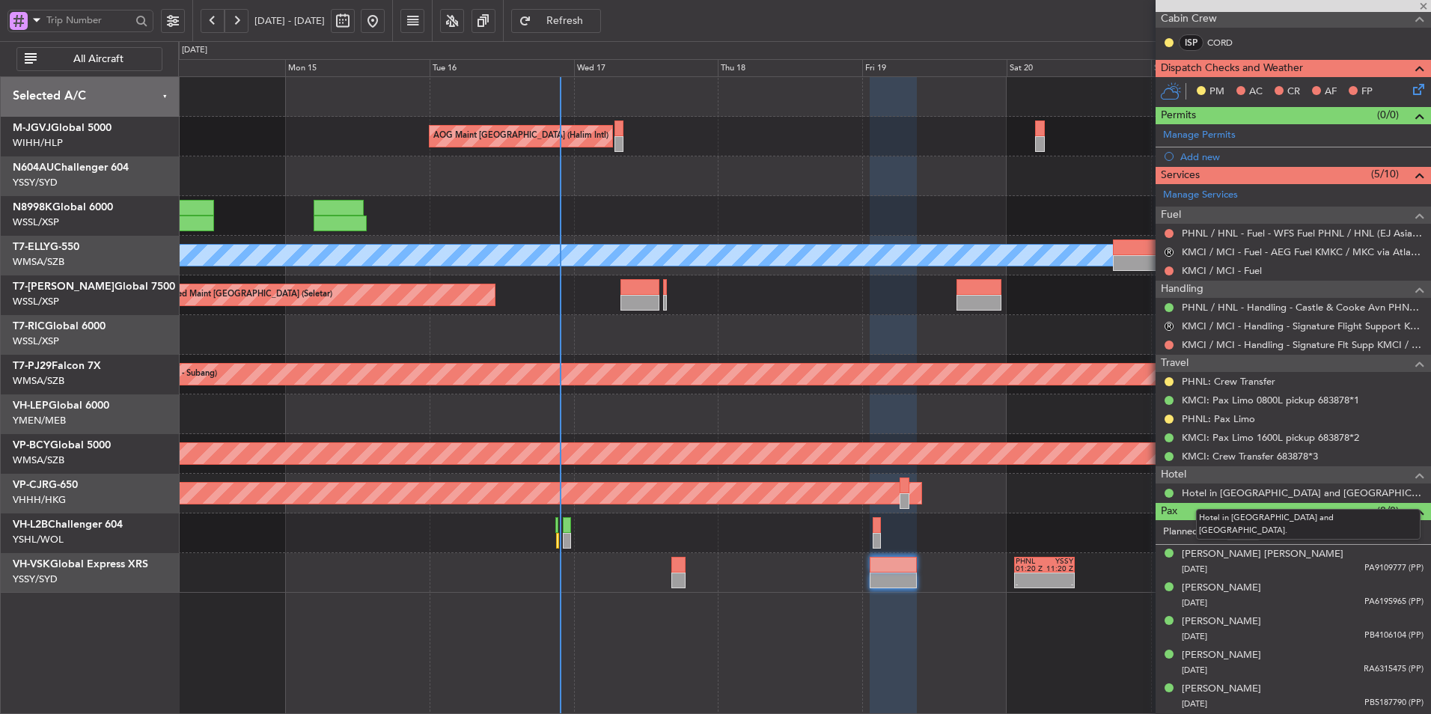
type input "+00:30"
type input "7"
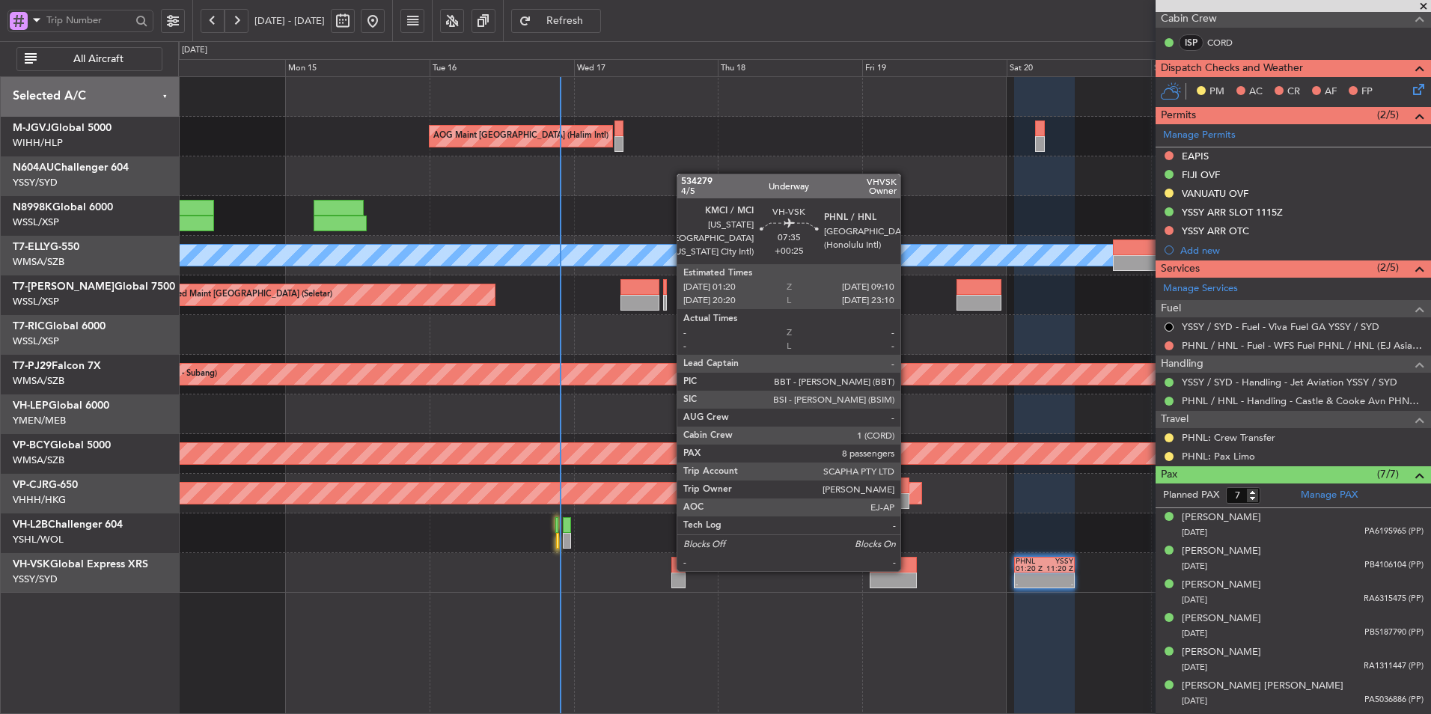
click at [907, 570] on div at bounding box center [893, 565] width 47 height 16
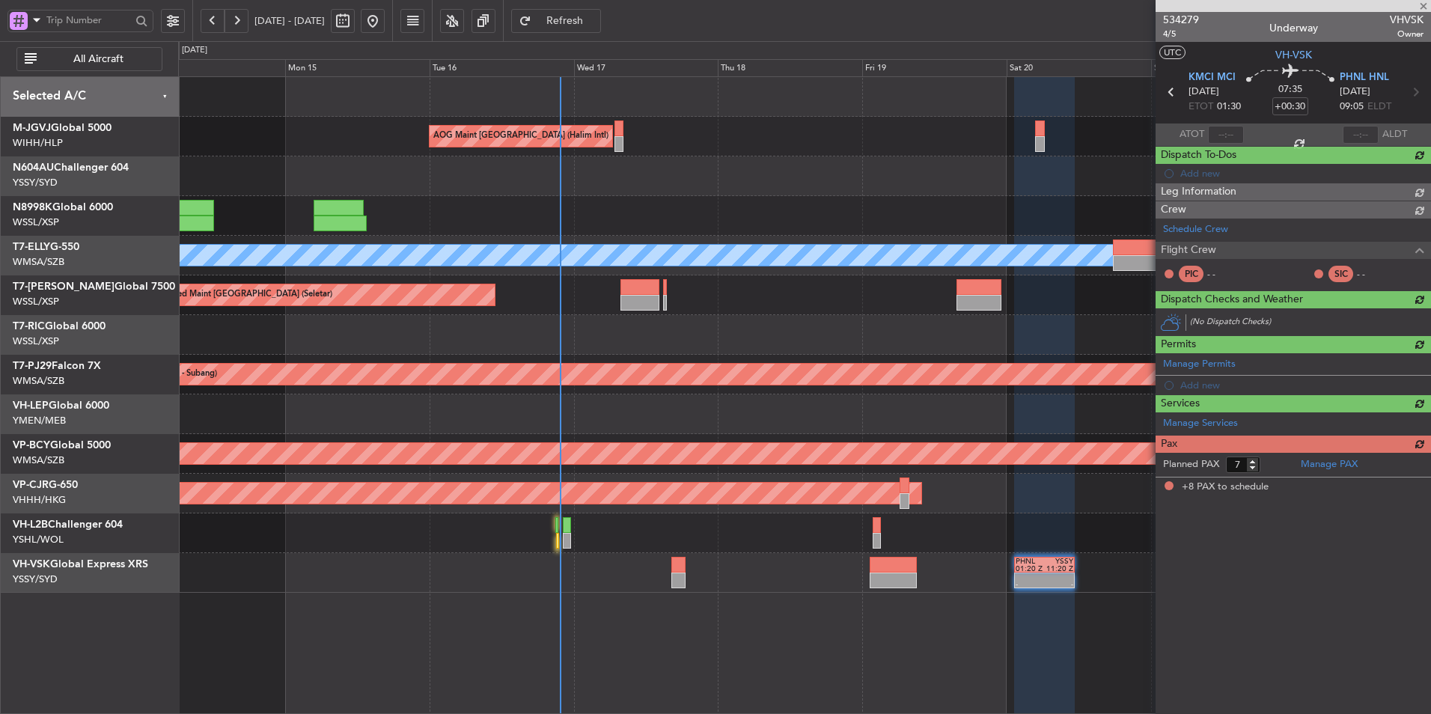
type input "+00:25"
type input "8"
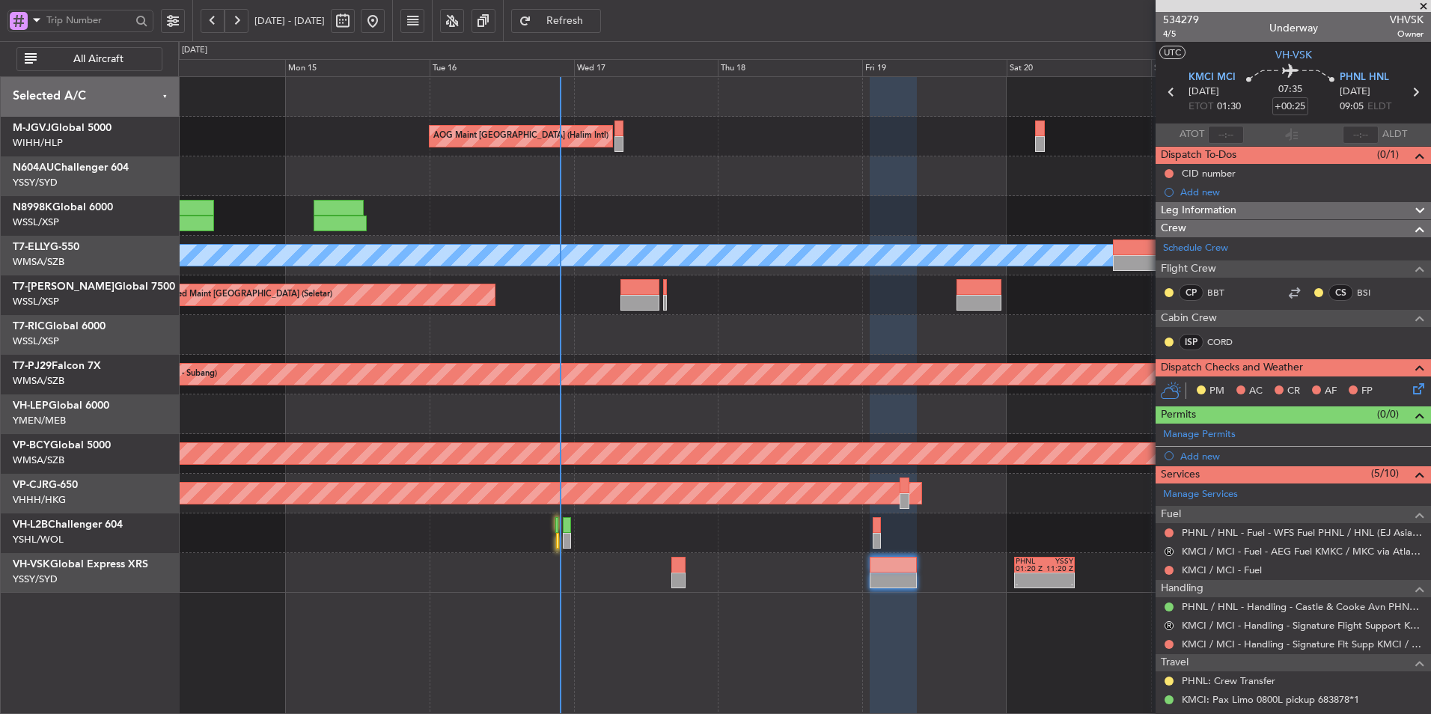
scroll to position [225, 0]
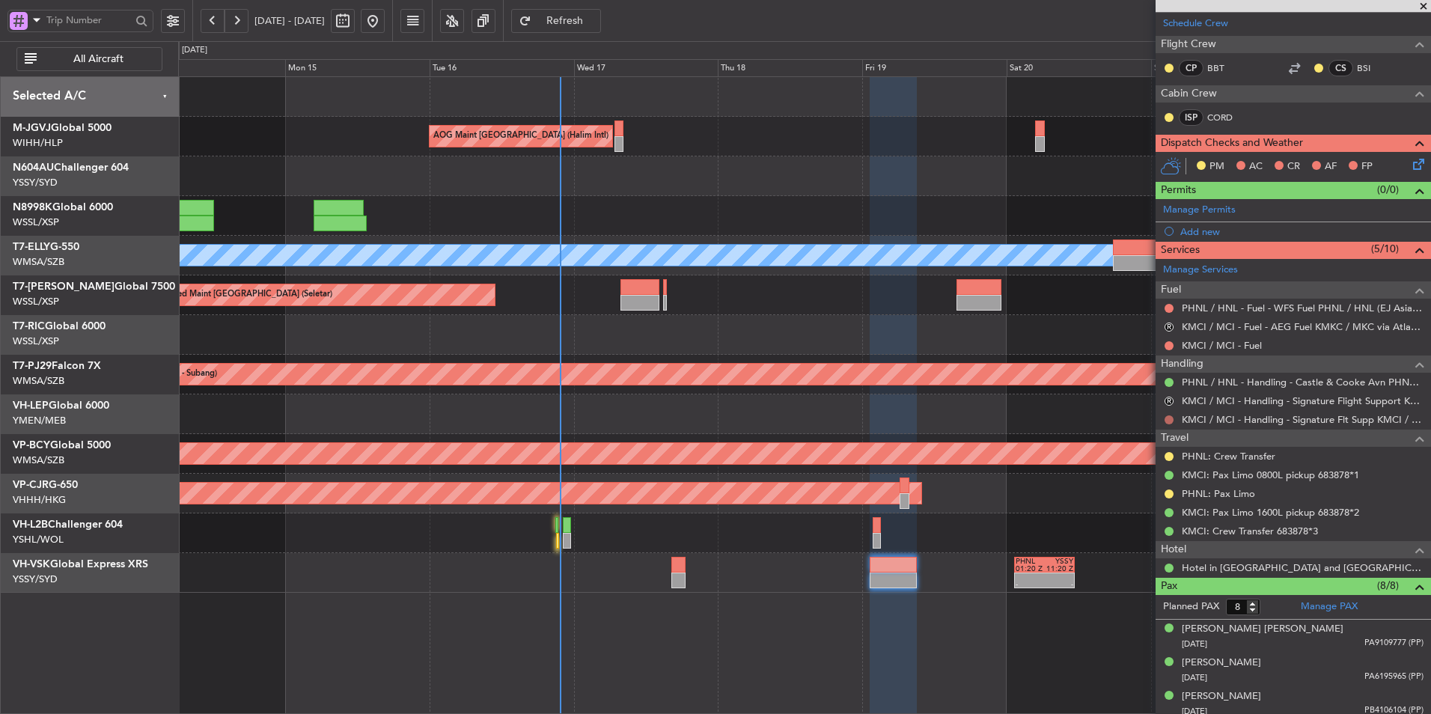
click at [1170, 421] on button at bounding box center [1169, 419] width 9 height 9
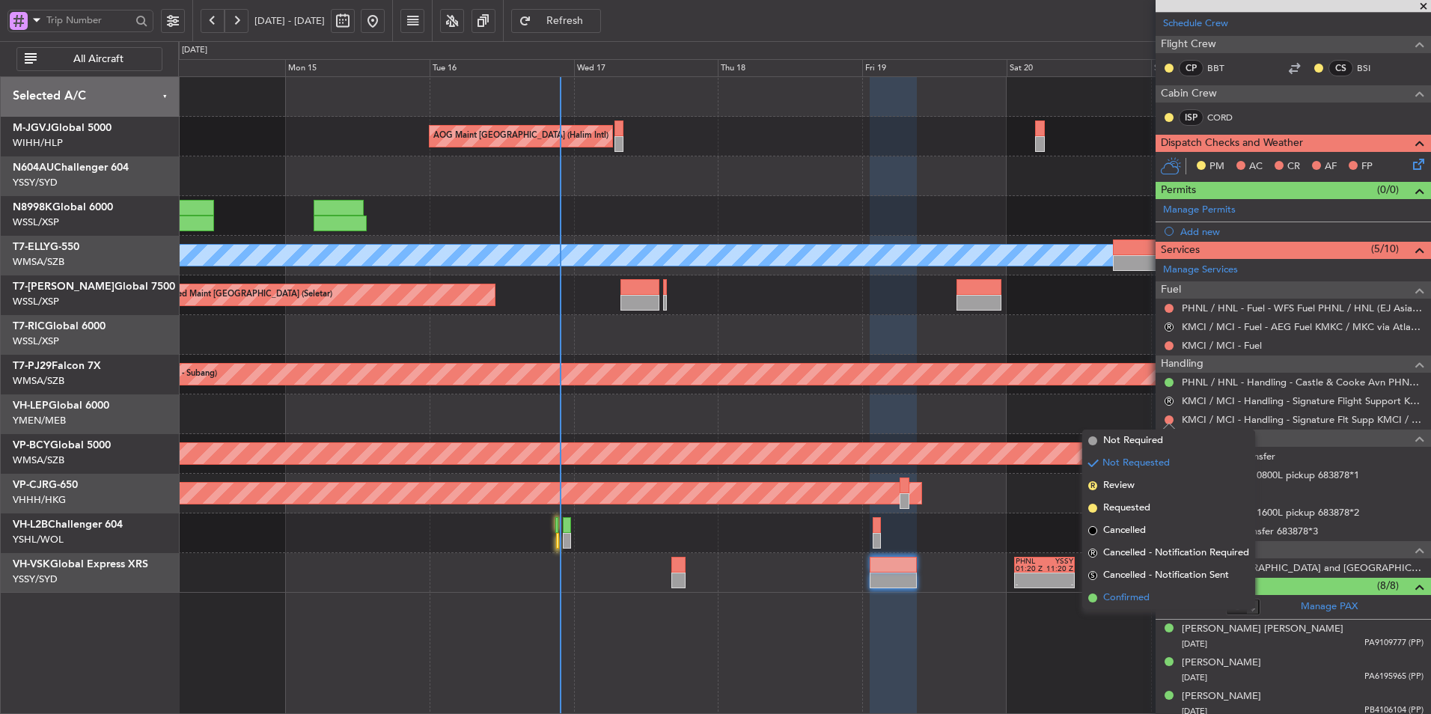
click at [1130, 605] on span "Confirmed" at bounding box center [1126, 598] width 46 height 15
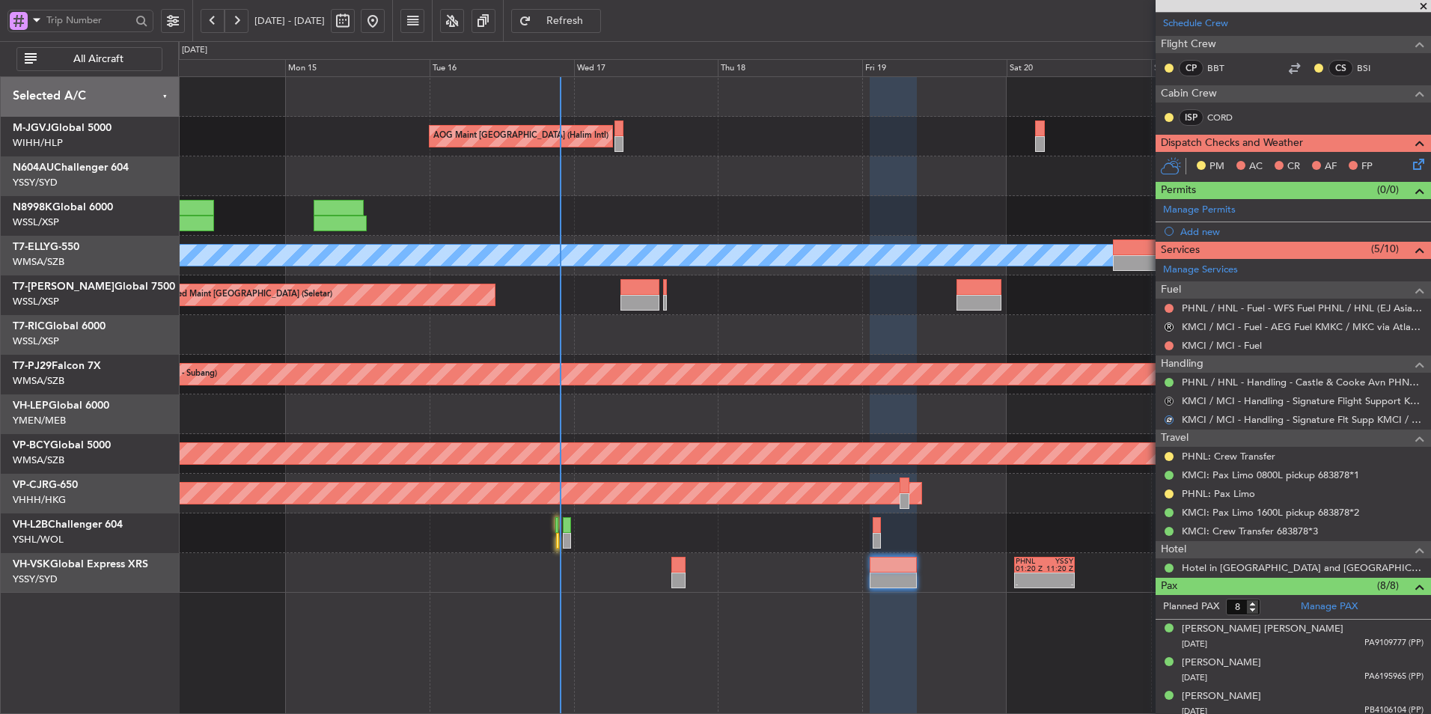
click at [1167, 398] on button "R" at bounding box center [1169, 401] width 9 height 9
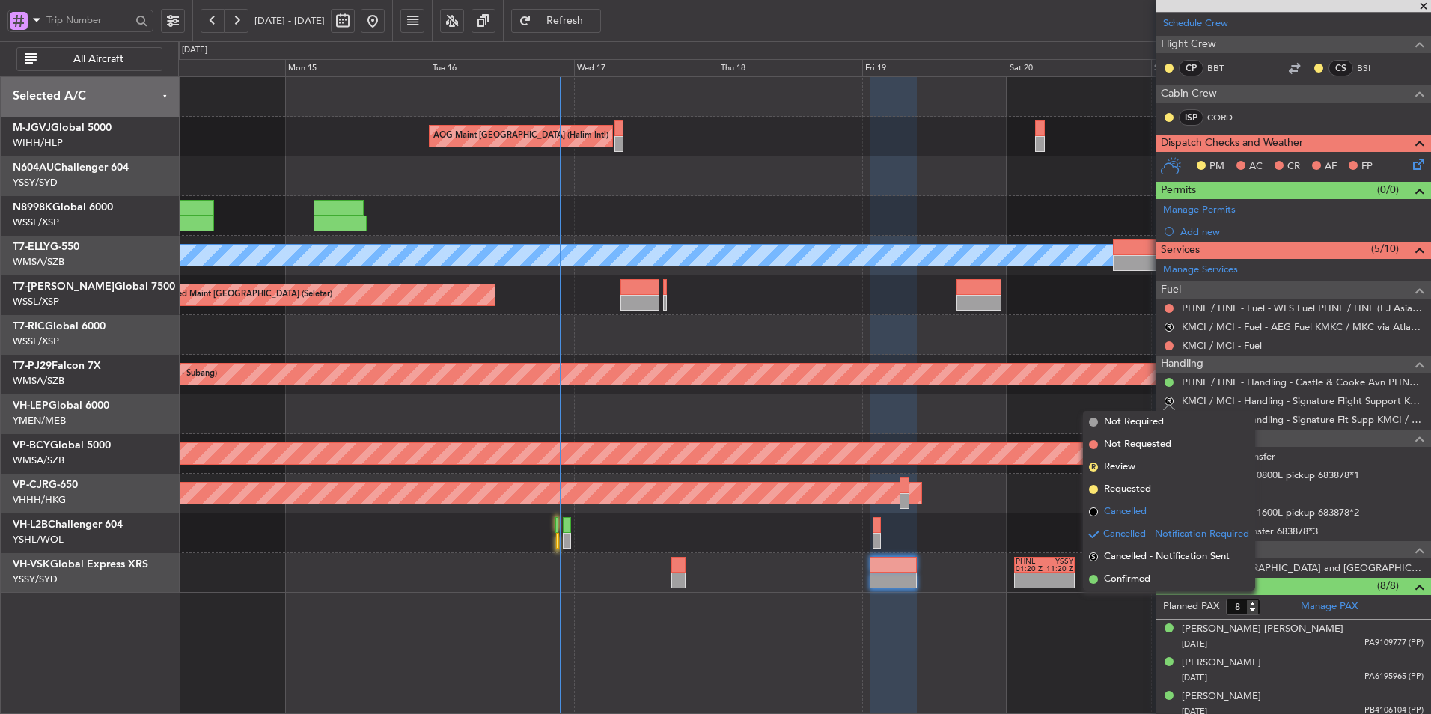
click at [1146, 508] on span "Cancelled" at bounding box center [1125, 512] width 43 height 15
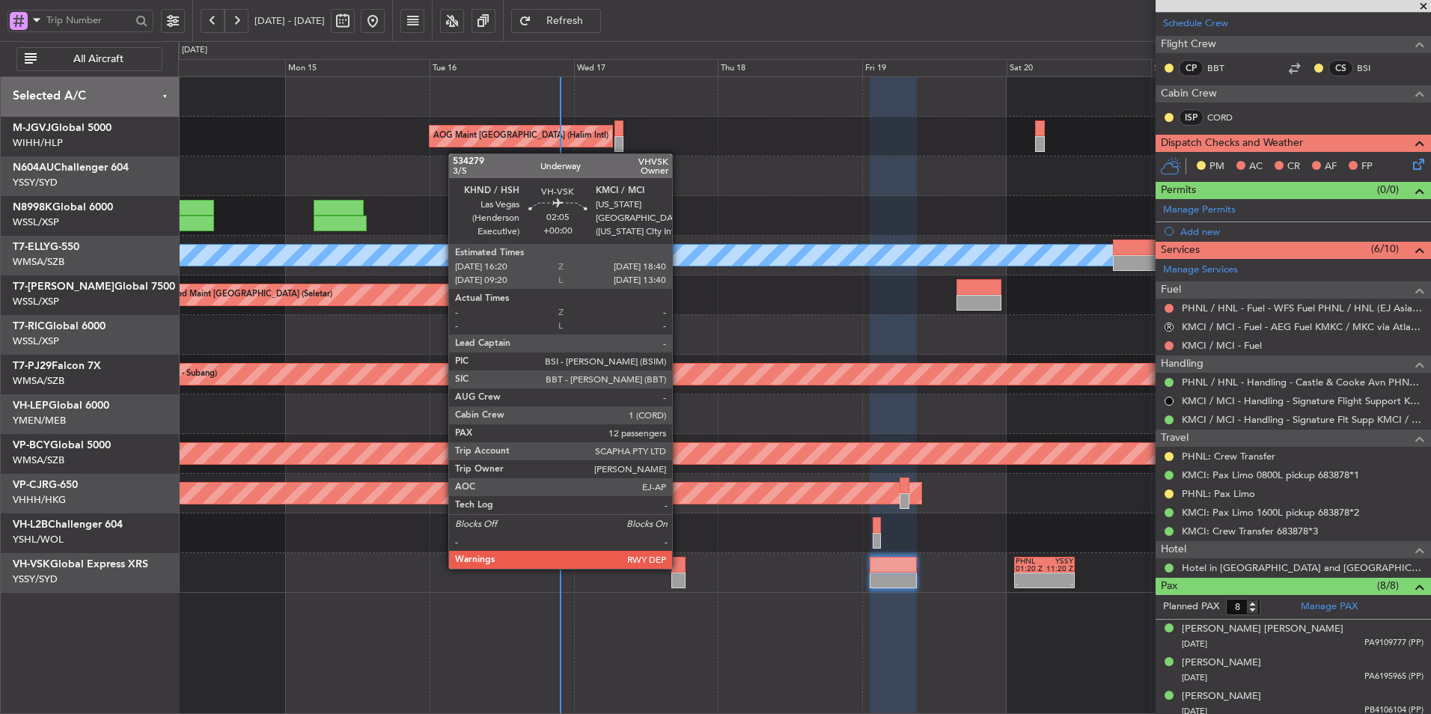
click at [677, 566] on div at bounding box center [678, 565] width 14 height 16
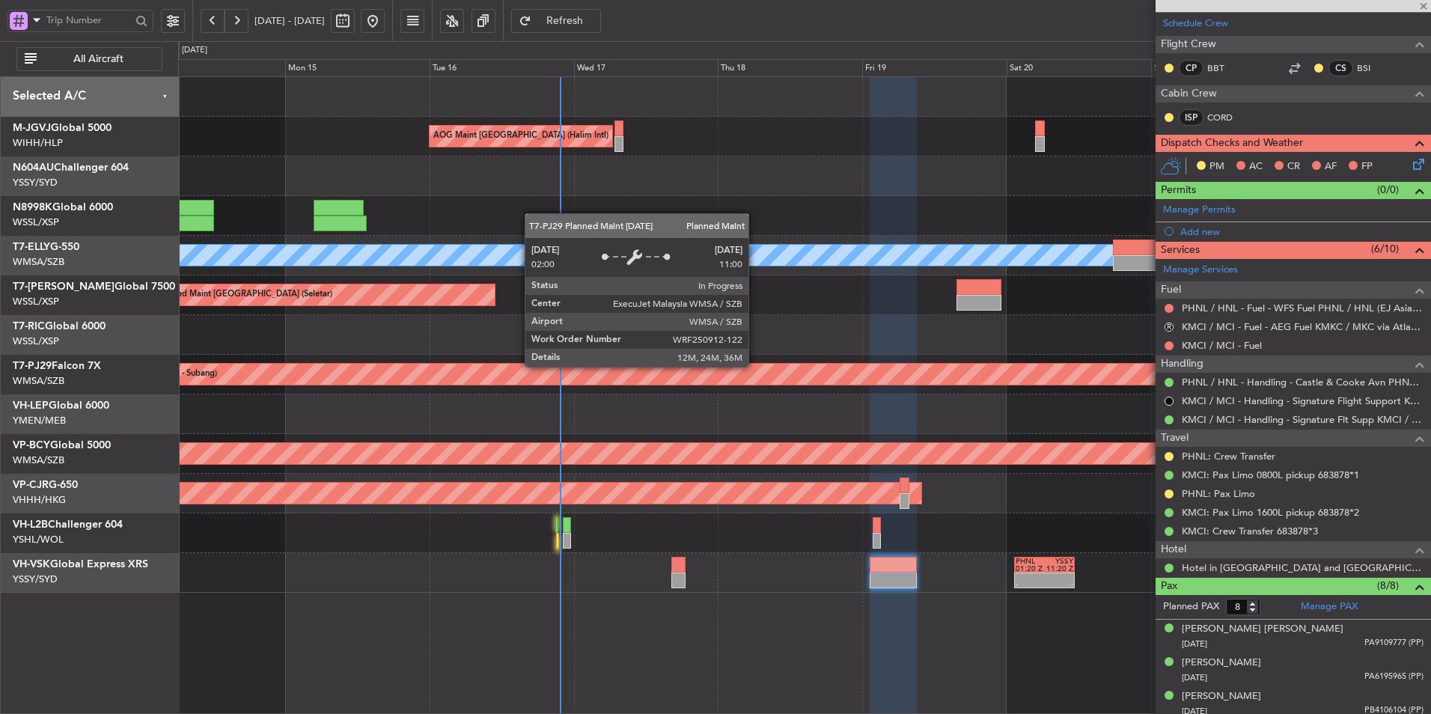
type input "12"
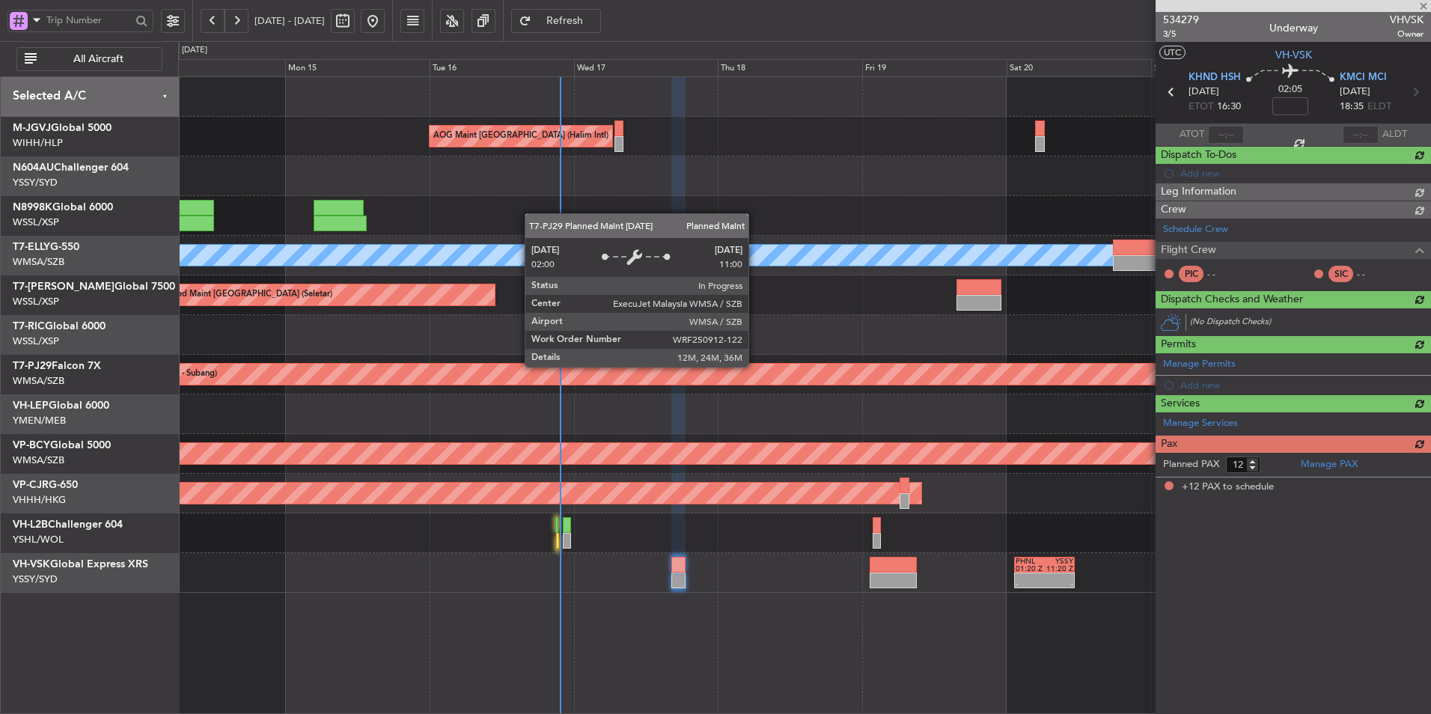
scroll to position [0, 0]
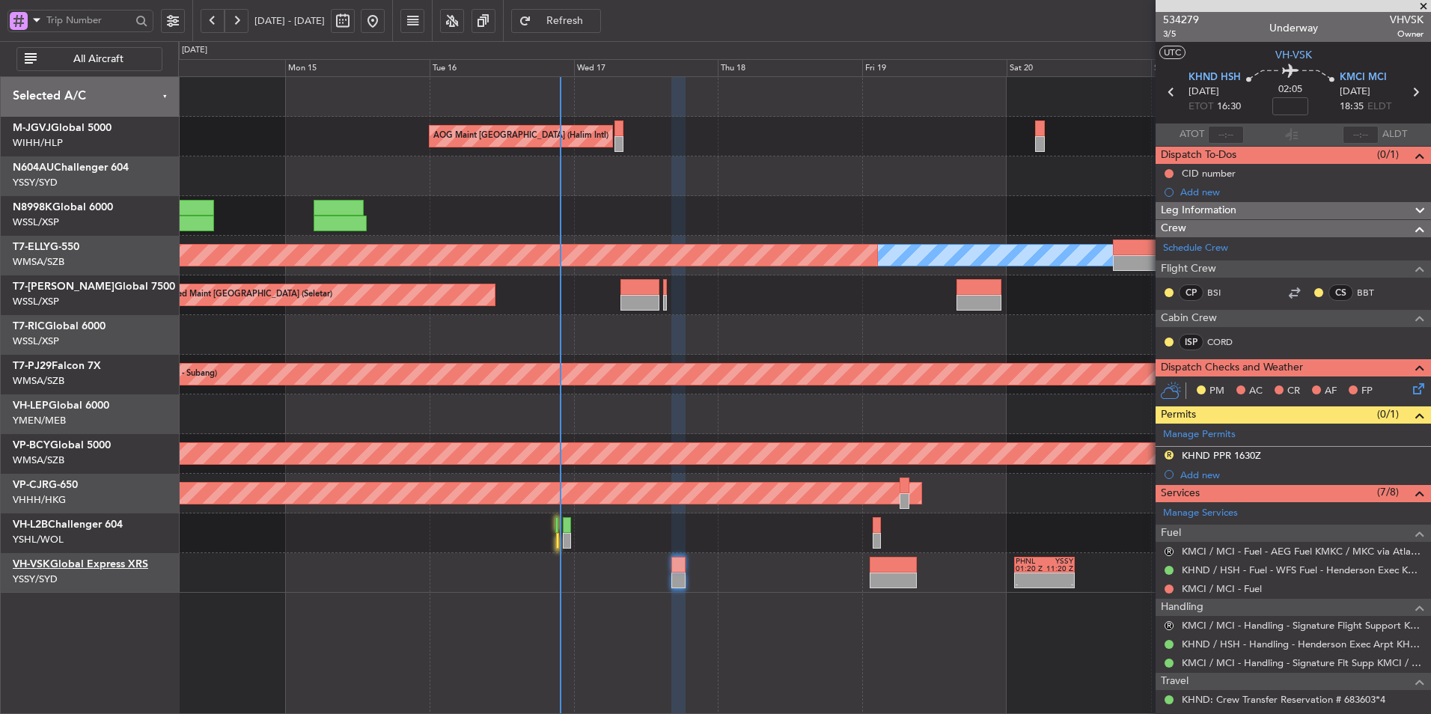
click at [108, 565] on link "VH-VSK Global Express XRS" at bounding box center [80, 564] width 135 height 10
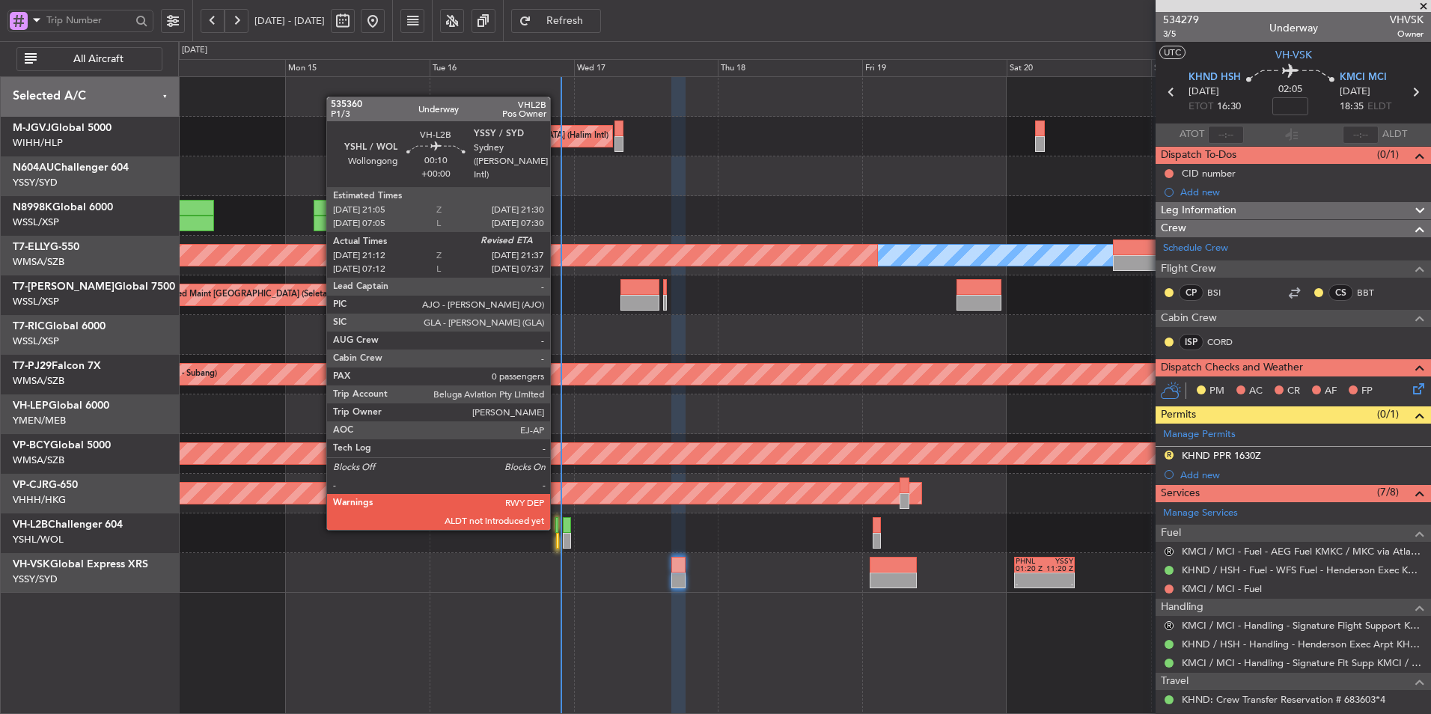
click at [557, 529] on div at bounding box center [556, 525] width 3 height 16
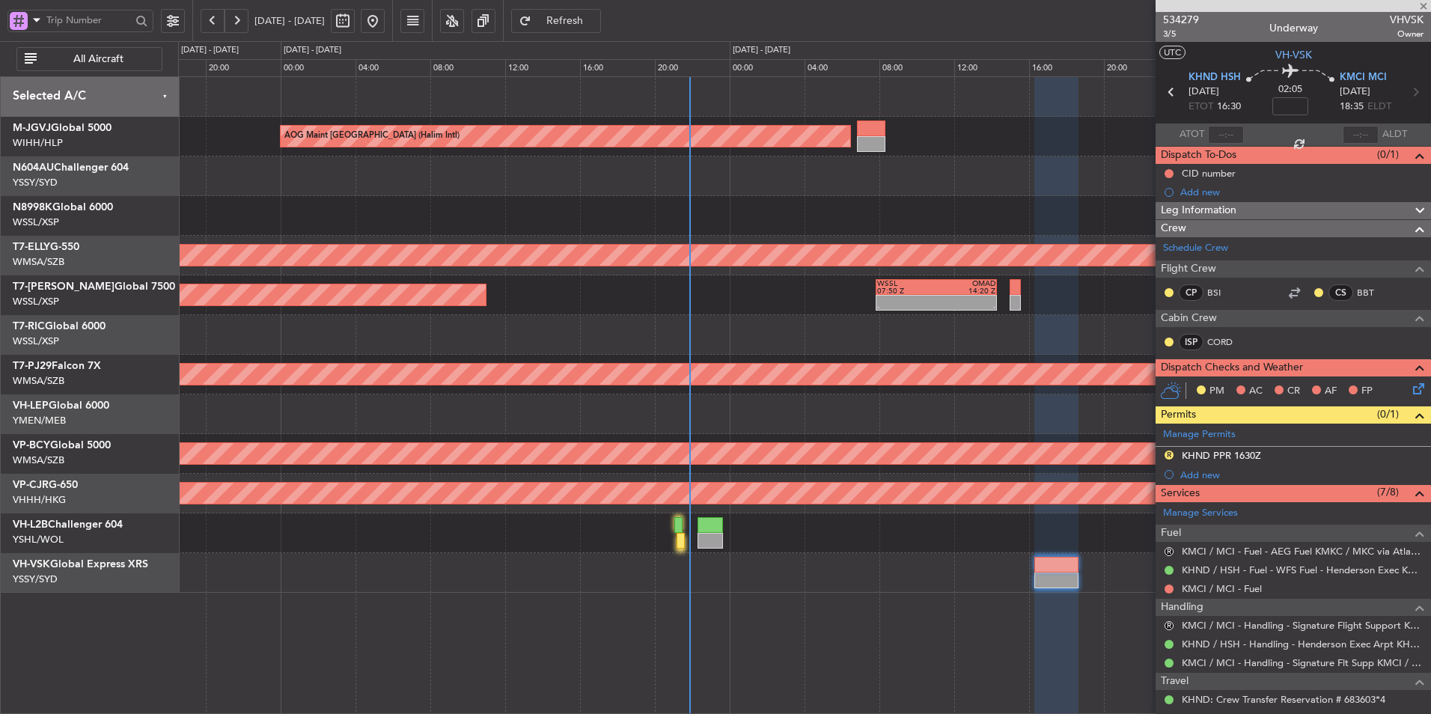
type input "21:22"
type input "0"
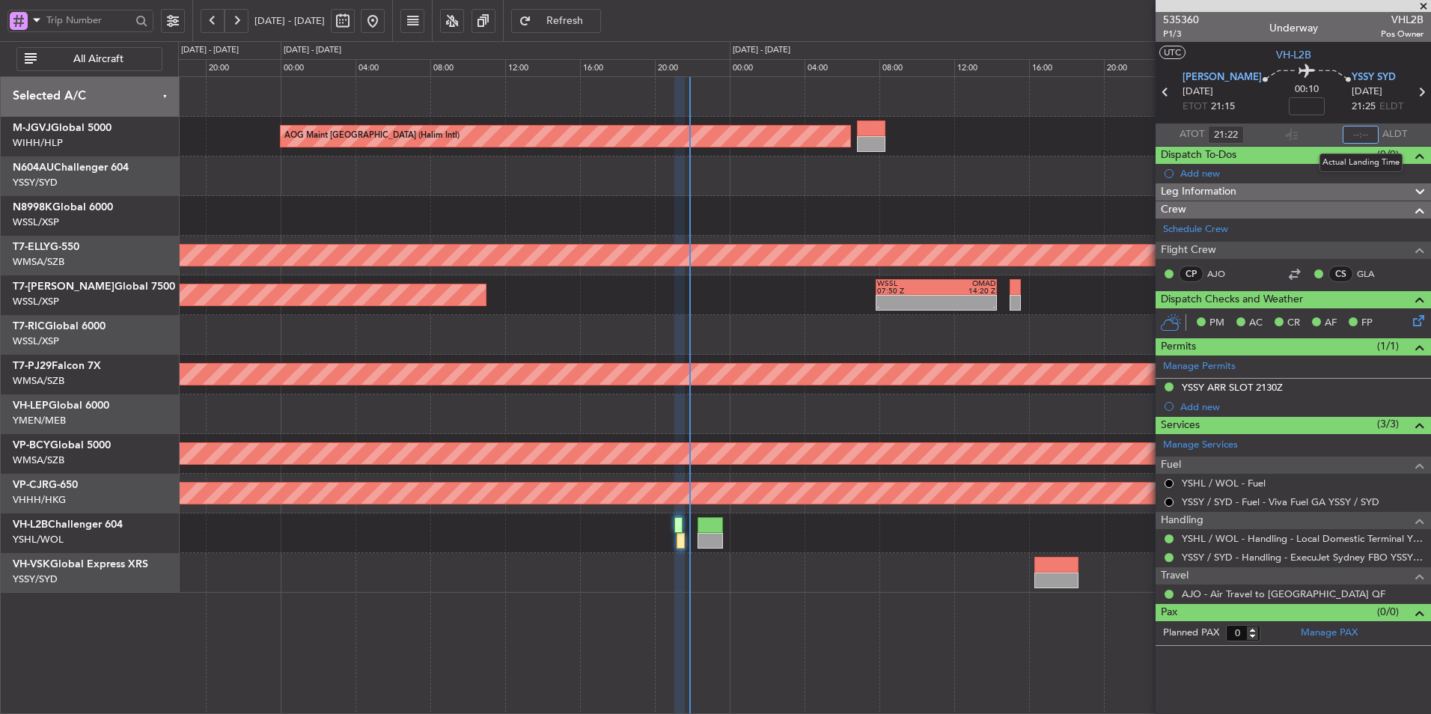
click at [1358, 133] on input "text" at bounding box center [1361, 135] width 36 height 18
type input "21:51"
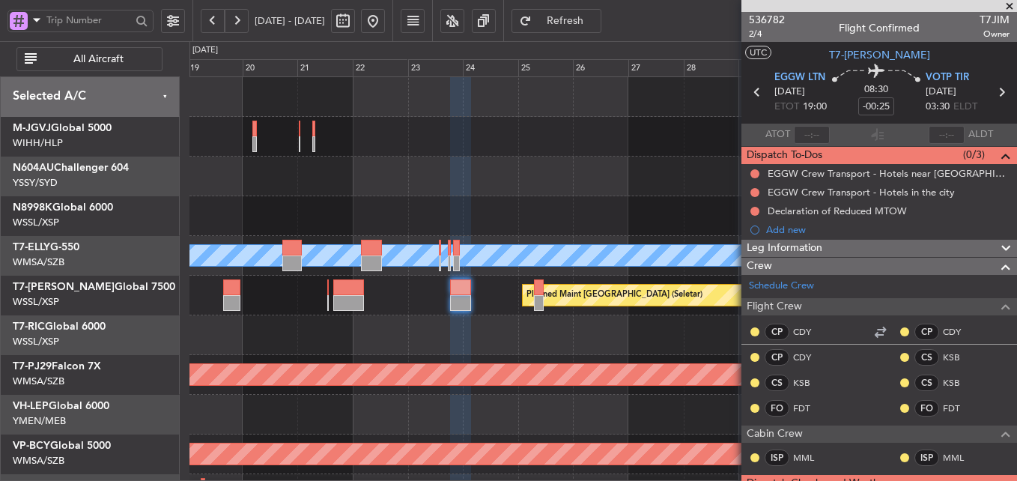
click at [432, 97] on div at bounding box center [602, 97] width 826 height 40
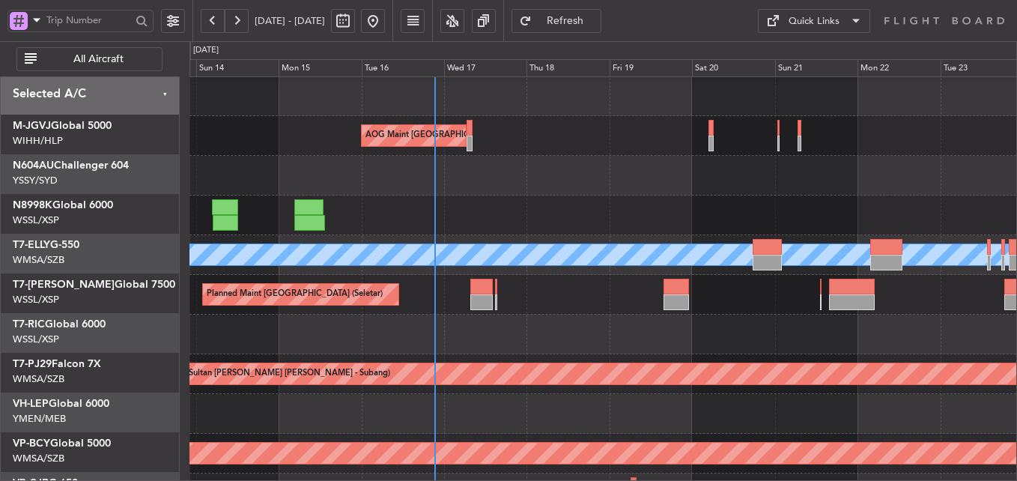
click at [482, 314] on div at bounding box center [602, 334] width 826 height 40
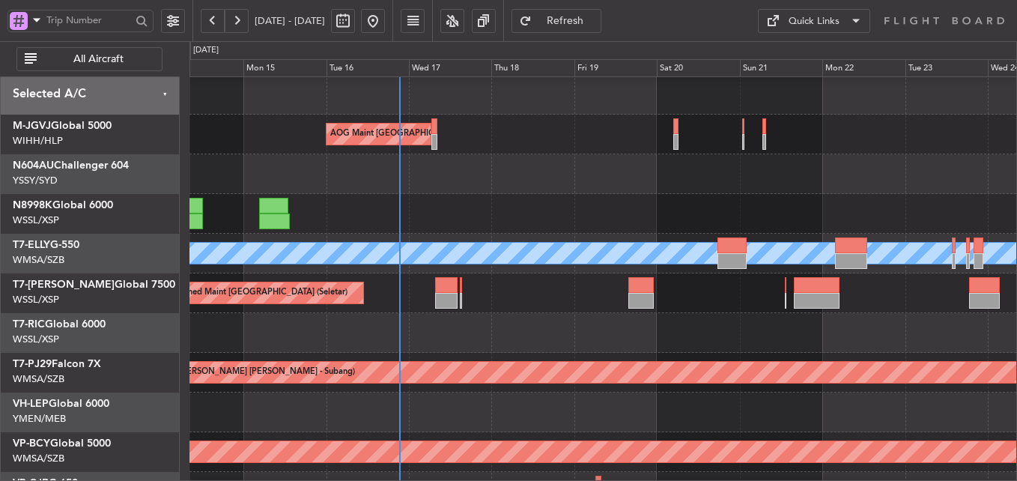
scroll to position [112, 0]
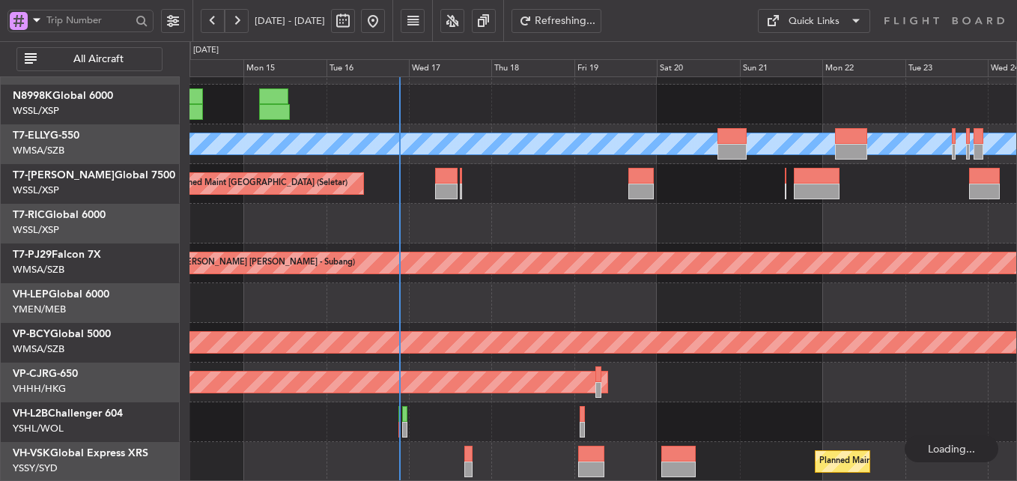
click at [472, 462] on div at bounding box center [468, 469] width 8 height 16
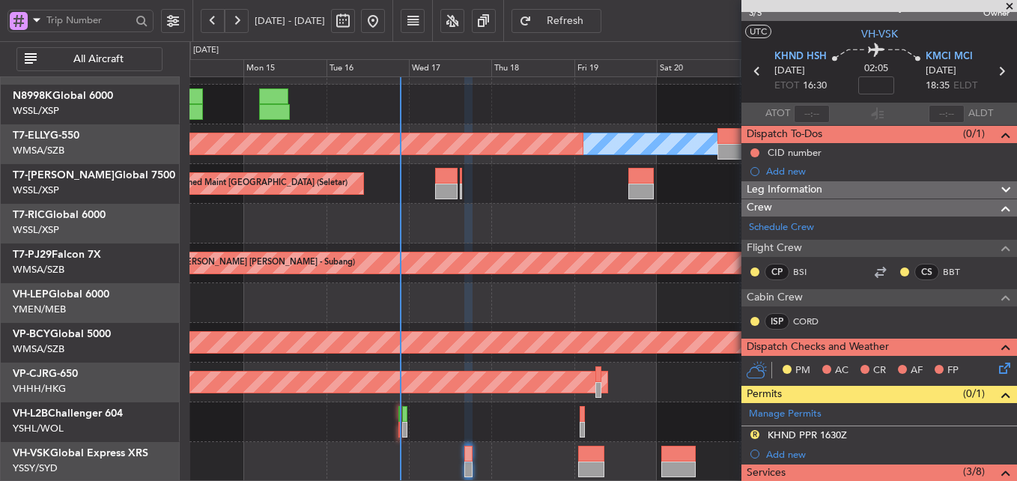
scroll to position [0, 0]
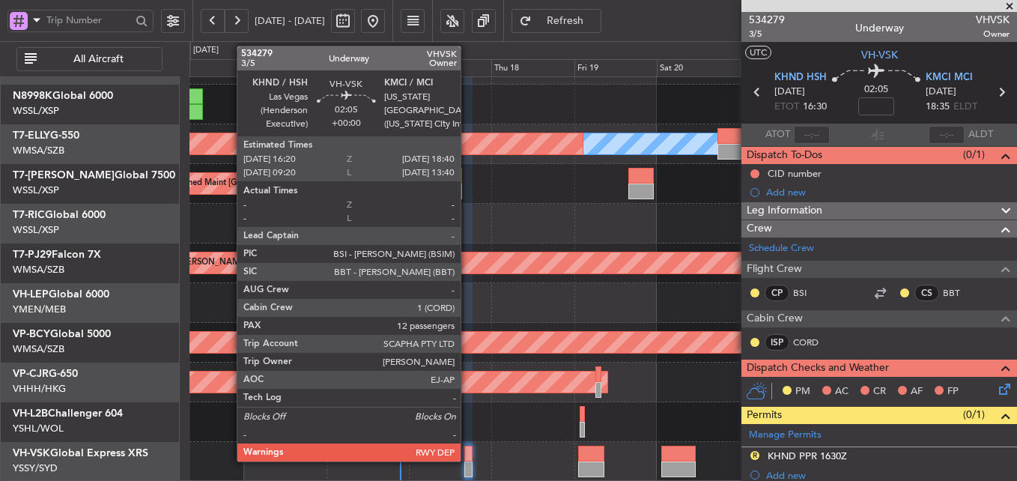
click at [467, 447] on div at bounding box center [468, 453] width 8 height 16
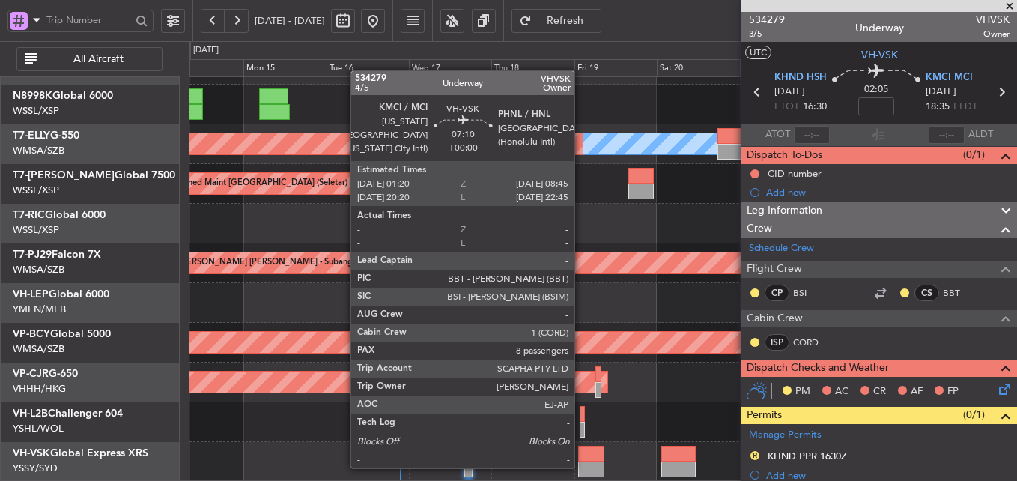
click at [588, 463] on div at bounding box center [591, 469] width 26 height 16
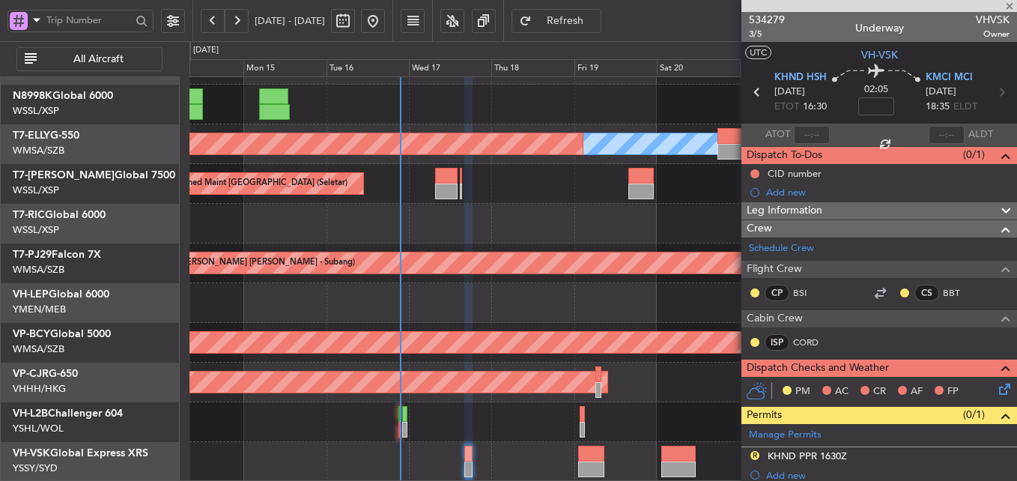
type input "8"
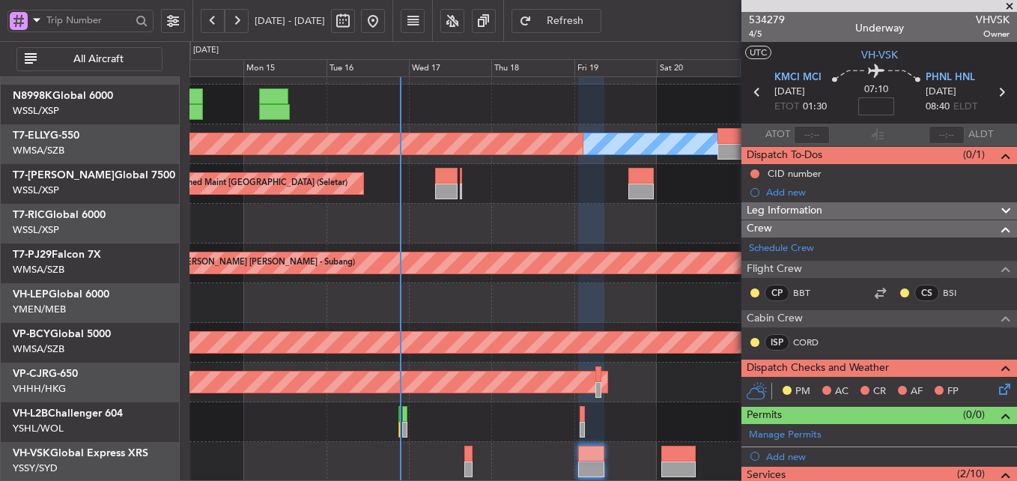
click at [887, 109] on input at bounding box center [876, 106] width 36 height 18
type input "+00:25"
